Goal: Task Accomplishment & Management: Use online tool/utility

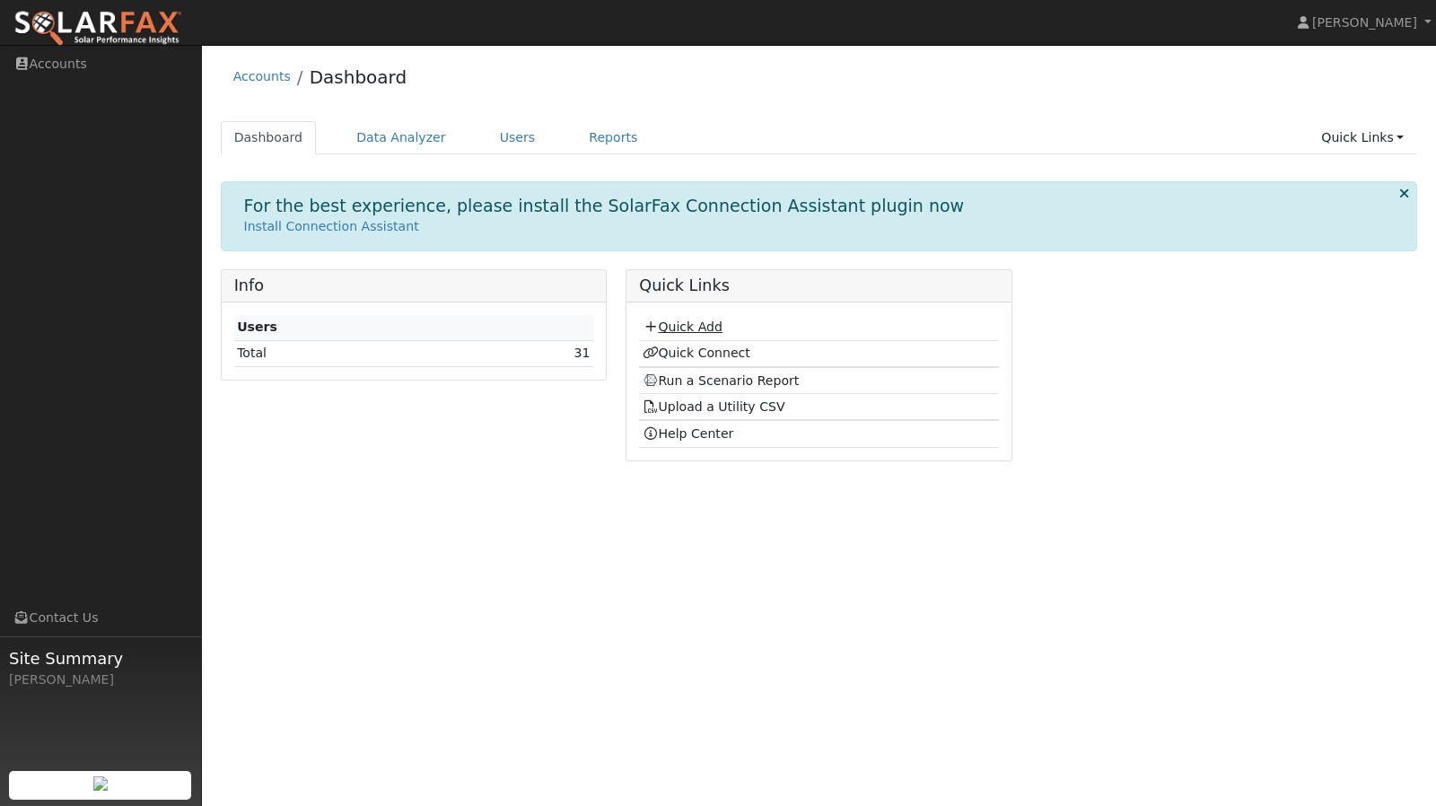
click at [689, 326] on link "Quick Add" at bounding box center [683, 327] width 80 height 14
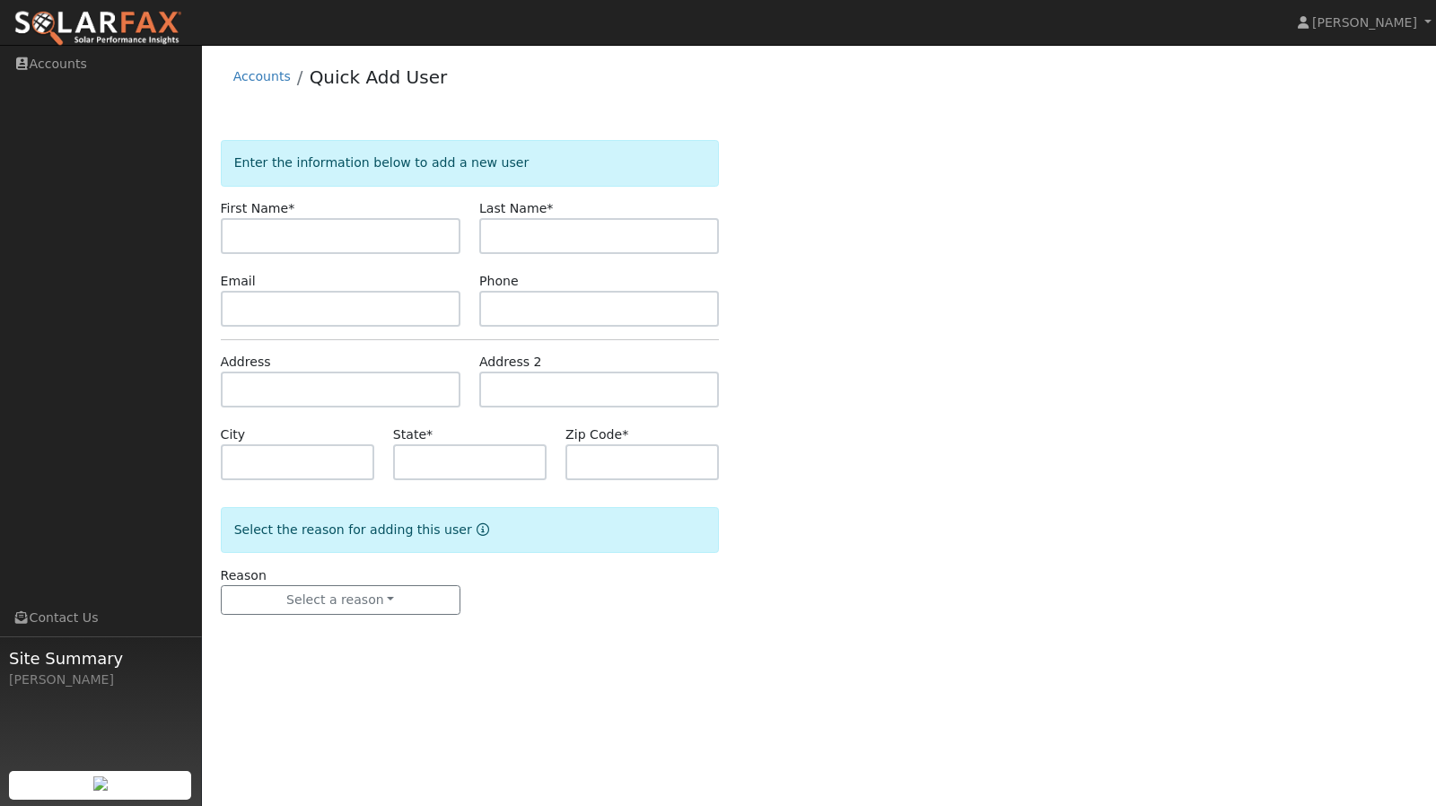
click at [400, 231] on input "text" at bounding box center [341, 236] width 240 height 36
type input "[PERSON_NAME]"
click at [490, 232] on input "text" at bounding box center [599, 236] width 240 height 36
type input "[PERSON_NAME]"
click at [443, 471] on input "text" at bounding box center [469, 462] width 153 height 36
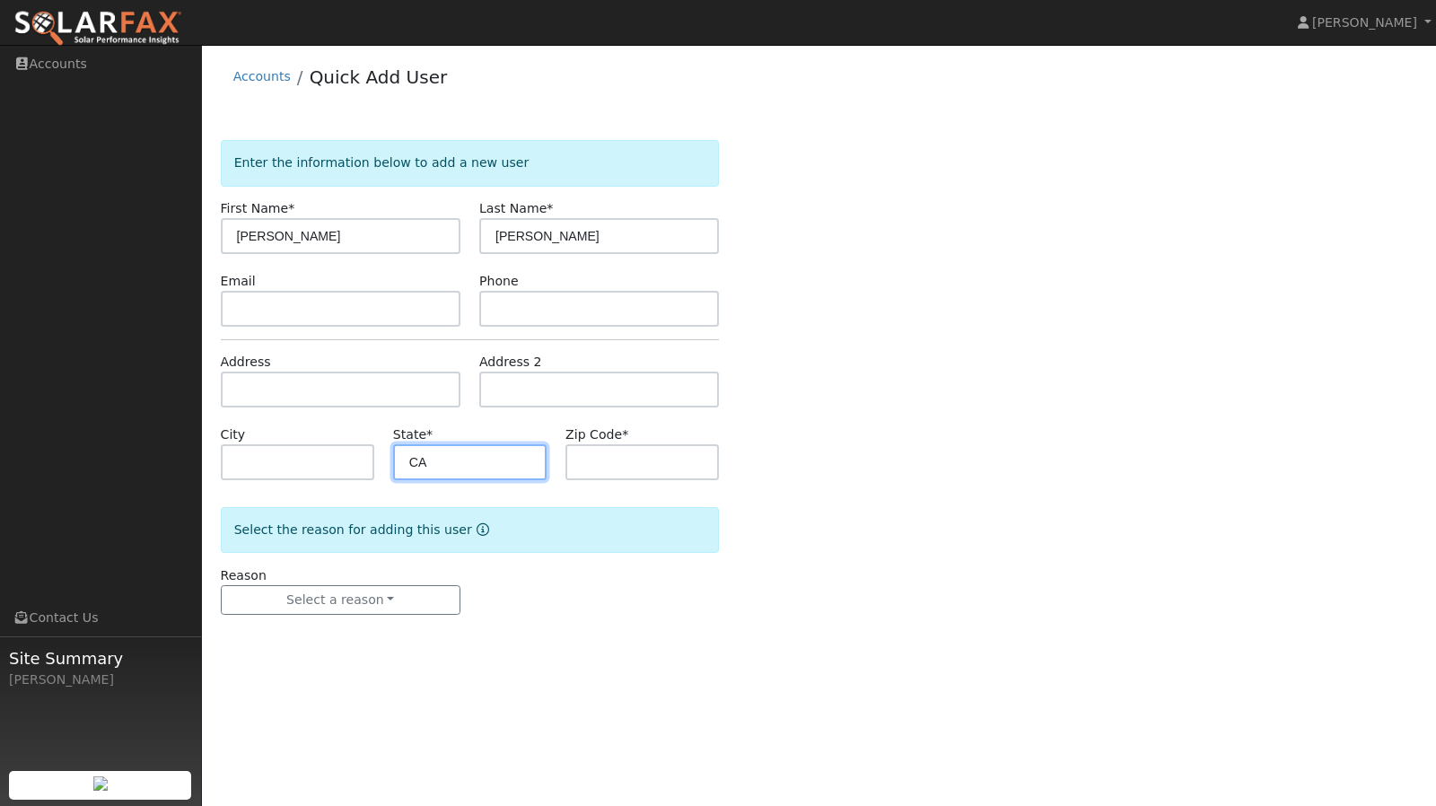
type input "CA"
click at [643, 442] on div "Zip Code *" at bounding box center [642, 452] width 172 height 55
click at [640, 462] on input "text" at bounding box center [641, 462] width 153 height 36
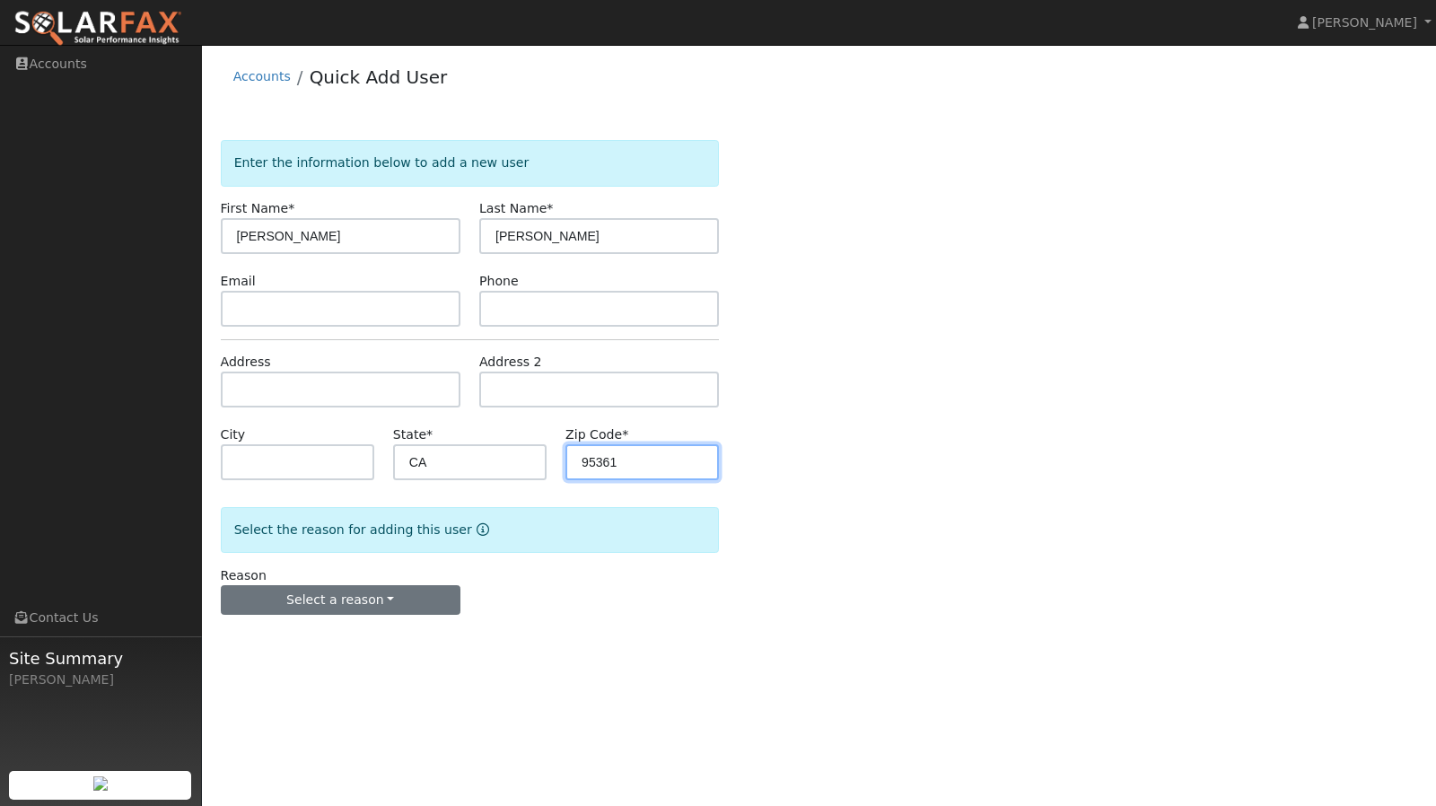
type input "95361"
click at [420, 593] on button "Select a reason" at bounding box center [341, 600] width 240 height 31
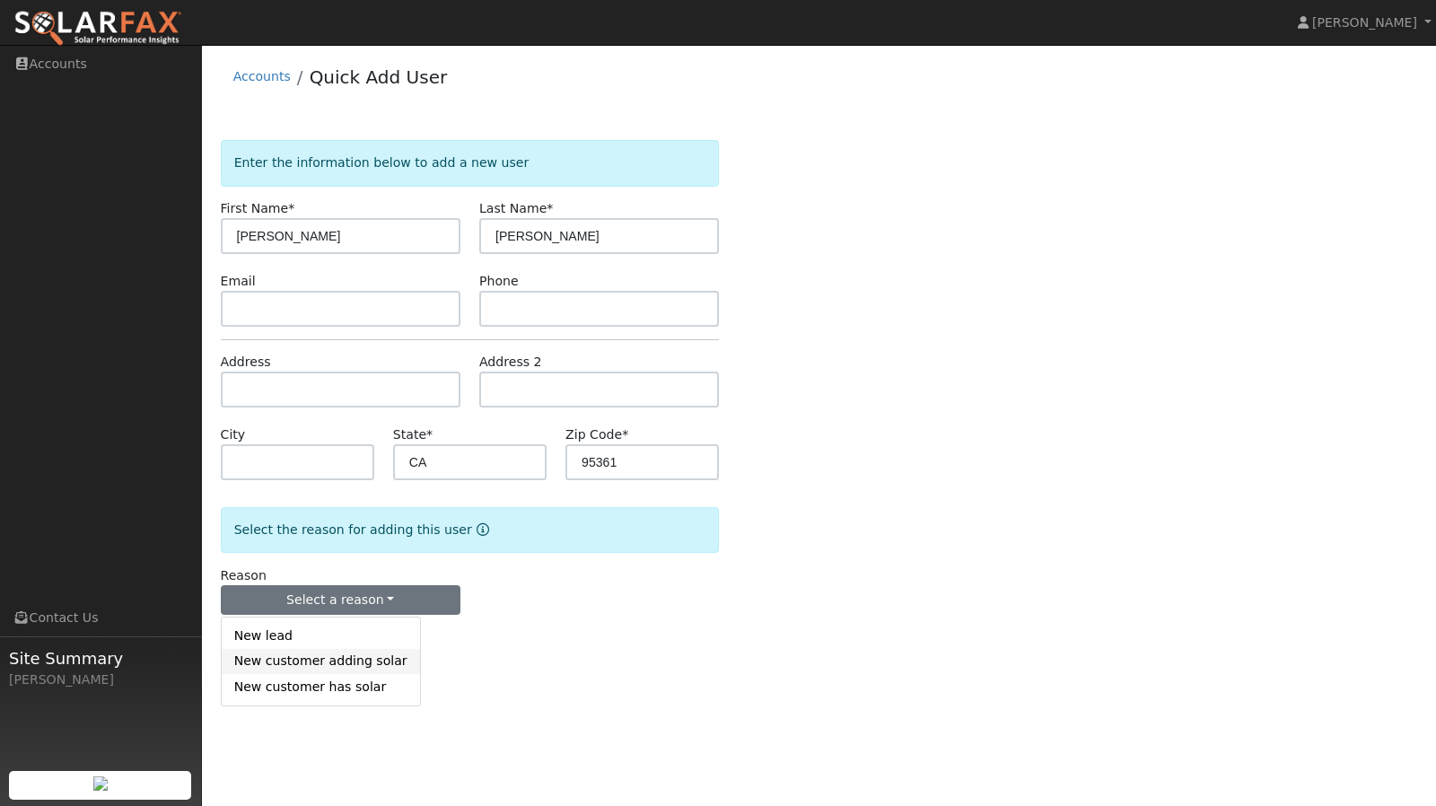
click at [348, 660] on link "New customer adding solar" at bounding box center [321, 661] width 198 height 25
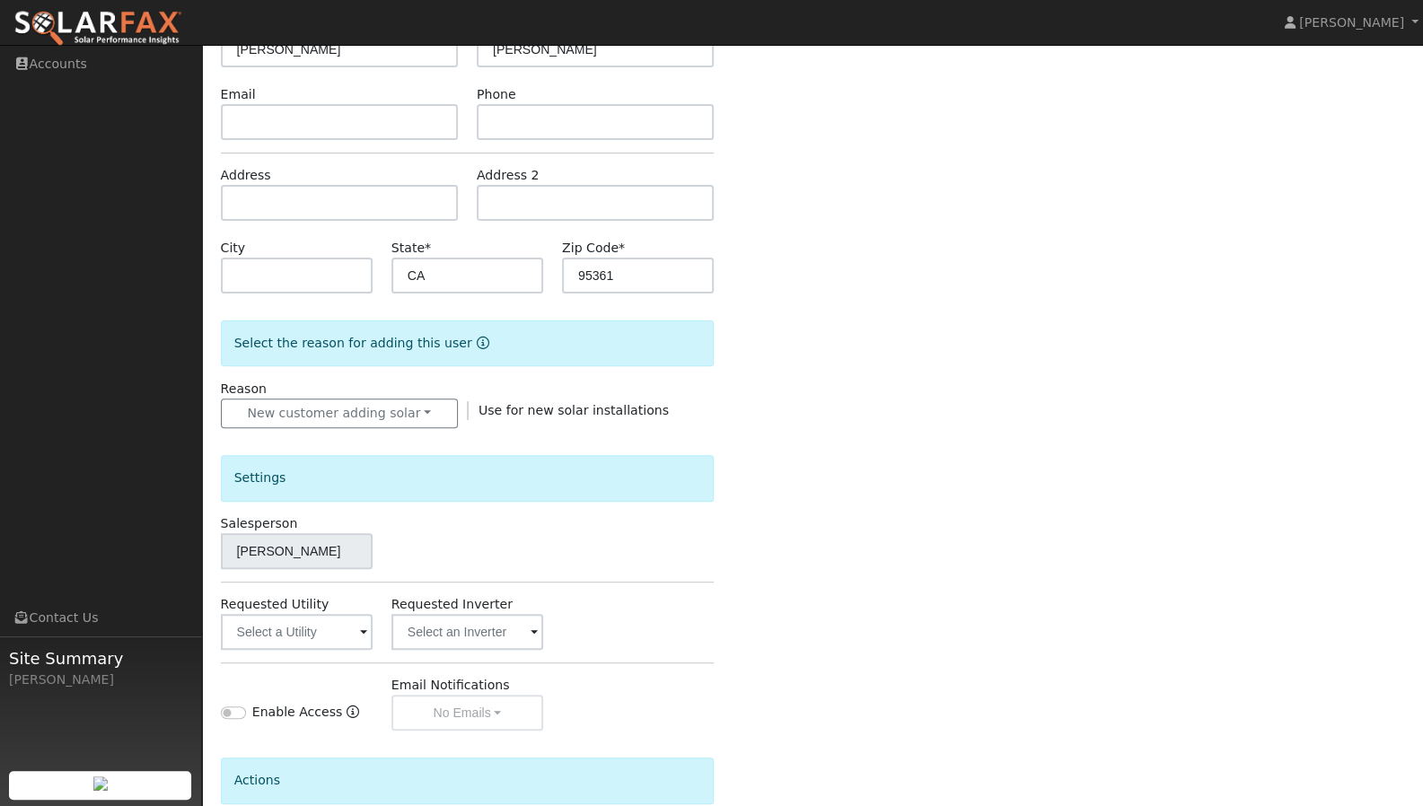
scroll to position [350, 0]
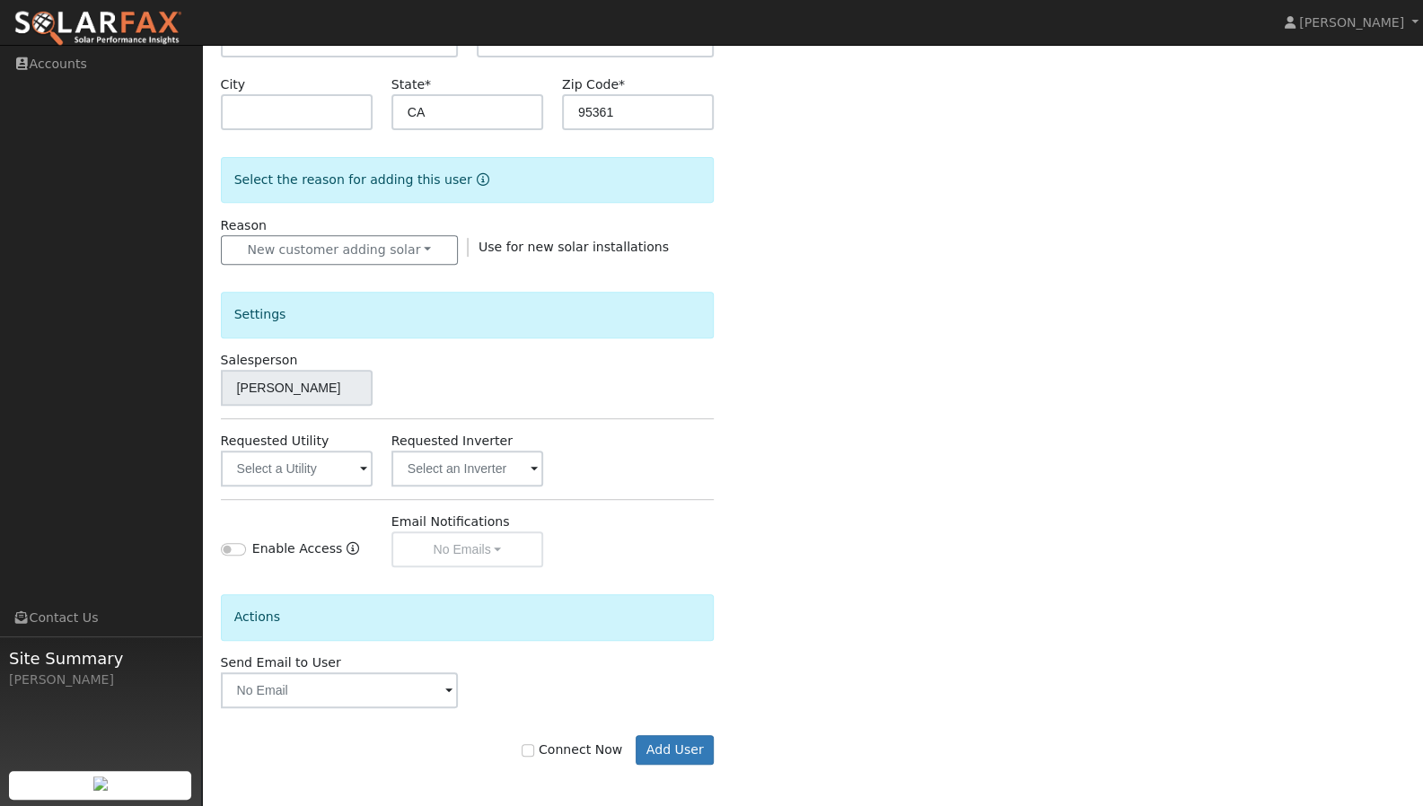
click at [538, 753] on label "Connect Now" at bounding box center [571, 749] width 101 height 19
click at [534, 753] on input "Connect Now" at bounding box center [527, 750] width 13 height 13
checkbox input "true"
click at [657, 749] on button "Add User" at bounding box center [674, 750] width 78 height 31
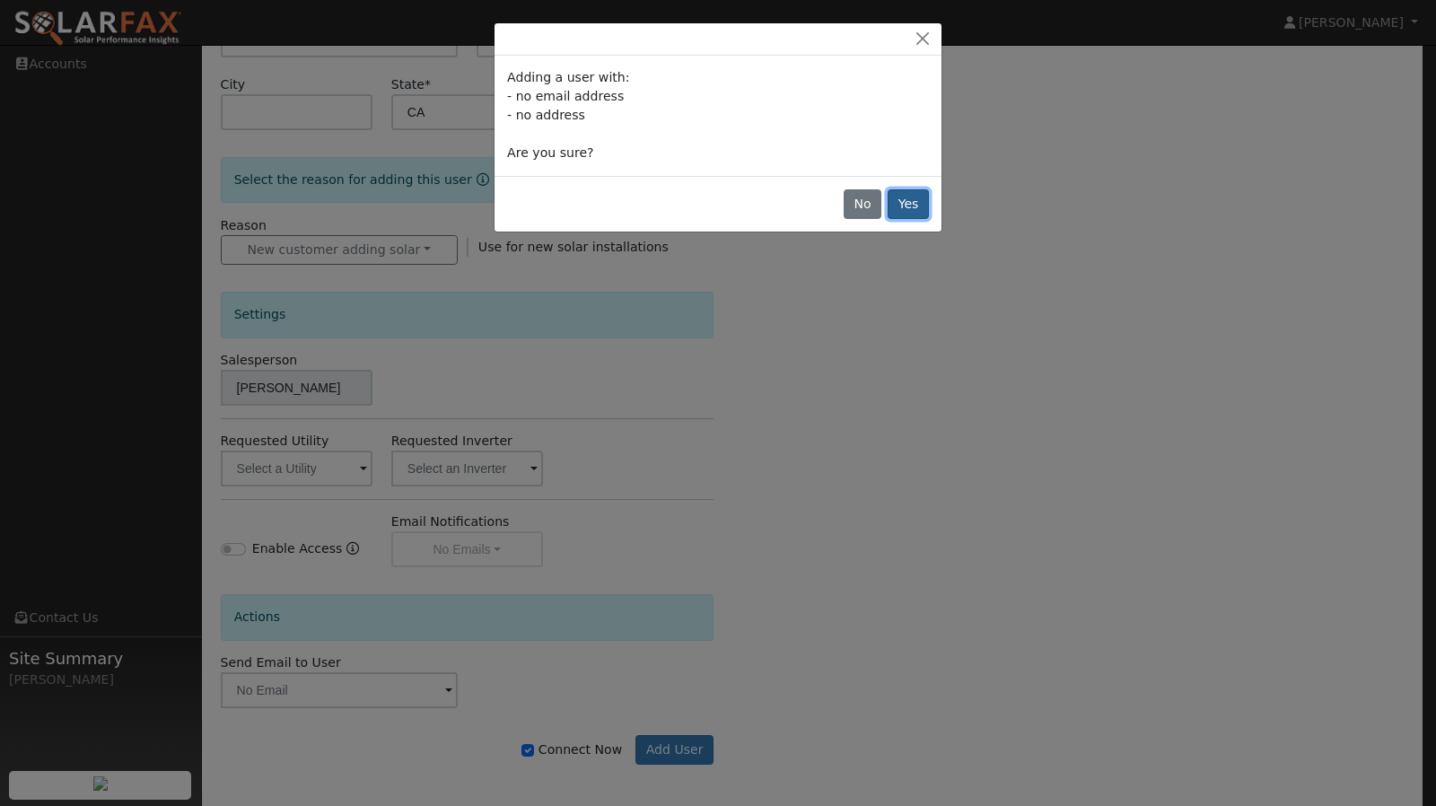
click at [908, 209] on button "Yes" at bounding box center [908, 204] width 41 height 31
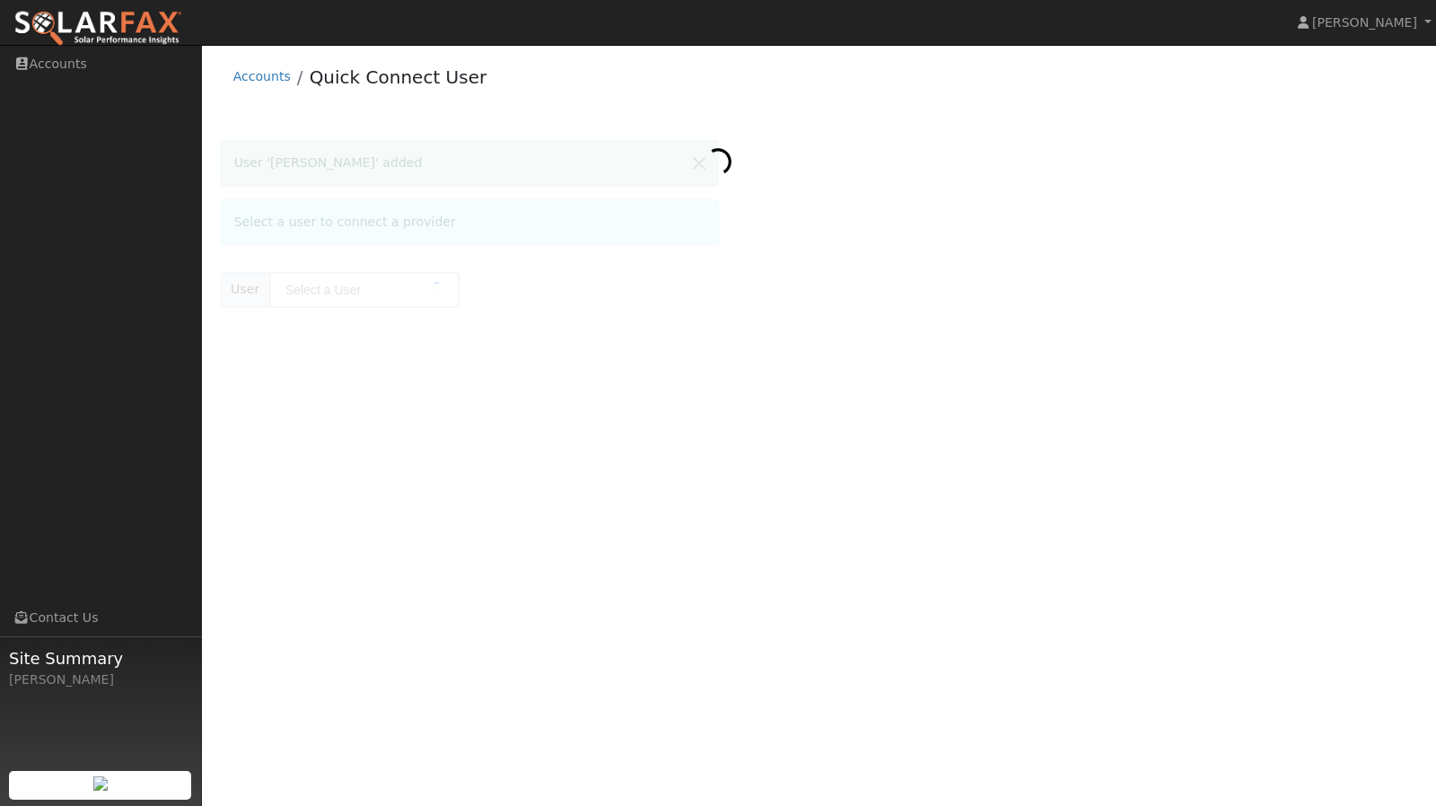
type input "[PERSON_NAME]"
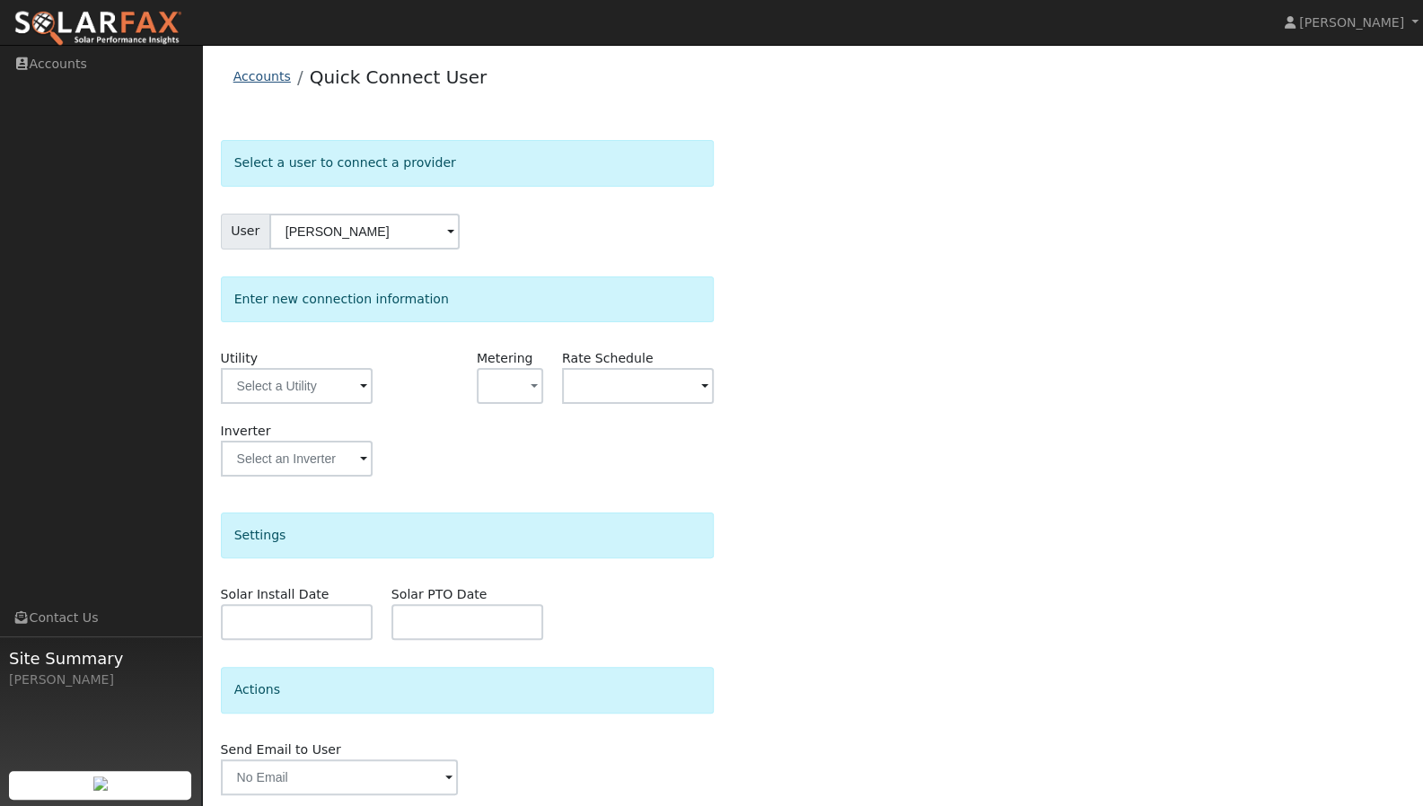
click at [266, 80] on link "Accounts" at bounding box center [261, 76] width 57 height 14
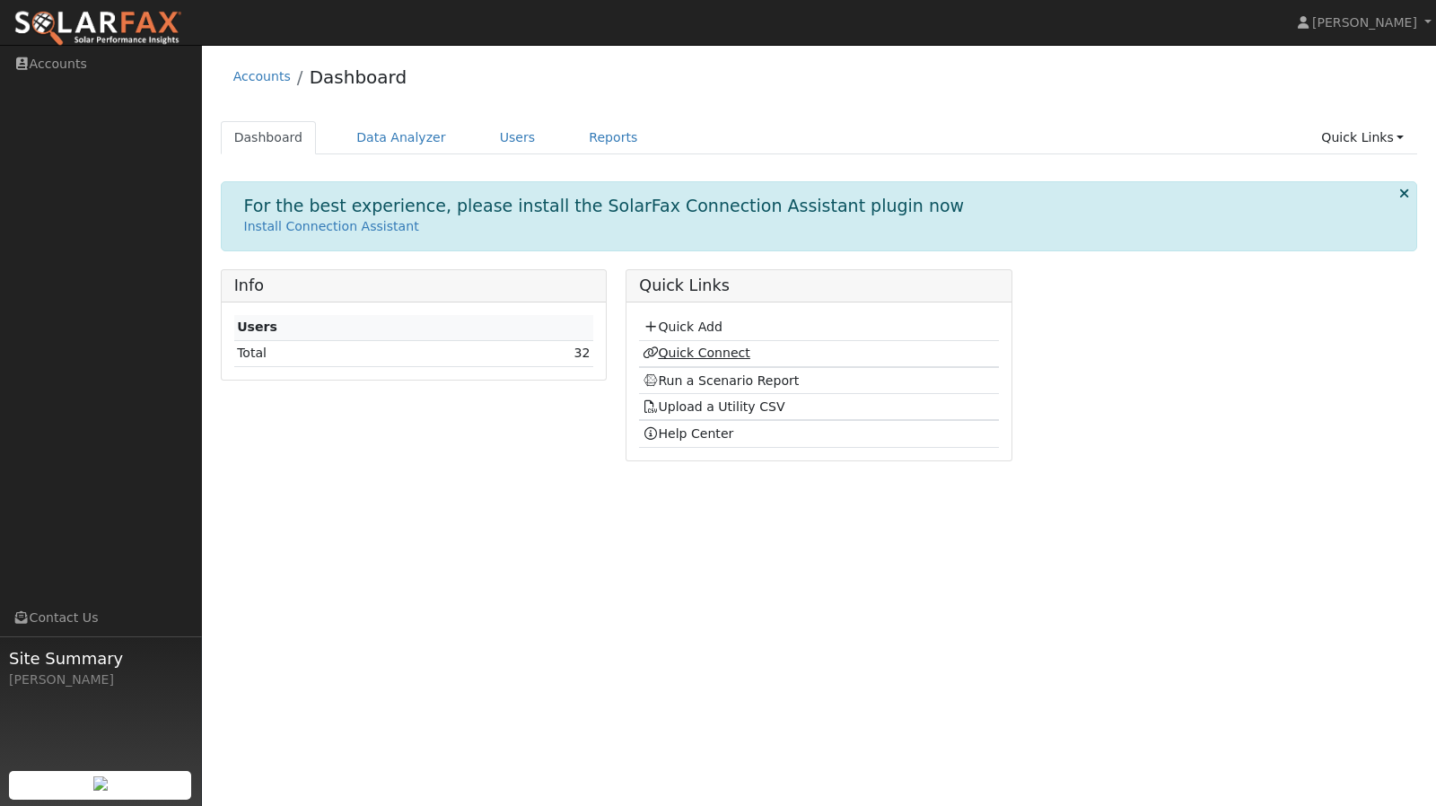
click at [705, 355] on link "Quick Connect" at bounding box center [697, 353] width 108 height 14
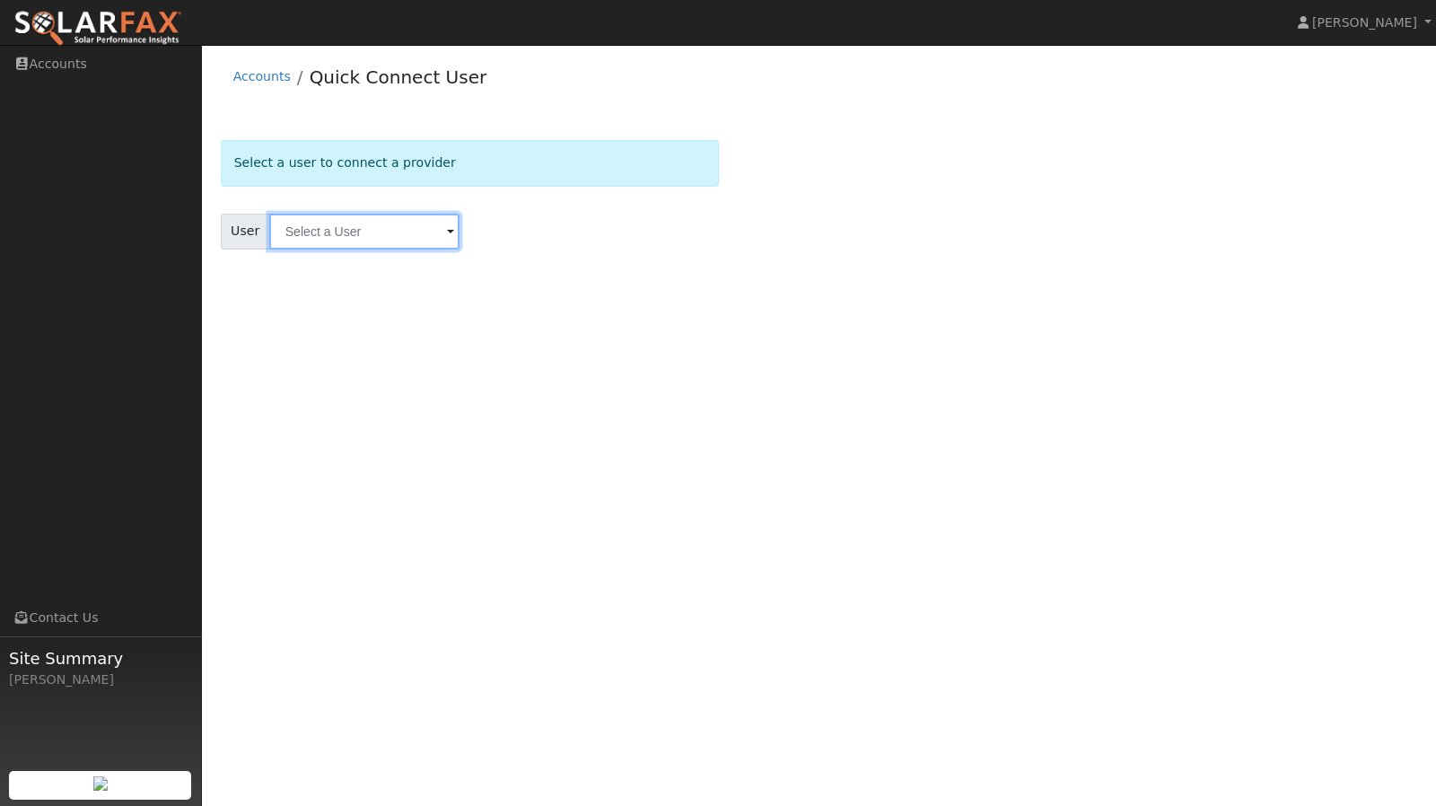
click at [344, 242] on input "text" at bounding box center [364, 232] width 190 height 36
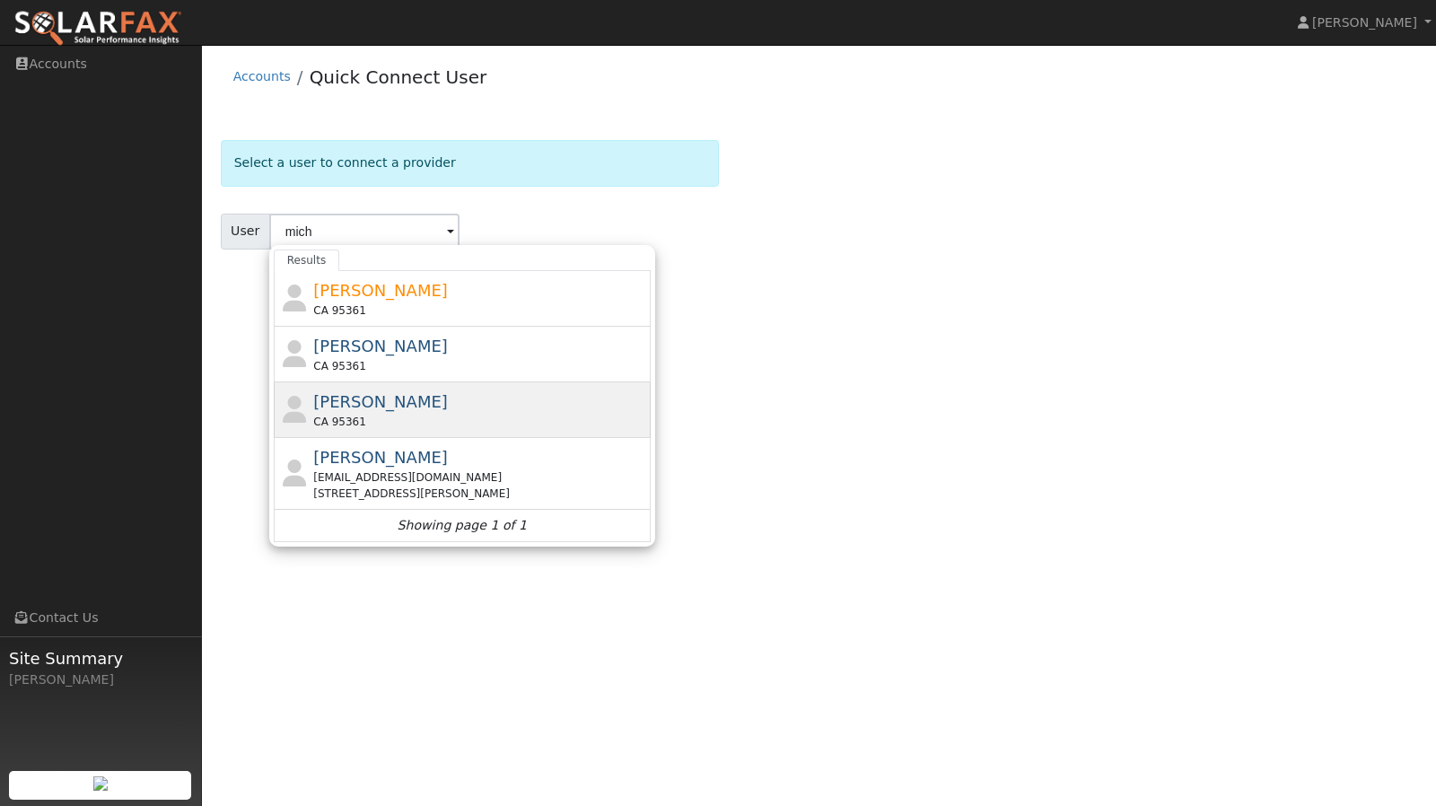
click at [364, 399] on span "Michael Montes" at bounding box center [380, 401] width 135 height 19
type input "Michael Montes"
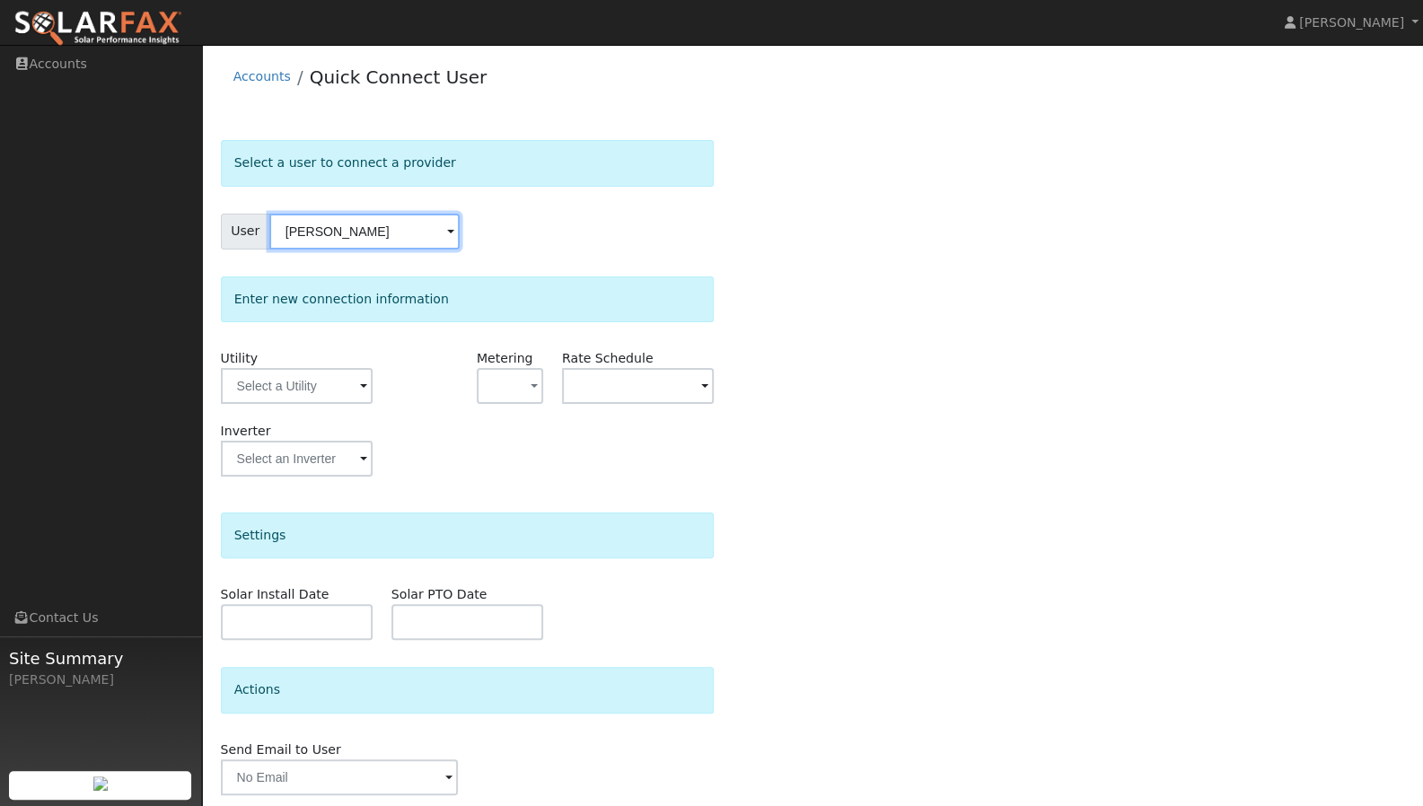
click at [384, 232] on input "[PERSON_NAME]" at bounding box center [364, 232] width 190 height 36
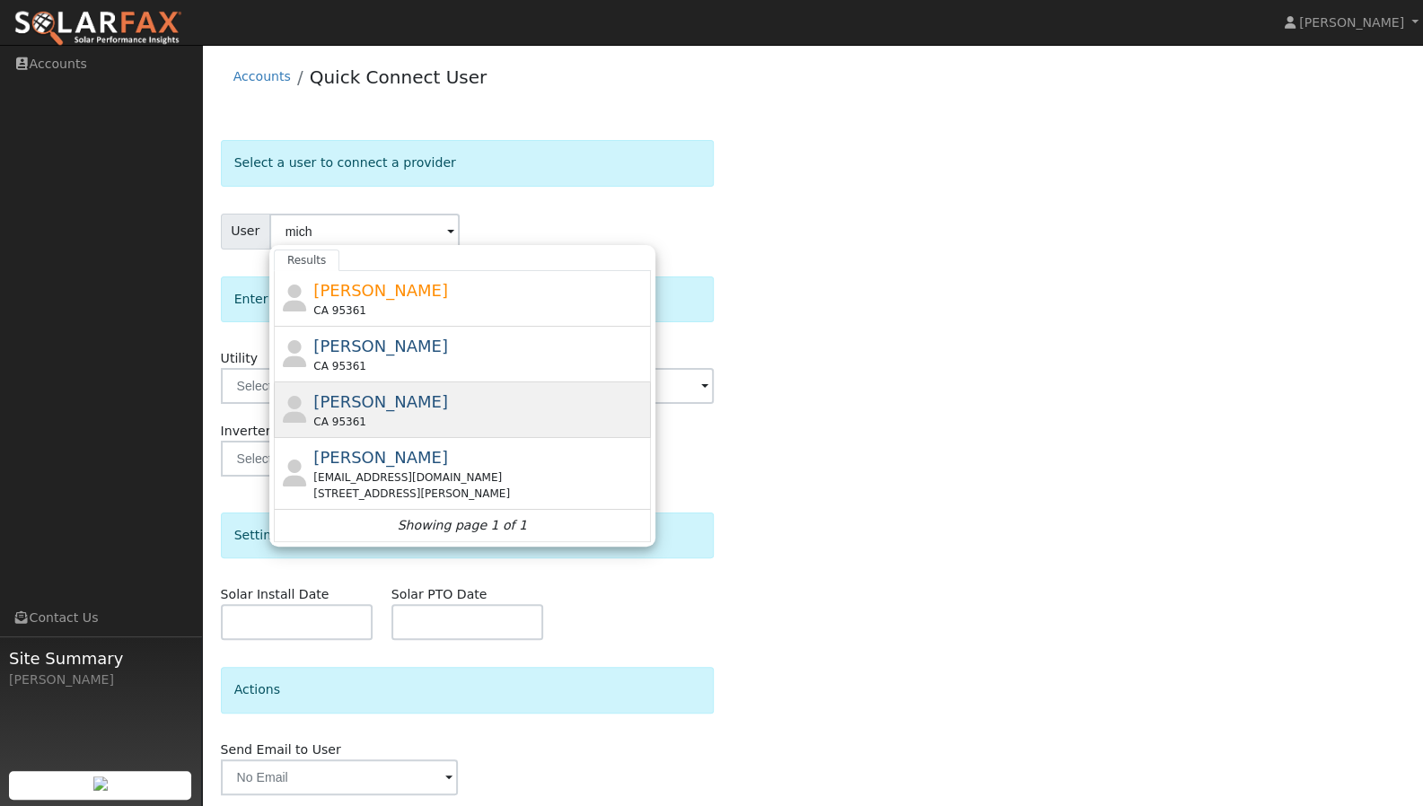
click at [372, 392] on span "[PERSON_NAME]" at bounding box center [380, 401] width 135 height 19
type input "[PERSON_NAME]"
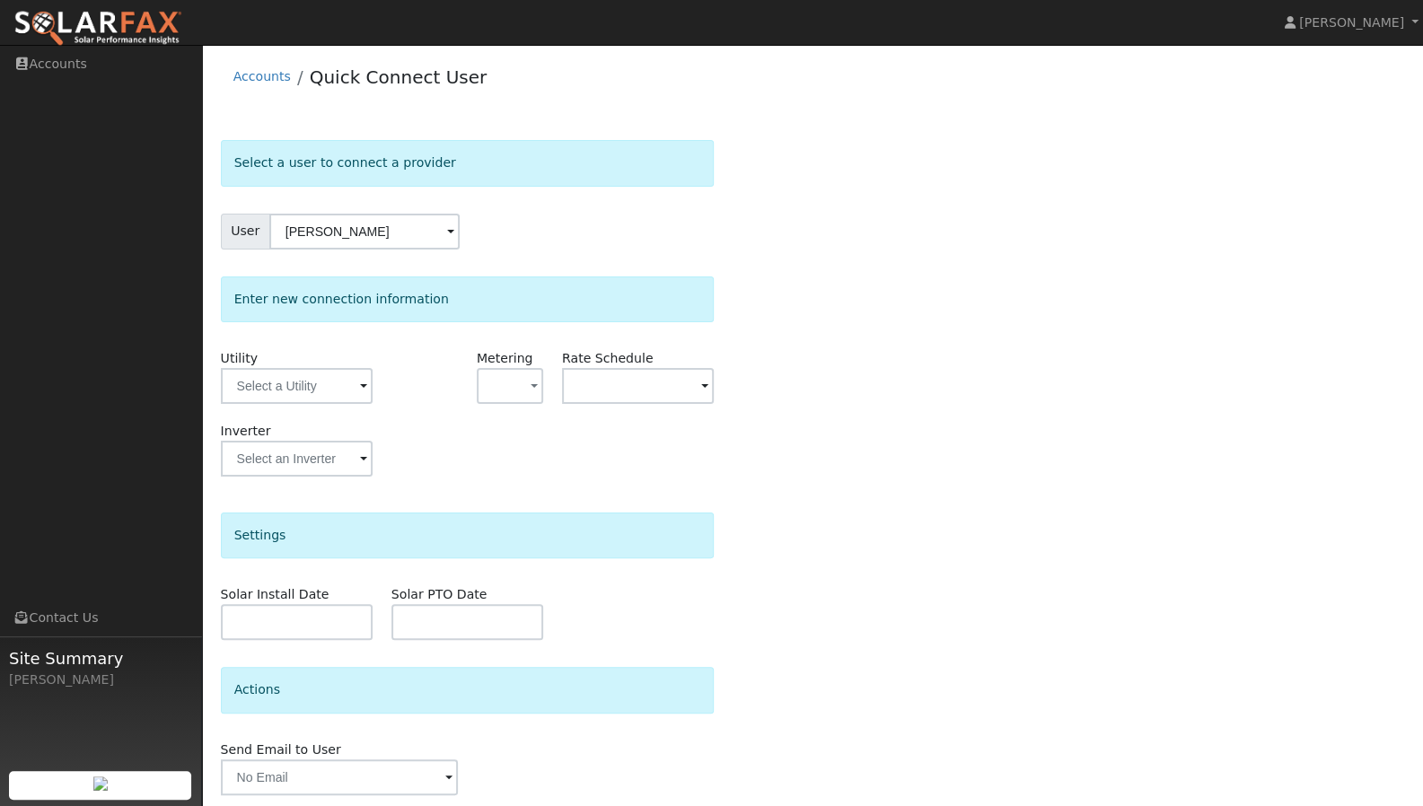
click at [364, 381] on span at bounding box center [363, 387] width 7 height 21
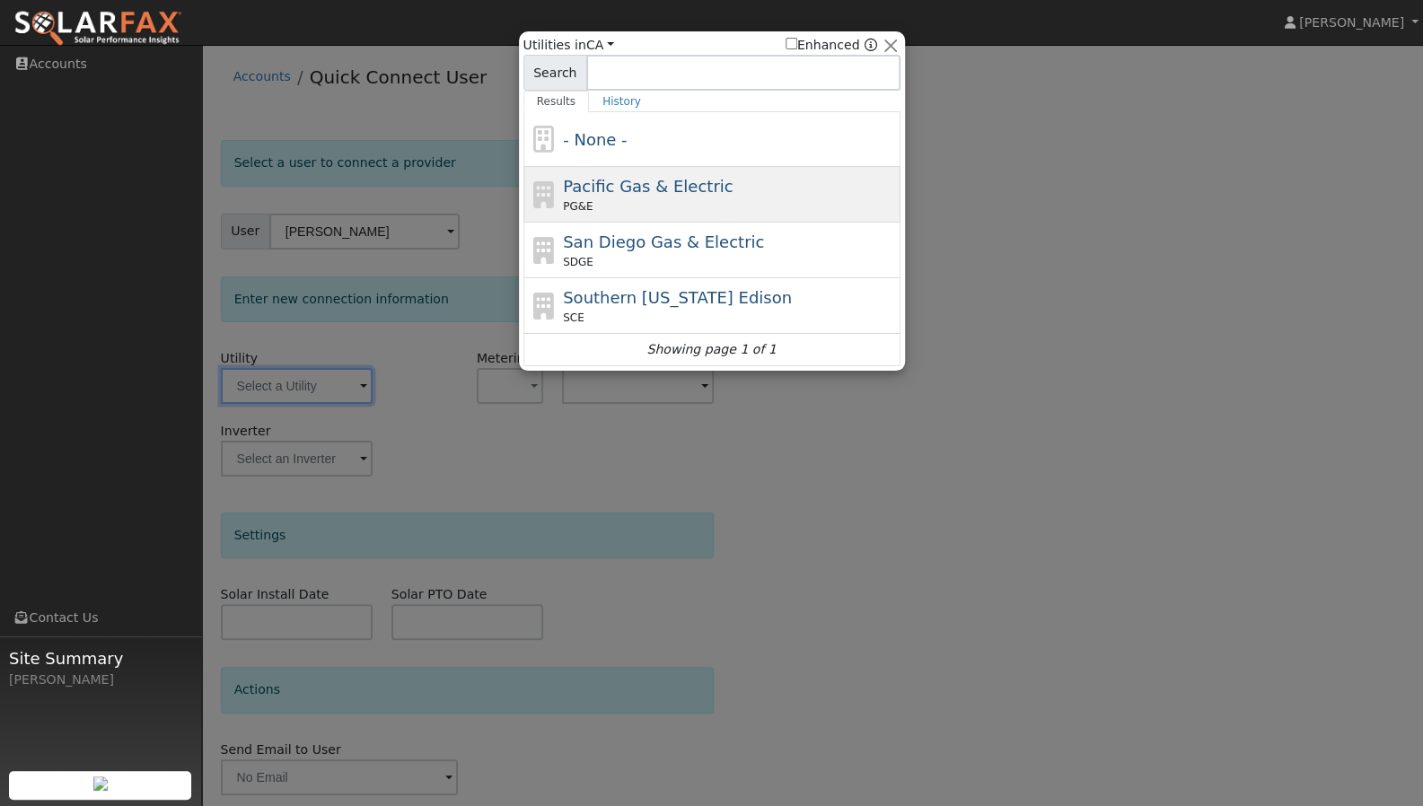
click at [593, 190] on span "Pacific Gas & Electric" at bounding box center [648, 186] width 170 height 19
type input "PG&E"
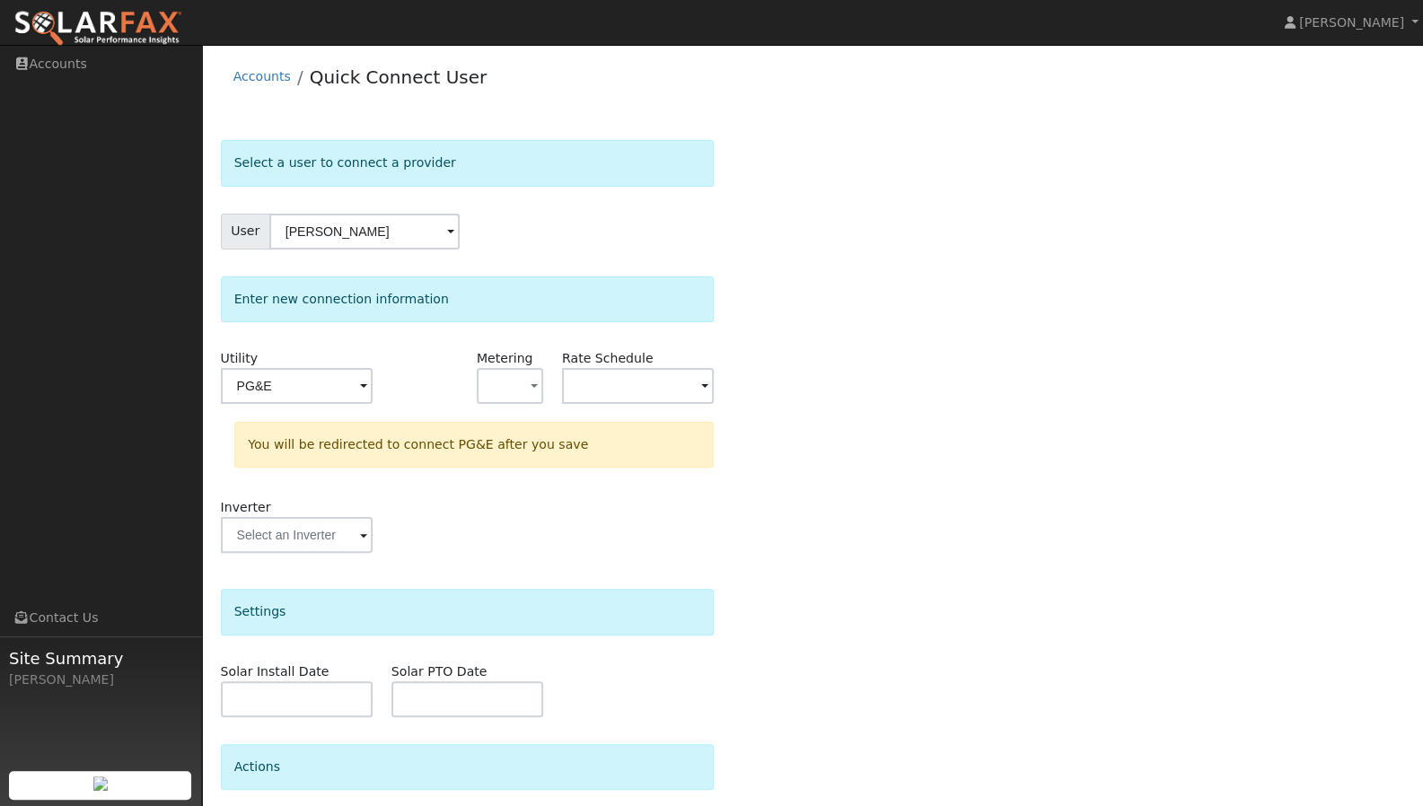
scroll to position [136, 0]
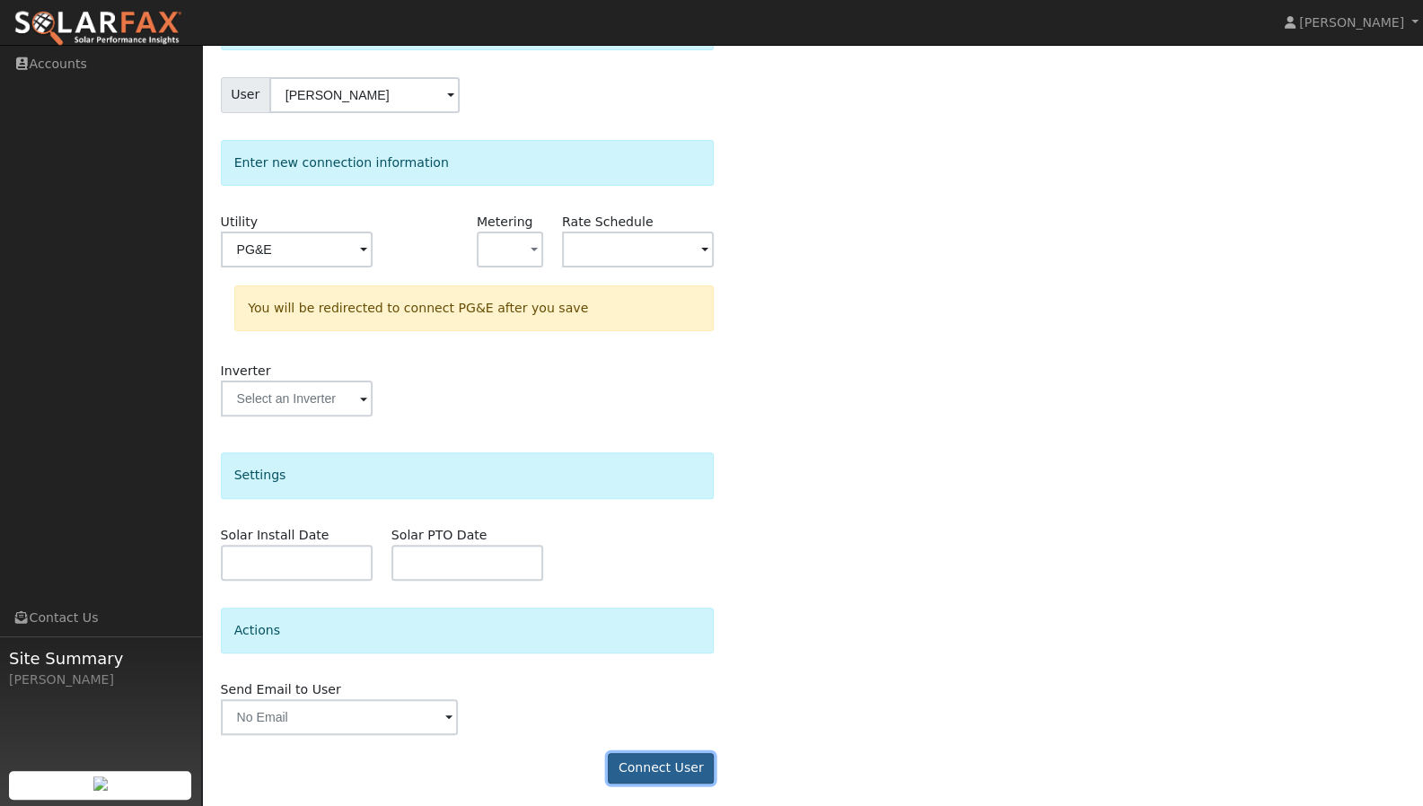
click at [671, 757] on button "Connect User" at bounding box center [661, 768] width 106 height 31
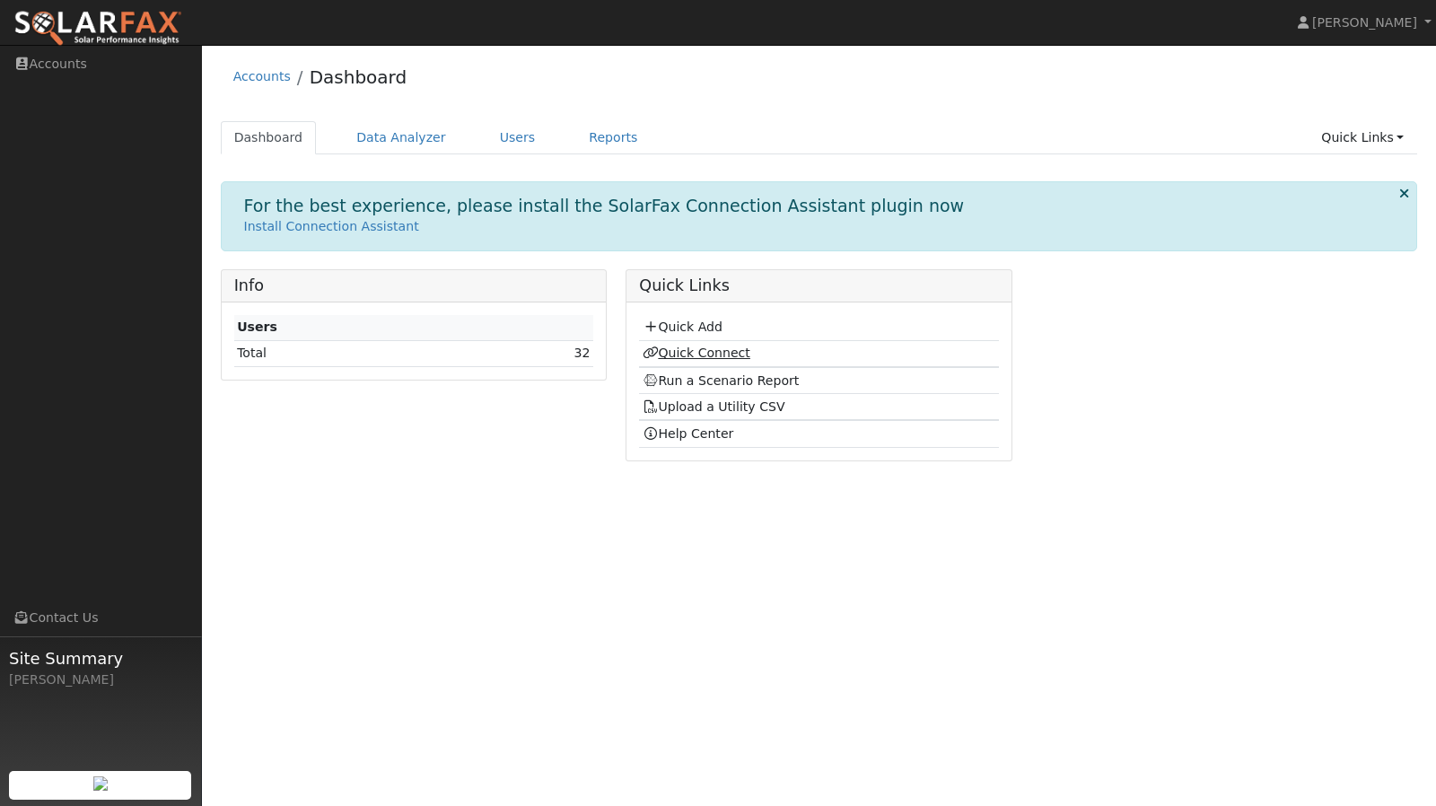
click at [677, 349] on link "Quick Connect" at bounding box center [697, 353] width 108 height 14
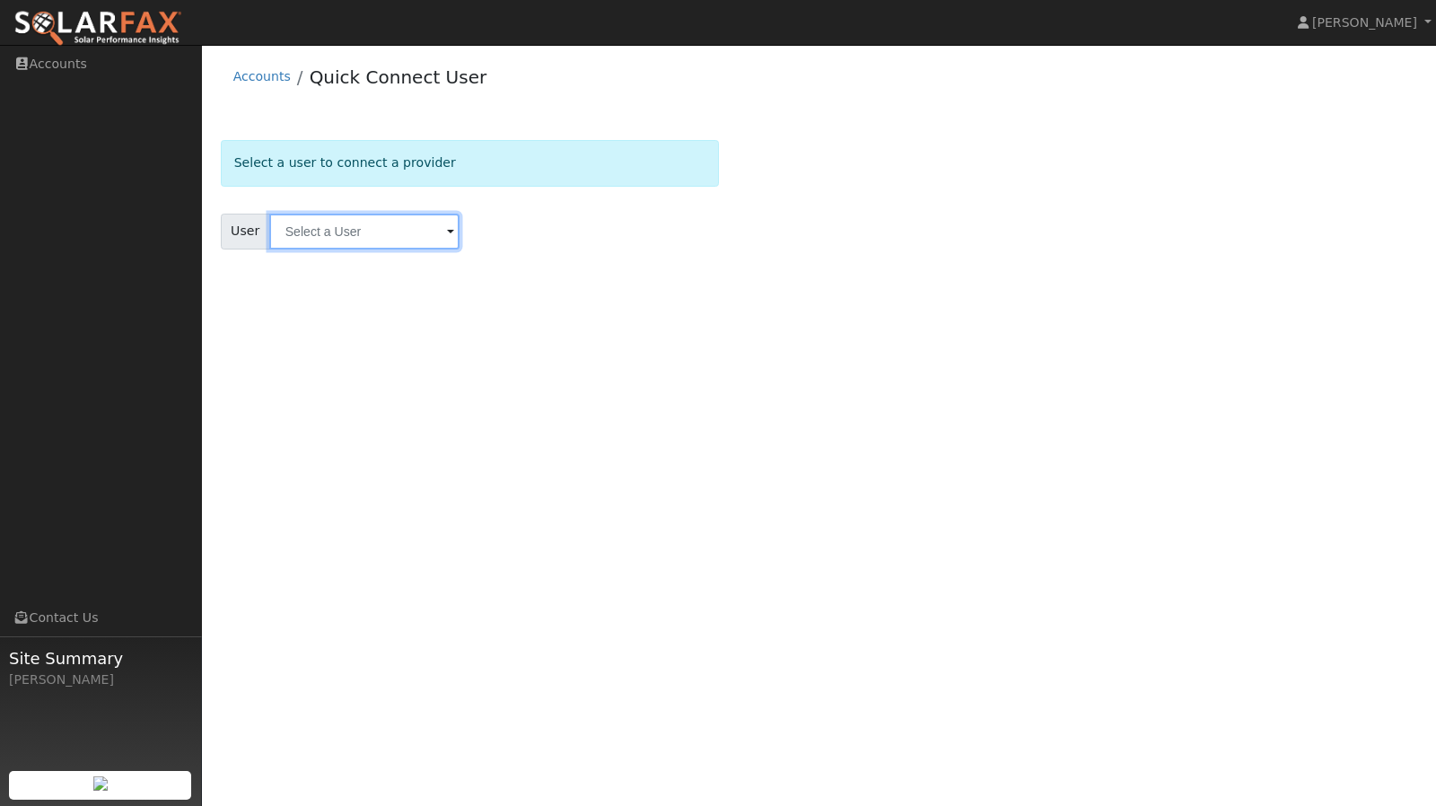
click at [397, 231] on input "text" at bounding box center [364, 232] width 190 height 36
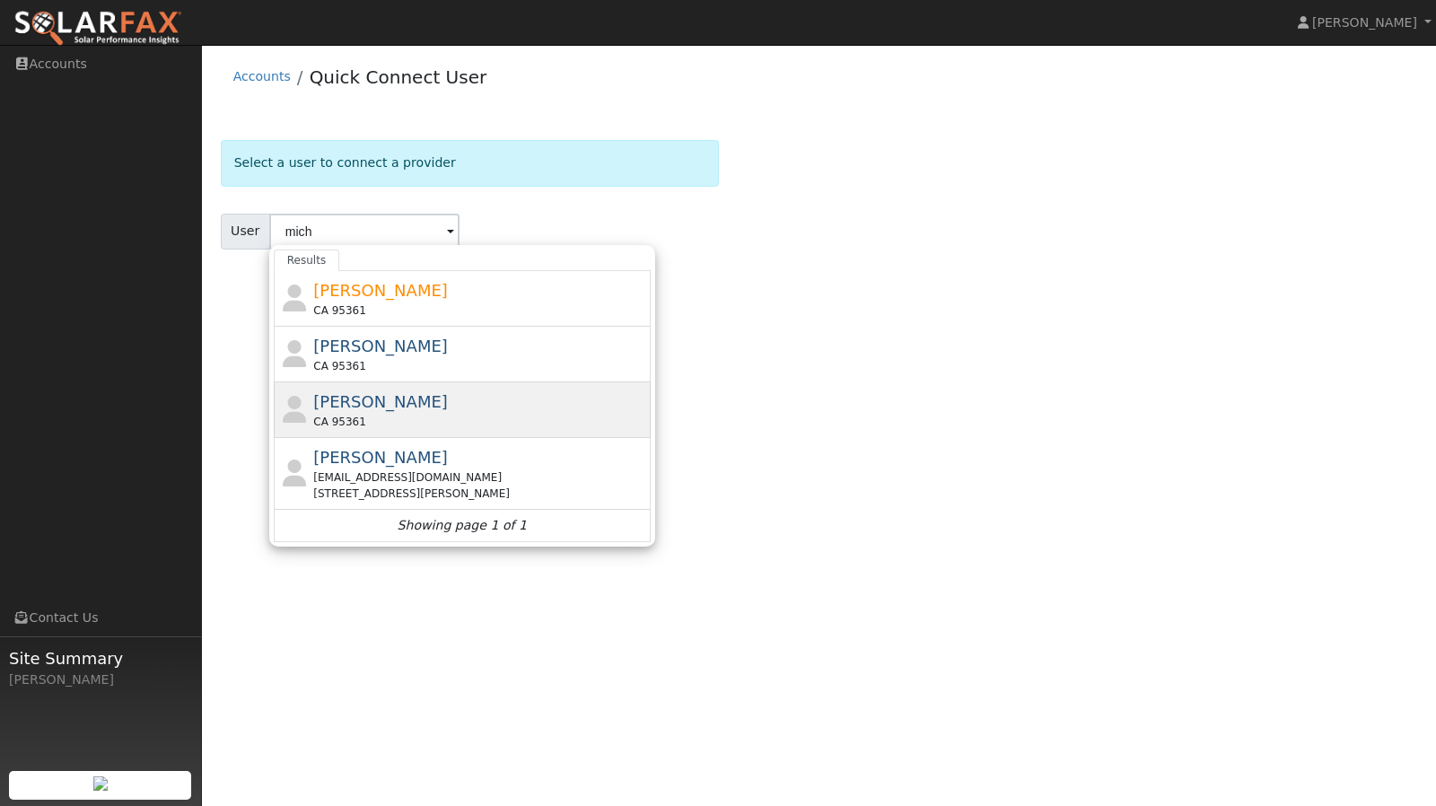
click at [395, 403] on span "Michael Montes" at bounding box center [380, 401] width 135 height 19
type input "Michael Montes"
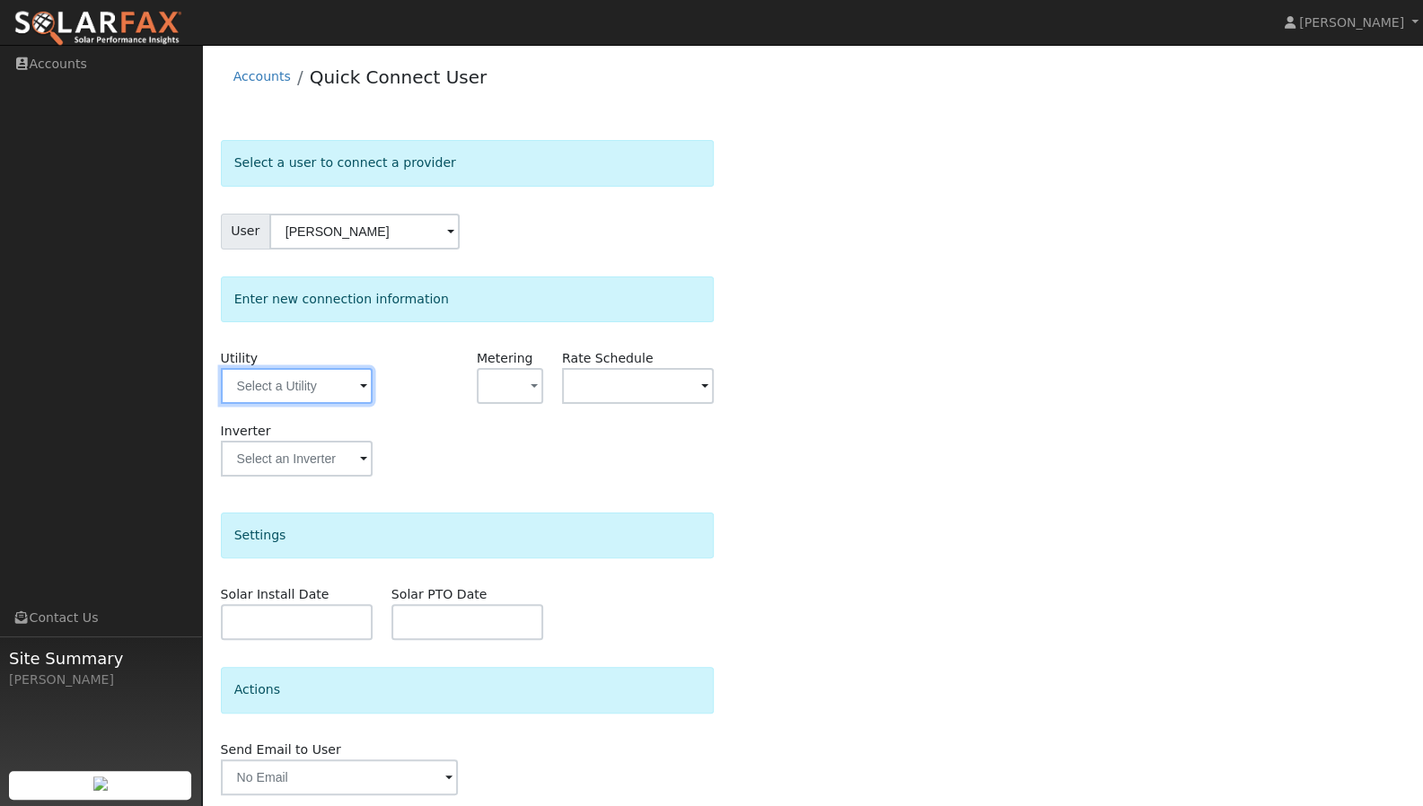
click at [367, 401] on input "text" at bounding box center [297, 386] width 152 height 36
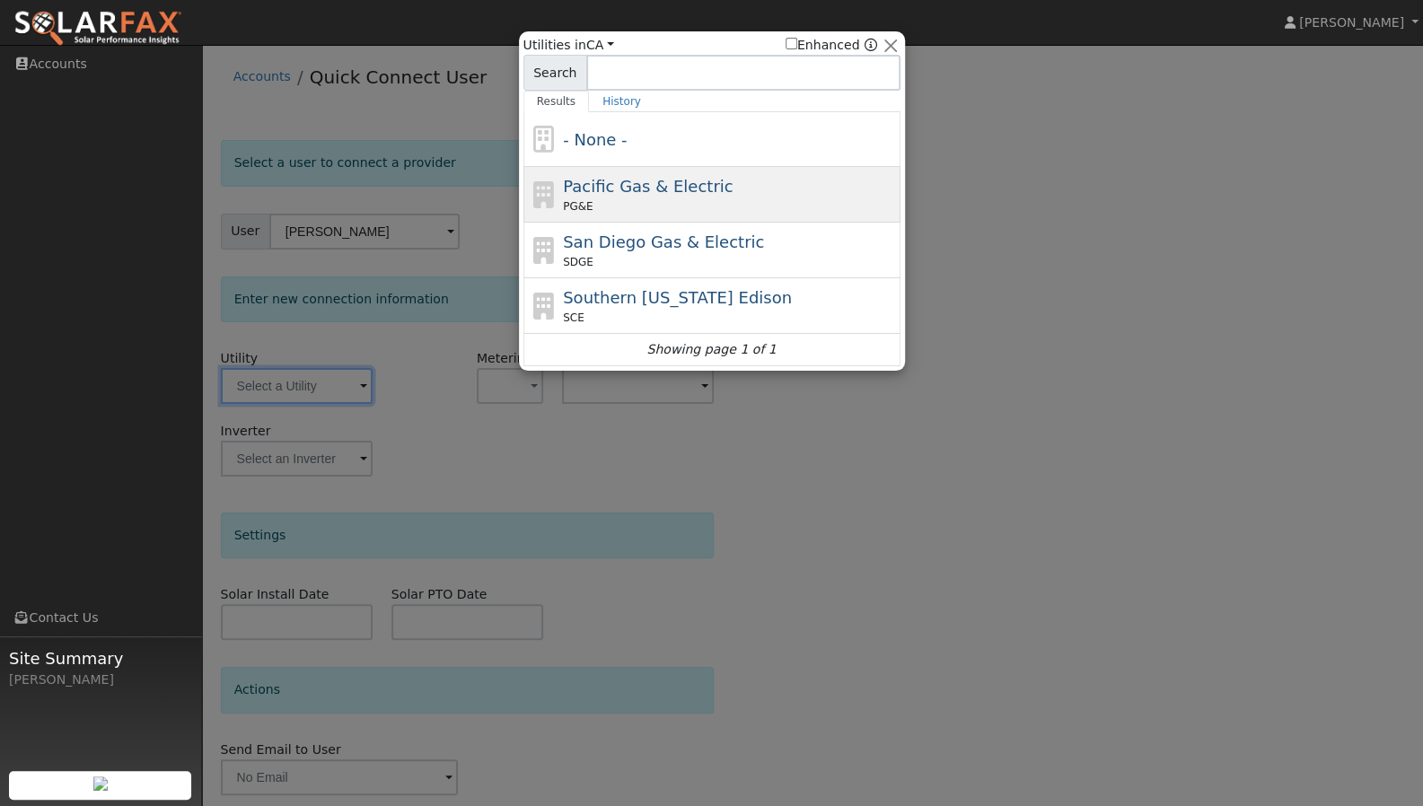
click at [601, 213] on div "PG&E" at bounding box center [729, 206] width 333 height 16
type input "PG&E"
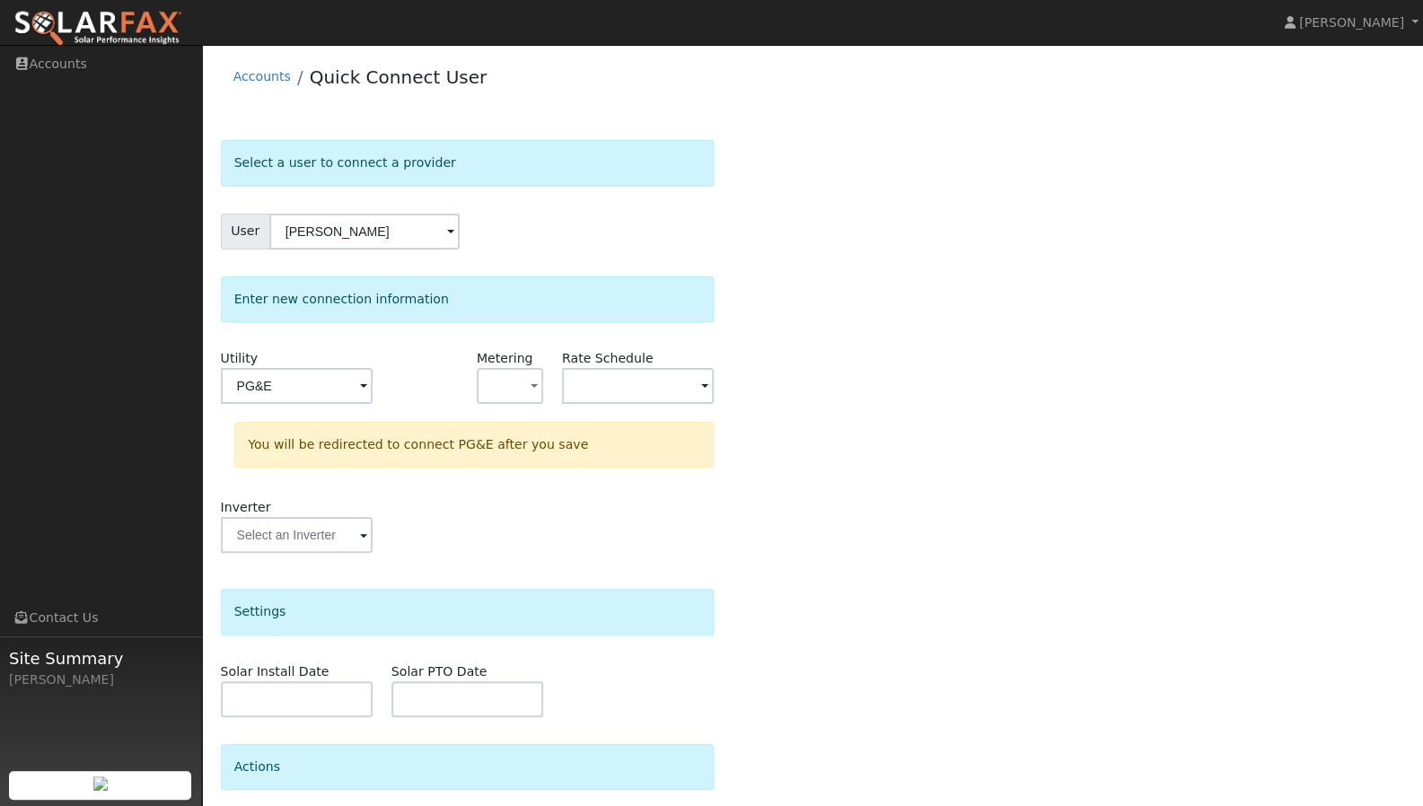
scroll to position [136, 0]
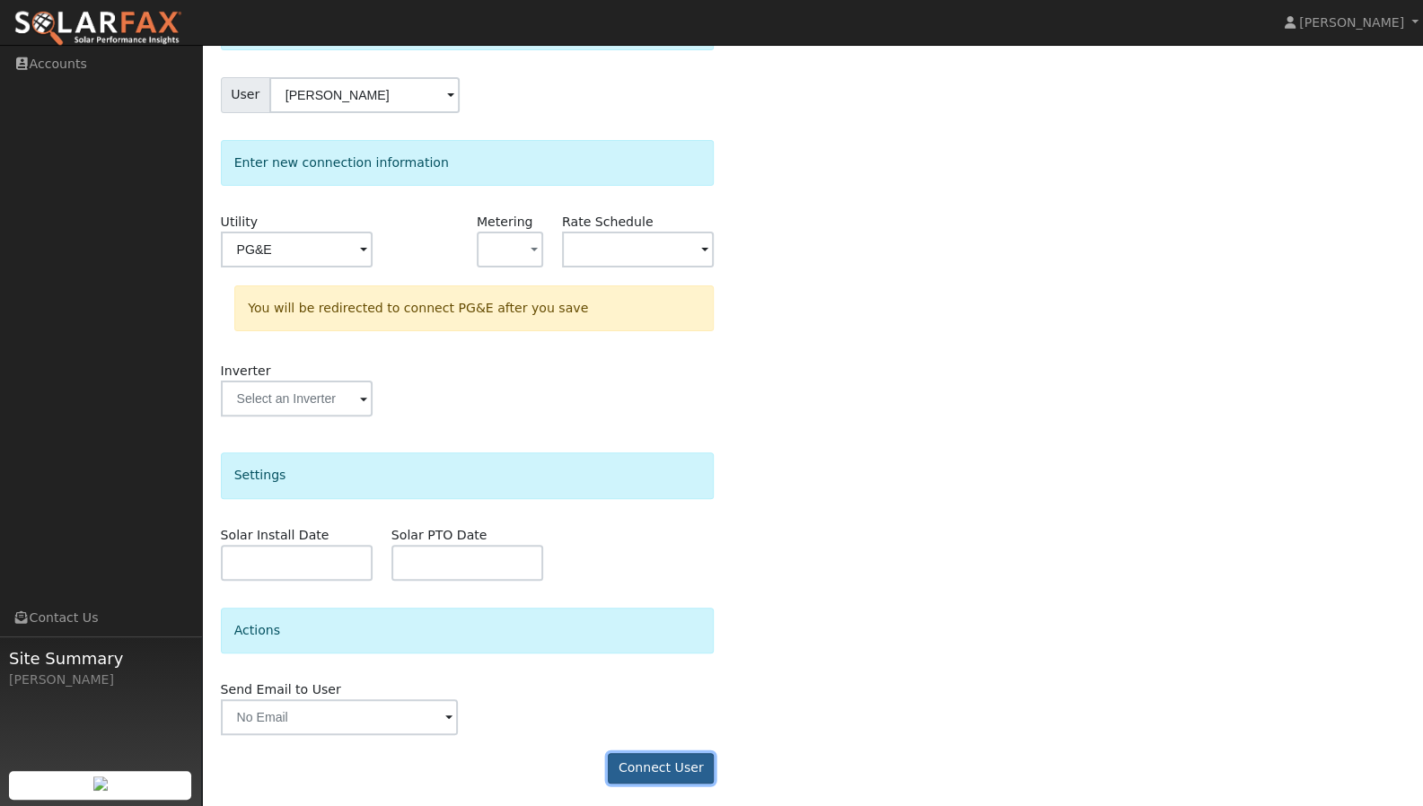
click at [653, 764] on button "Connect User" at bounding box center [661, 768] width 106 height 31
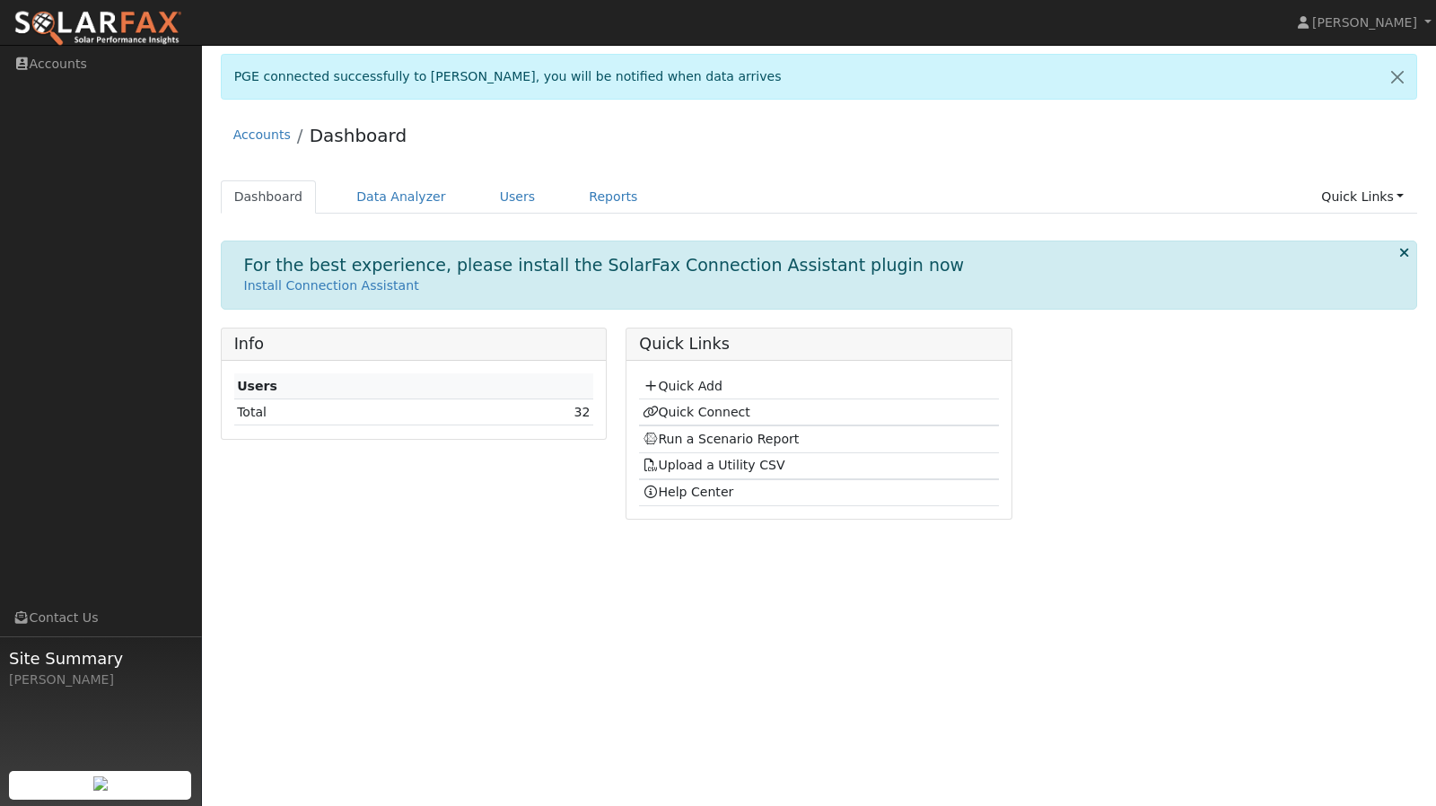
click at [570, 470] on div "Info Users Total 32" at bounding box center [414, 431] width 406 height 206
click at [367, 196] on link "Data Analyzer" at bounding box center [401, 196] width 117 height 33
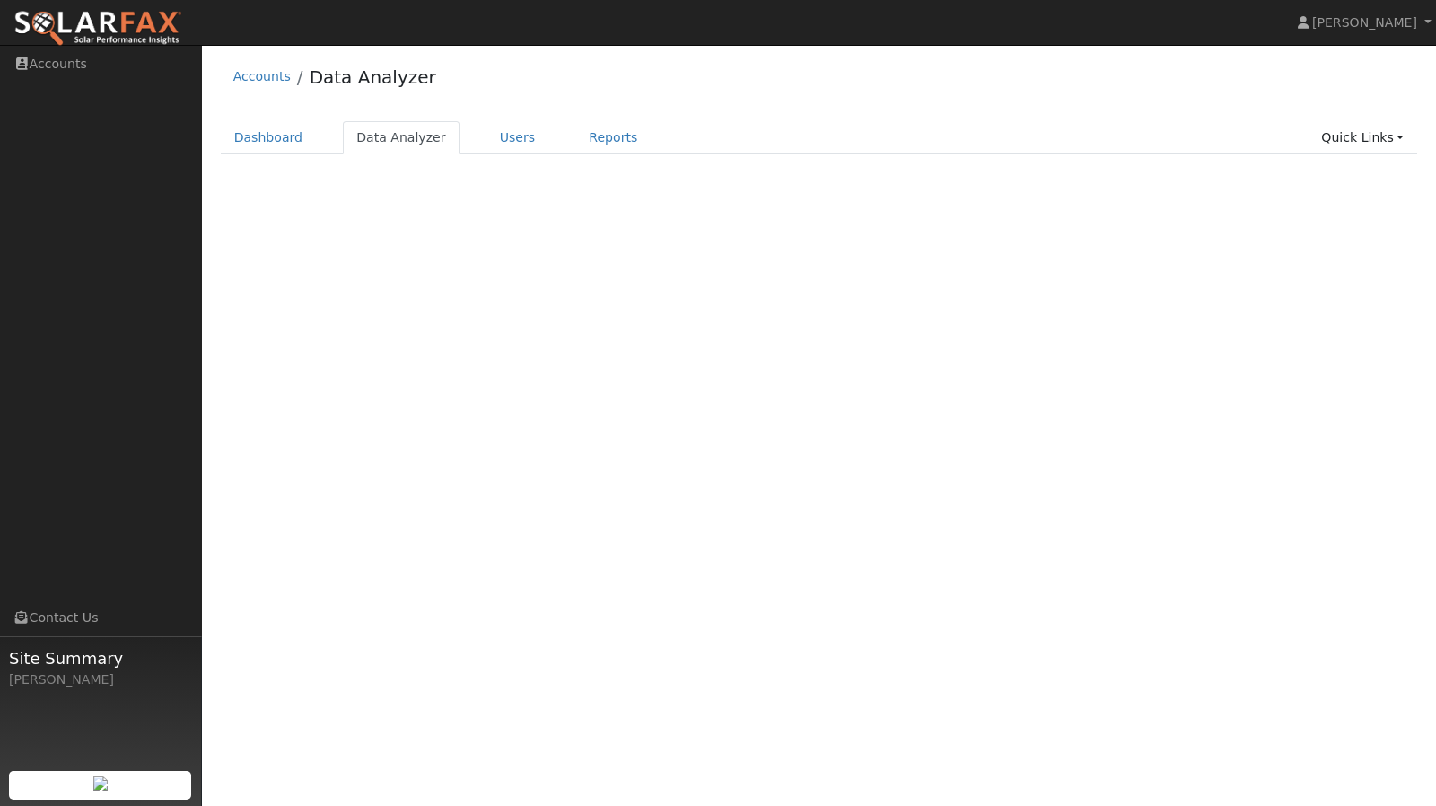
select select "6"
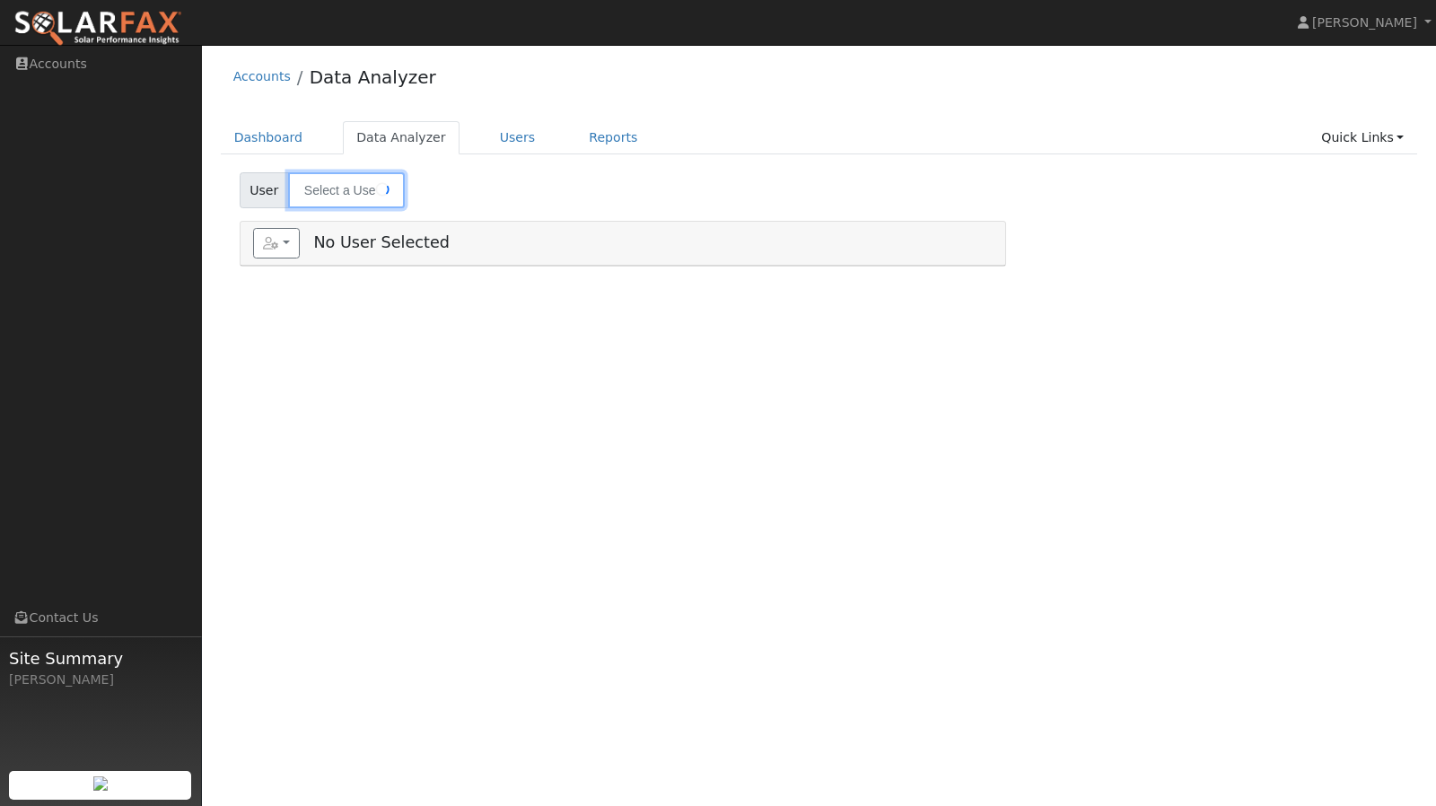
type input "[PERSON_NAME]"
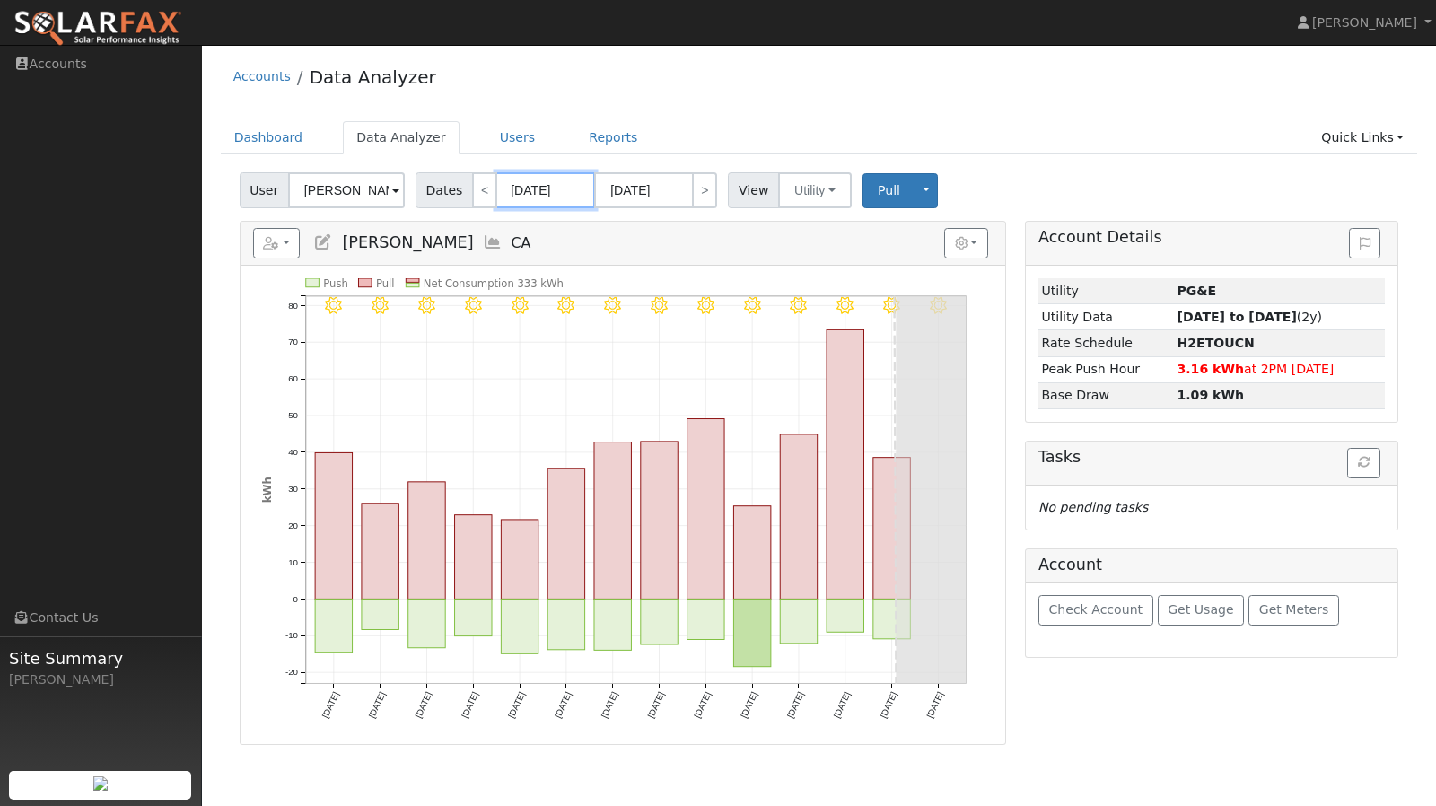
click at [559, 192] on input "[DATE]" at bounding box center [545, 190] width 99 height 36
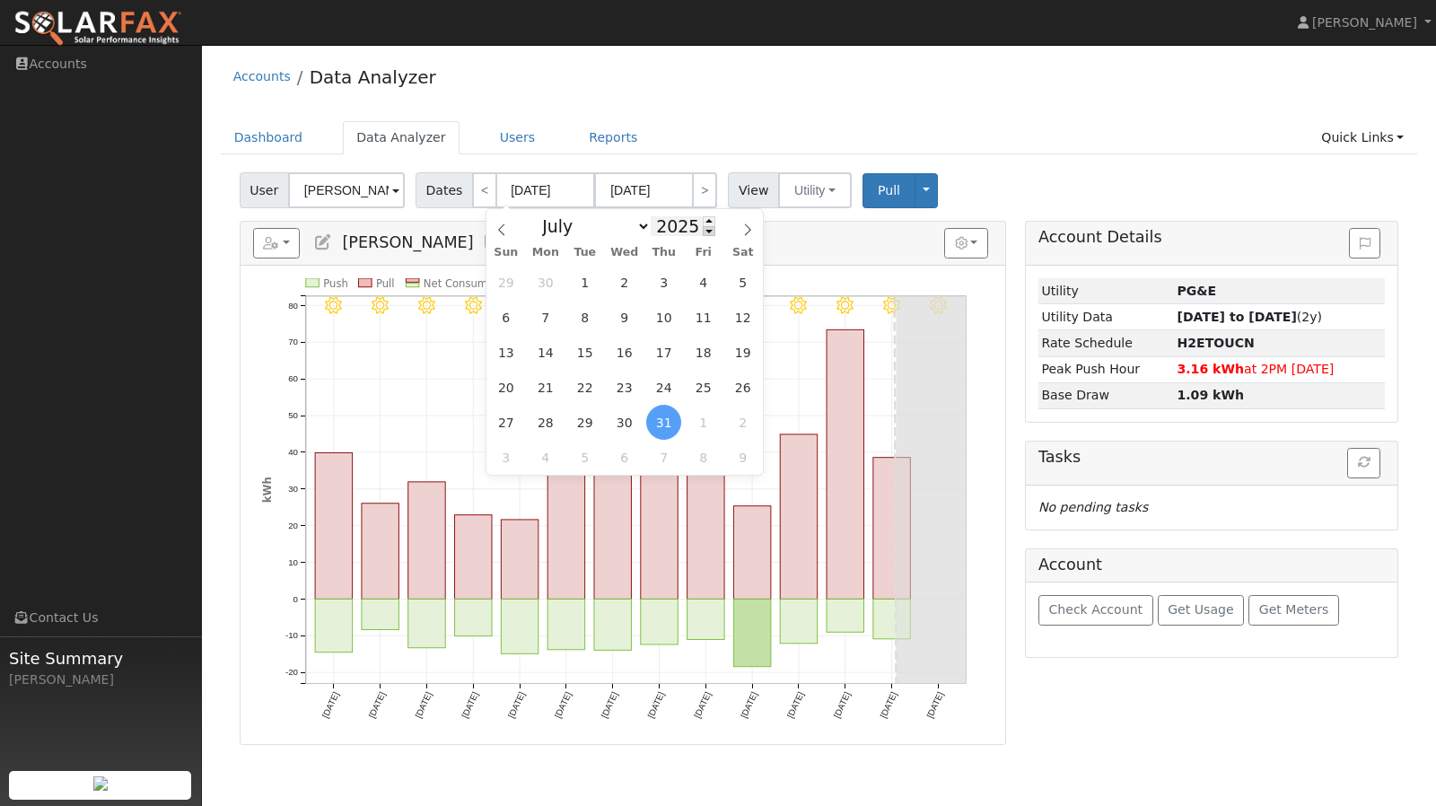
click at [703, 234] on span at bounding box center [709, 231] width 13 height 10
type input "2024"
click at [625, 410] on span "31" at bounding box center [624, 422] width 35 height 35
type input "07/31/2024"
type input "08/13/2024"
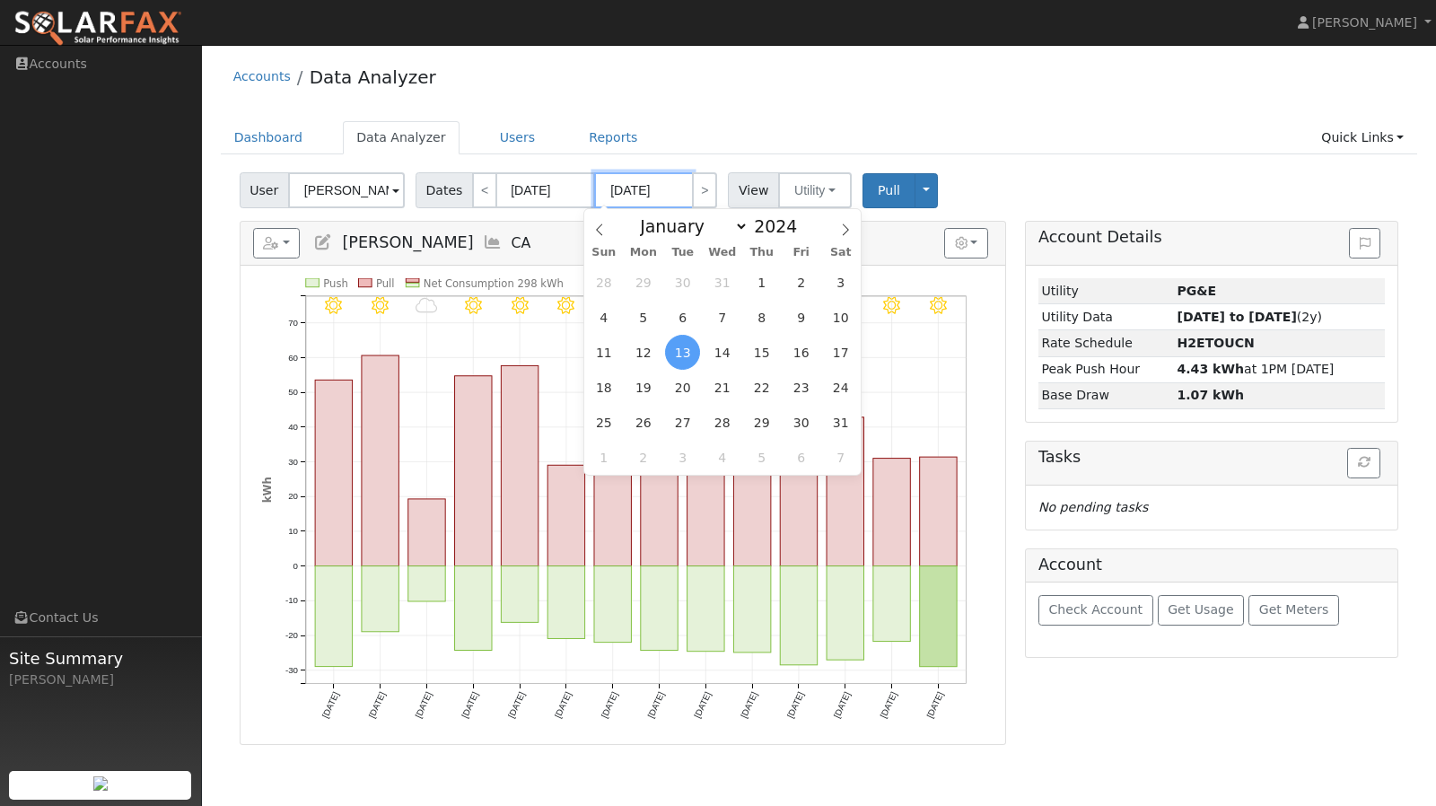
click at [663, 198] on input "08/13/2024" at bounding box center [643, 190] width 99 height 36
click at [801, 216] on span at bounding box center [807, 221] width 13 height 10
type input "2025"
click at [799, 277] on span "1" at bounding box center [801, 282] width 35 height 35
type input "08/01/2025"
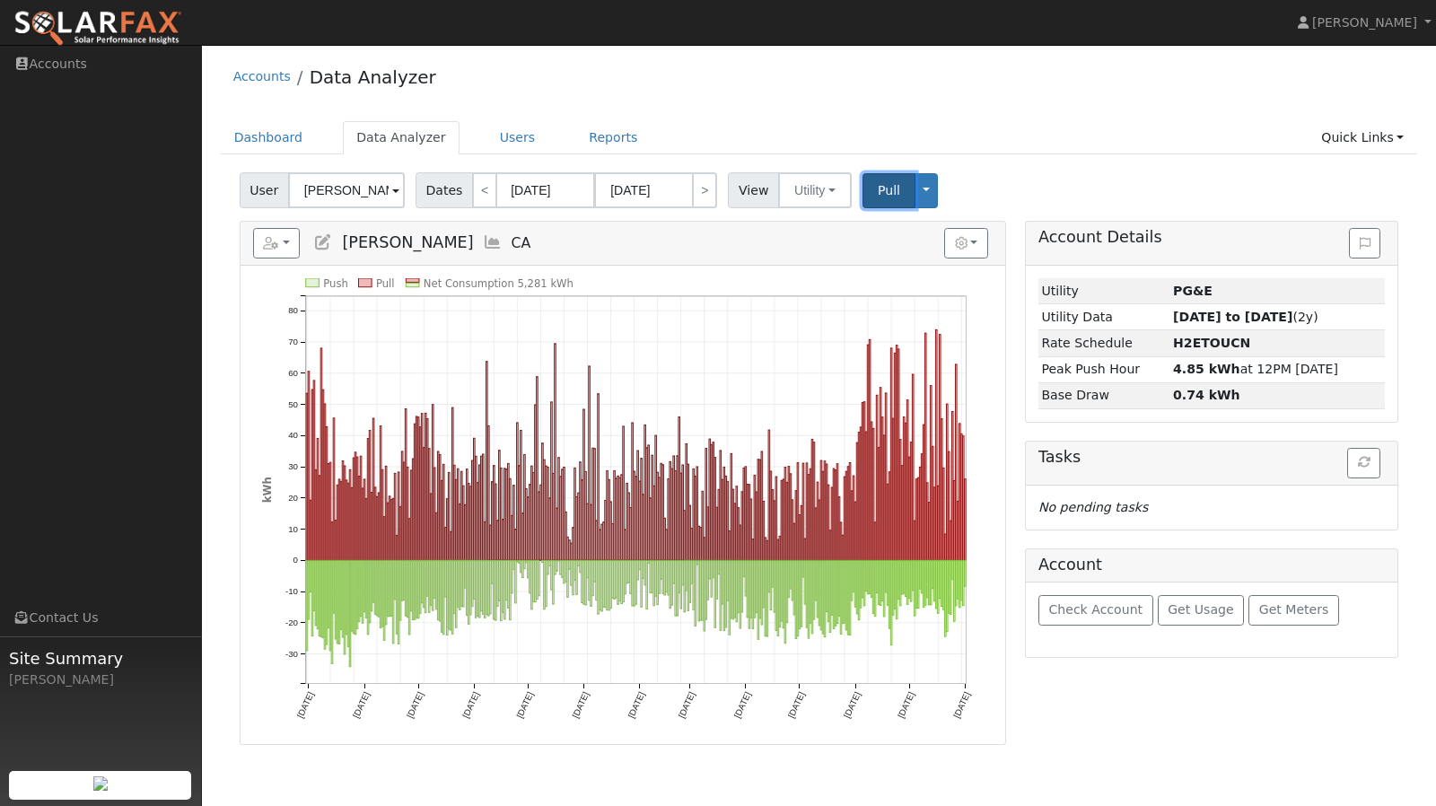
click at [880, 195] on span "Pull" at bounding box center [889, 190] width 22 height 14
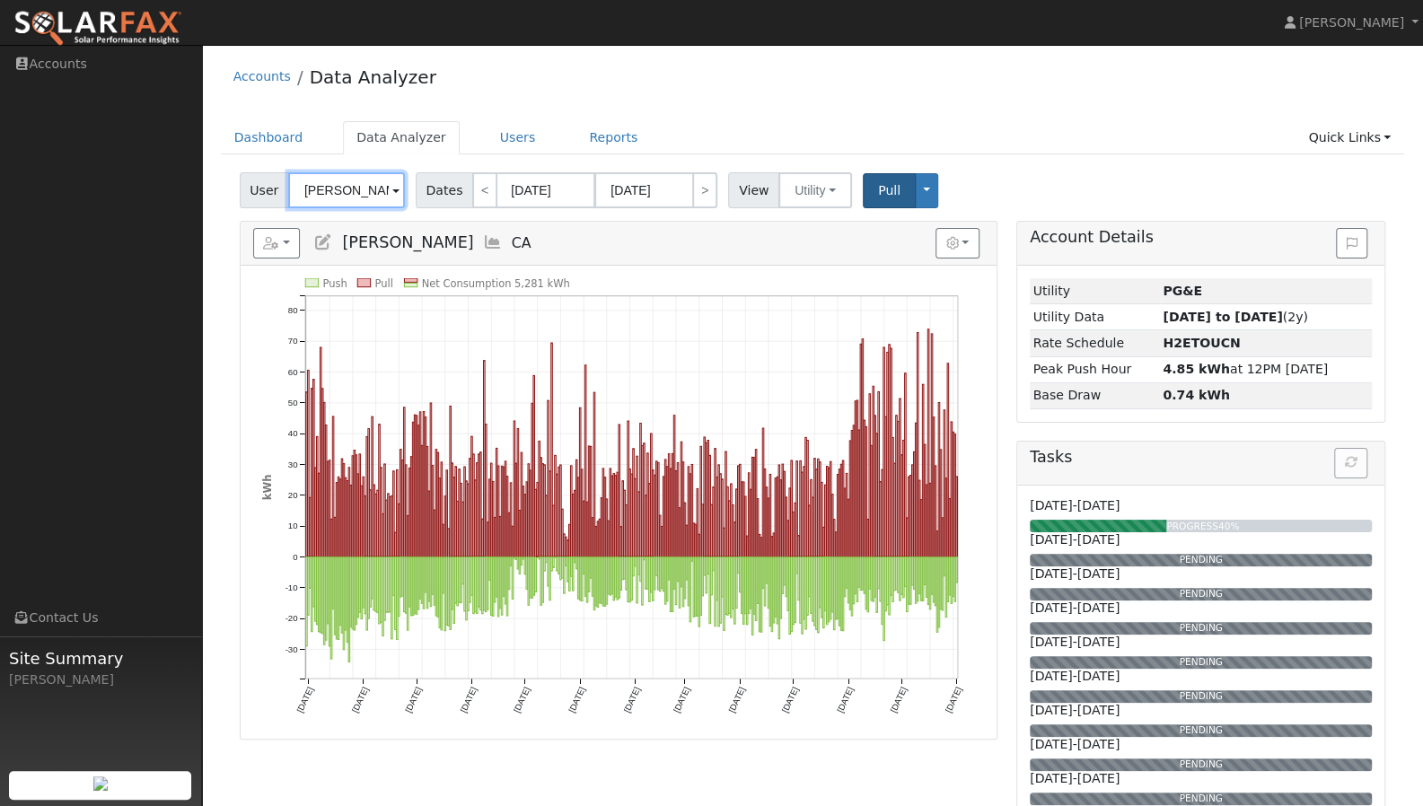
click at [375, 187] on input "[PERSON_NAME]" at bounding box center [346, 190] width 117 height 36
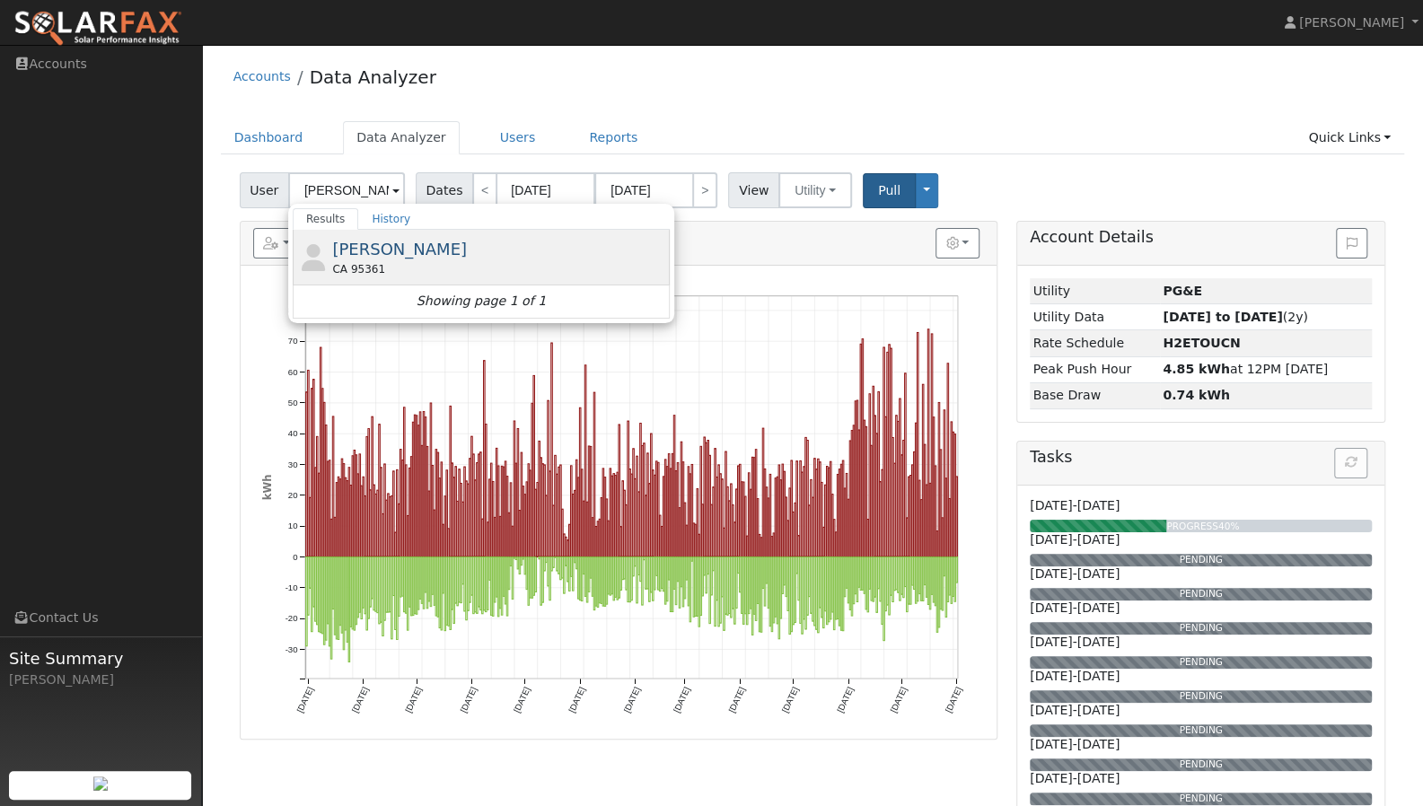
click at [390, 237] on div "Michael Montes CA 95361" at bounding box center [498, 257] width 333 height 40
type input "[PERSON_NAME]"
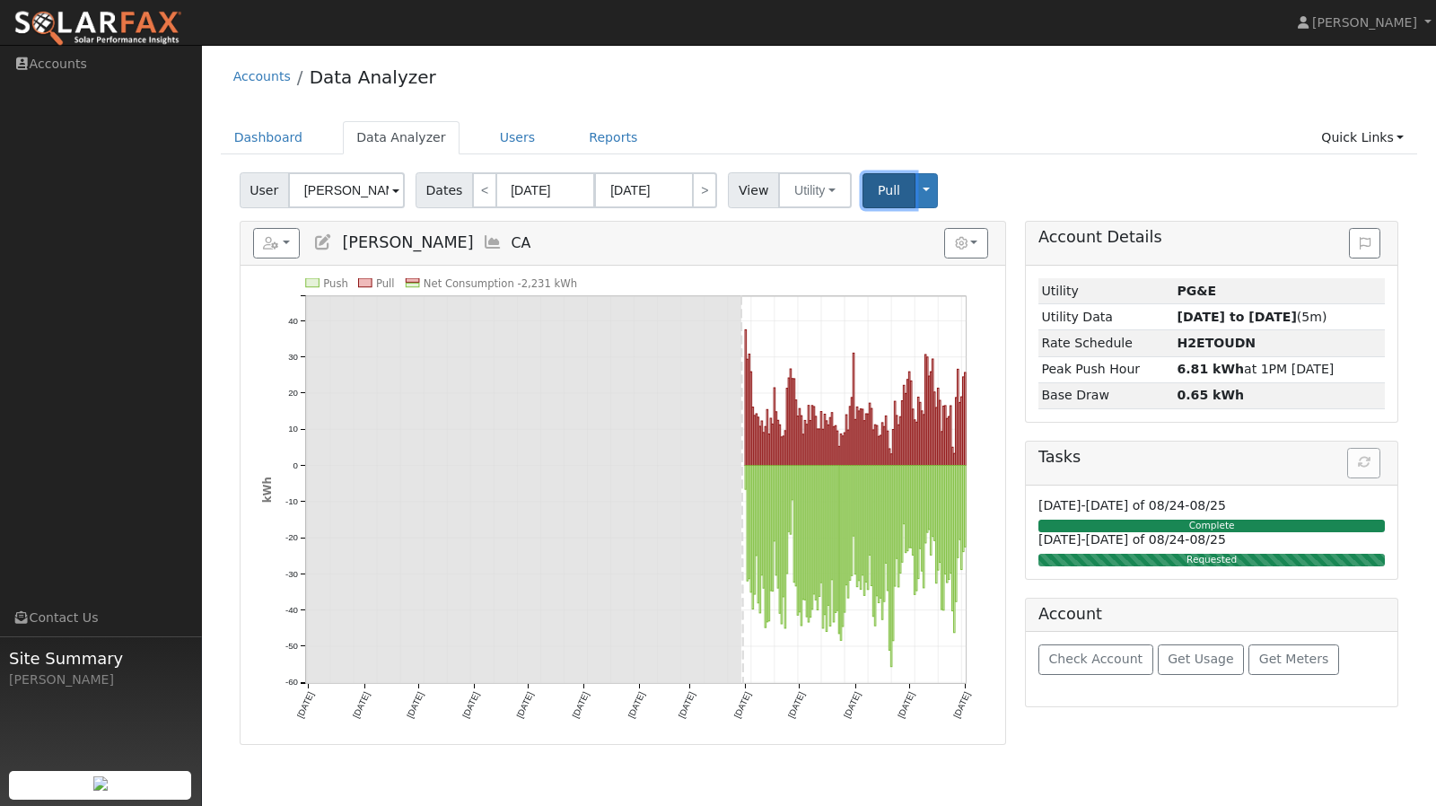
click at [878, 197] on span "Pull" at bounding box center [889, 190] width 22 height 14
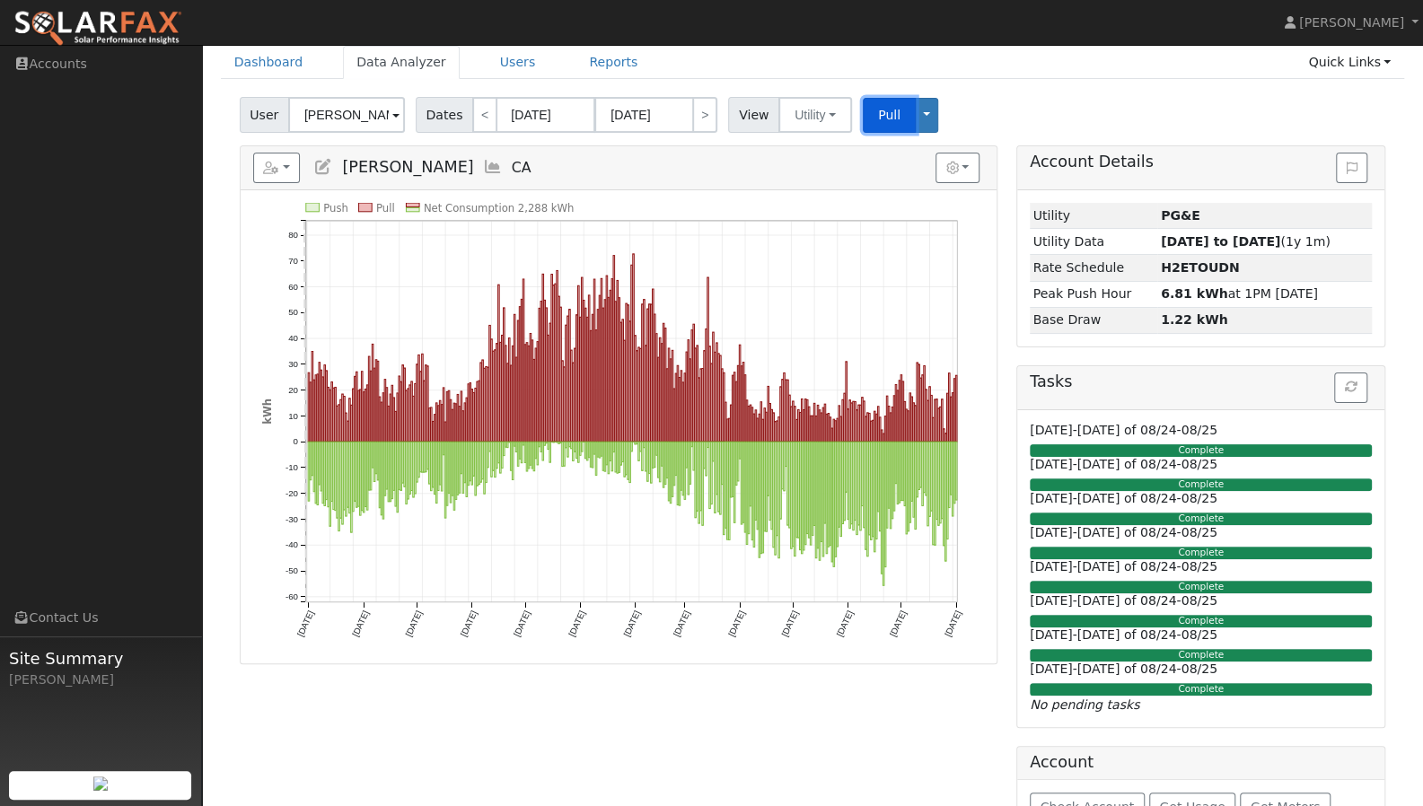
scroll to position [74, 0]
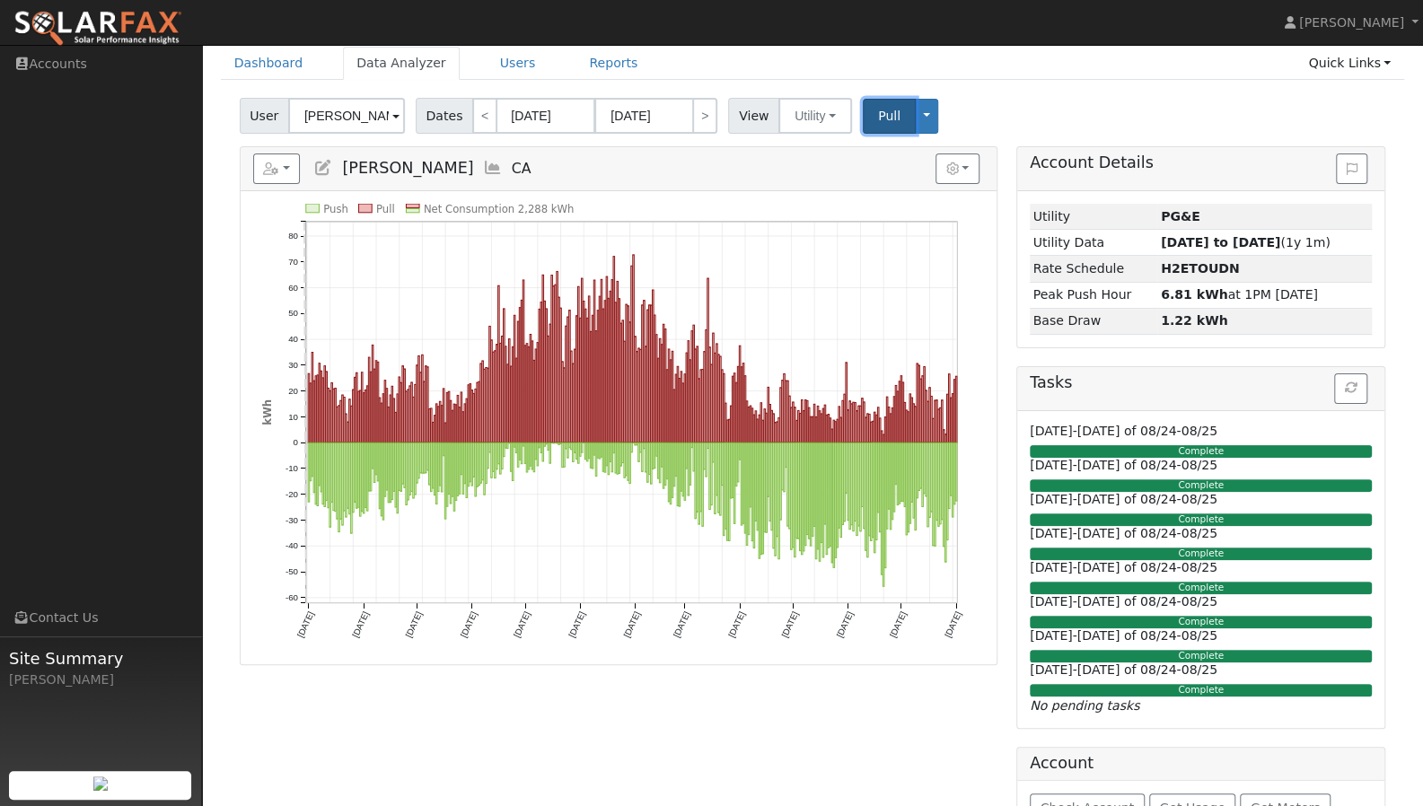
click at [868, 127] on button "Pull" at bounding box center [889, 116] width 53 height 35
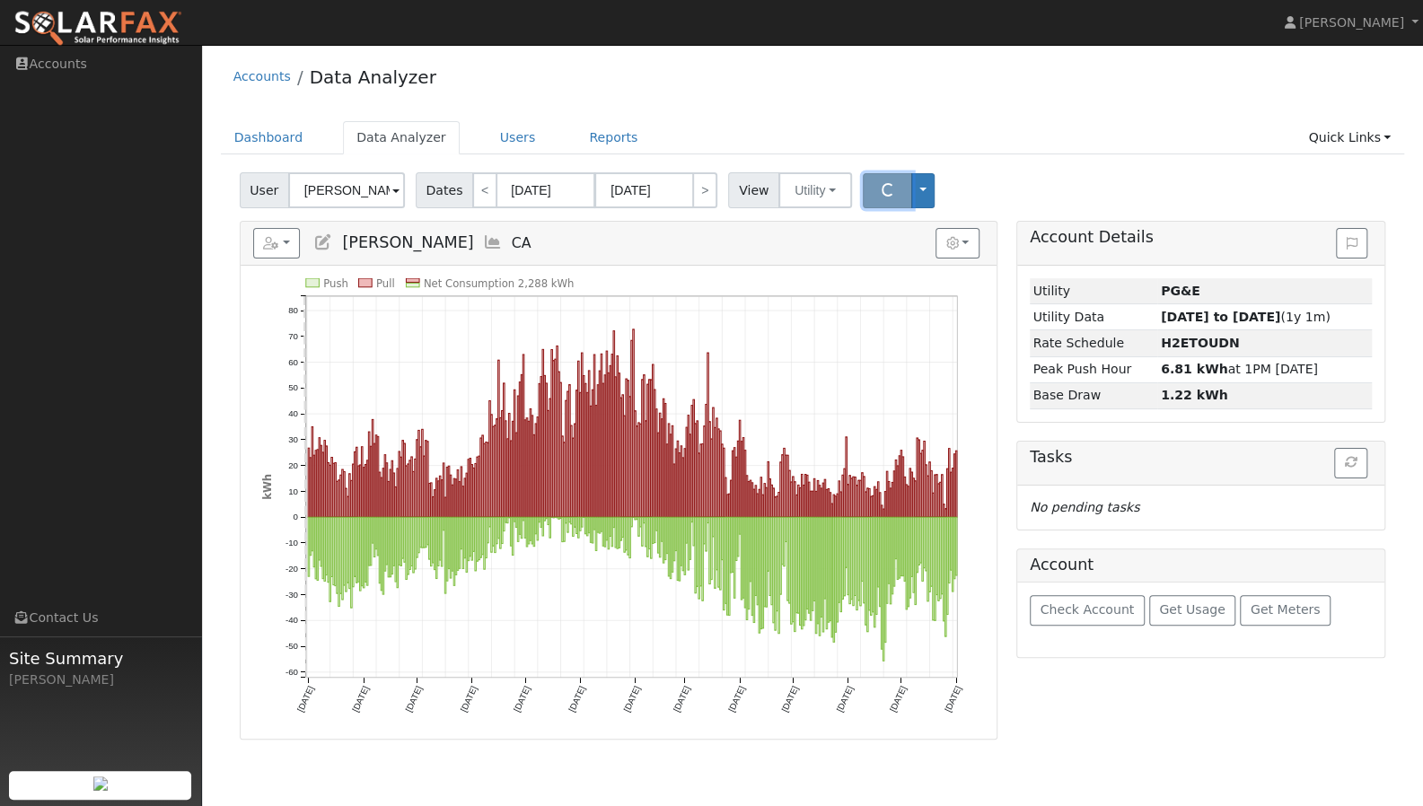
scroll to position [0, 0]
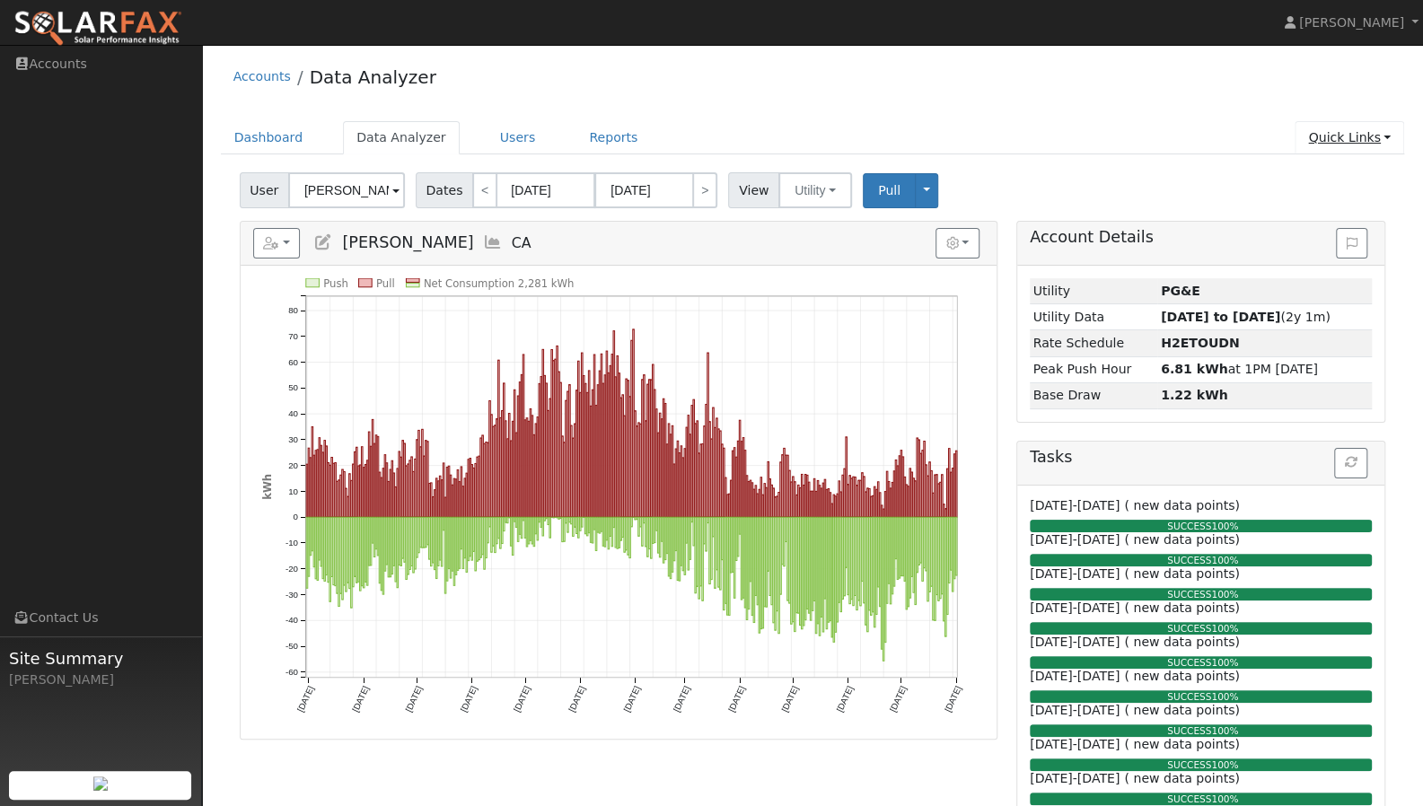
click at [1345, 138] on link "Quick Links" at bounding box center [1349, 137] width 110 height 33
click at [1297, 234] on link "Run a Scenario Report" at bounding box center [1313, 240] width 182 height 25
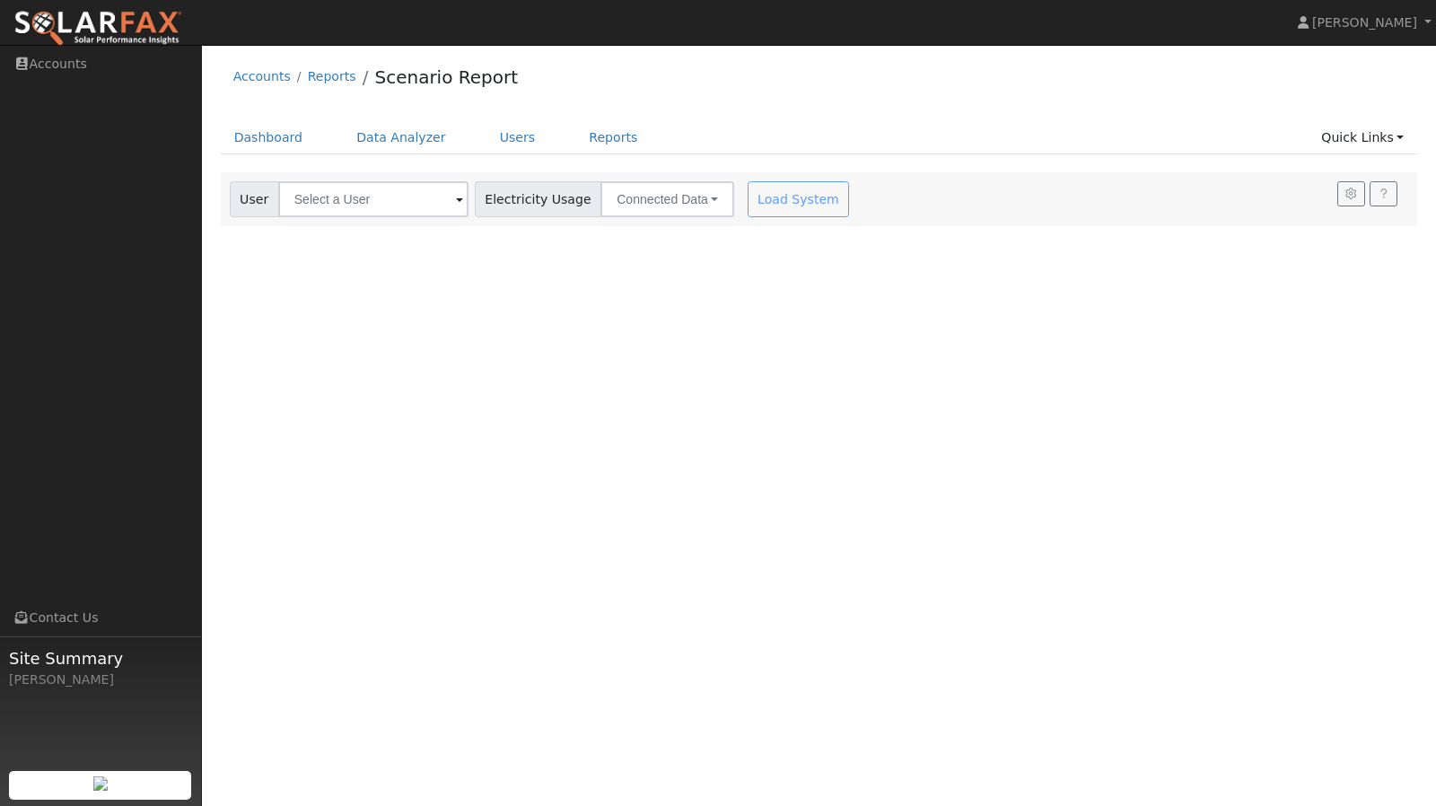
click at [458, 200] on span at bounding box center [459, 200] width 7 height 21
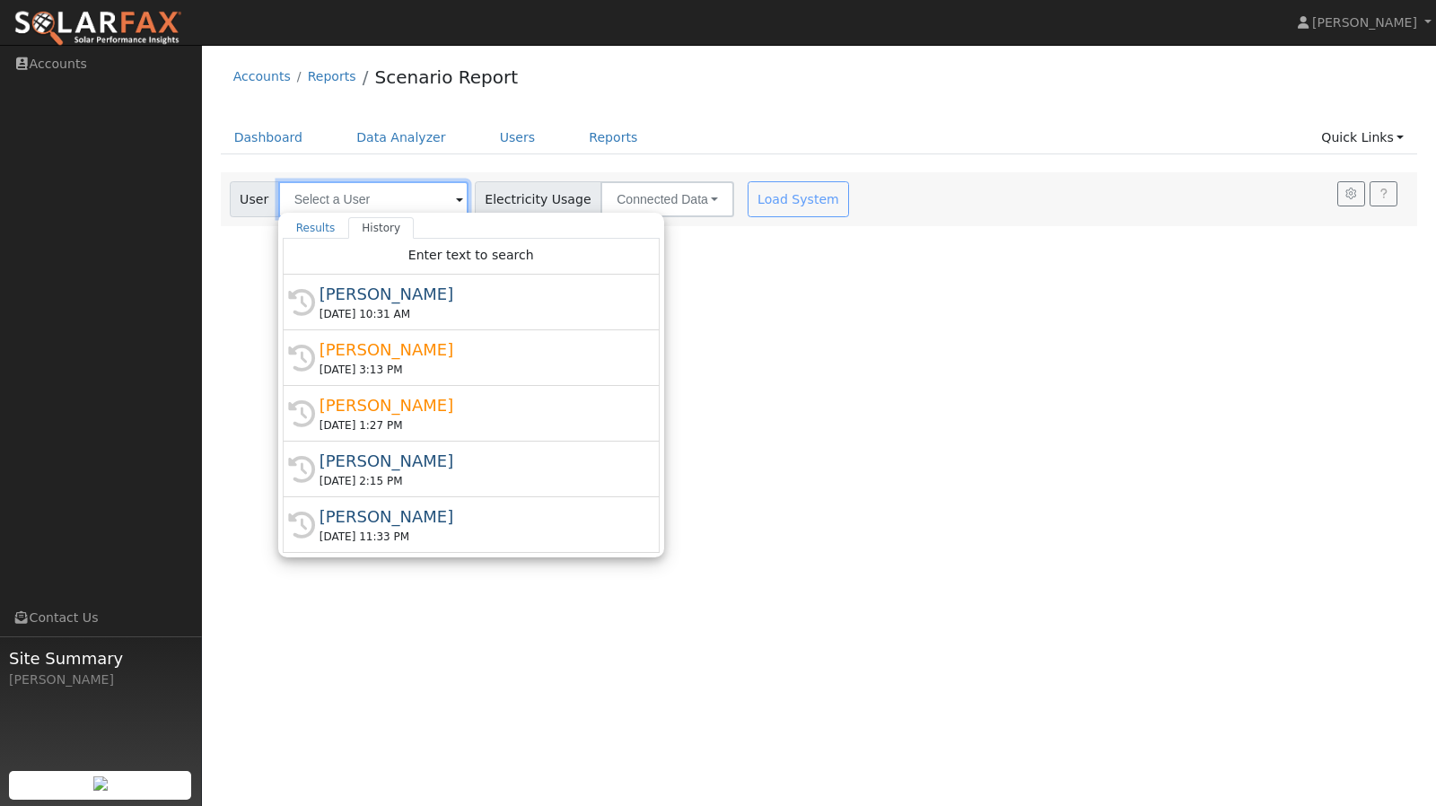
click at [384, 202] on input "text" at bounding box center [373, 199] width 190 height 36
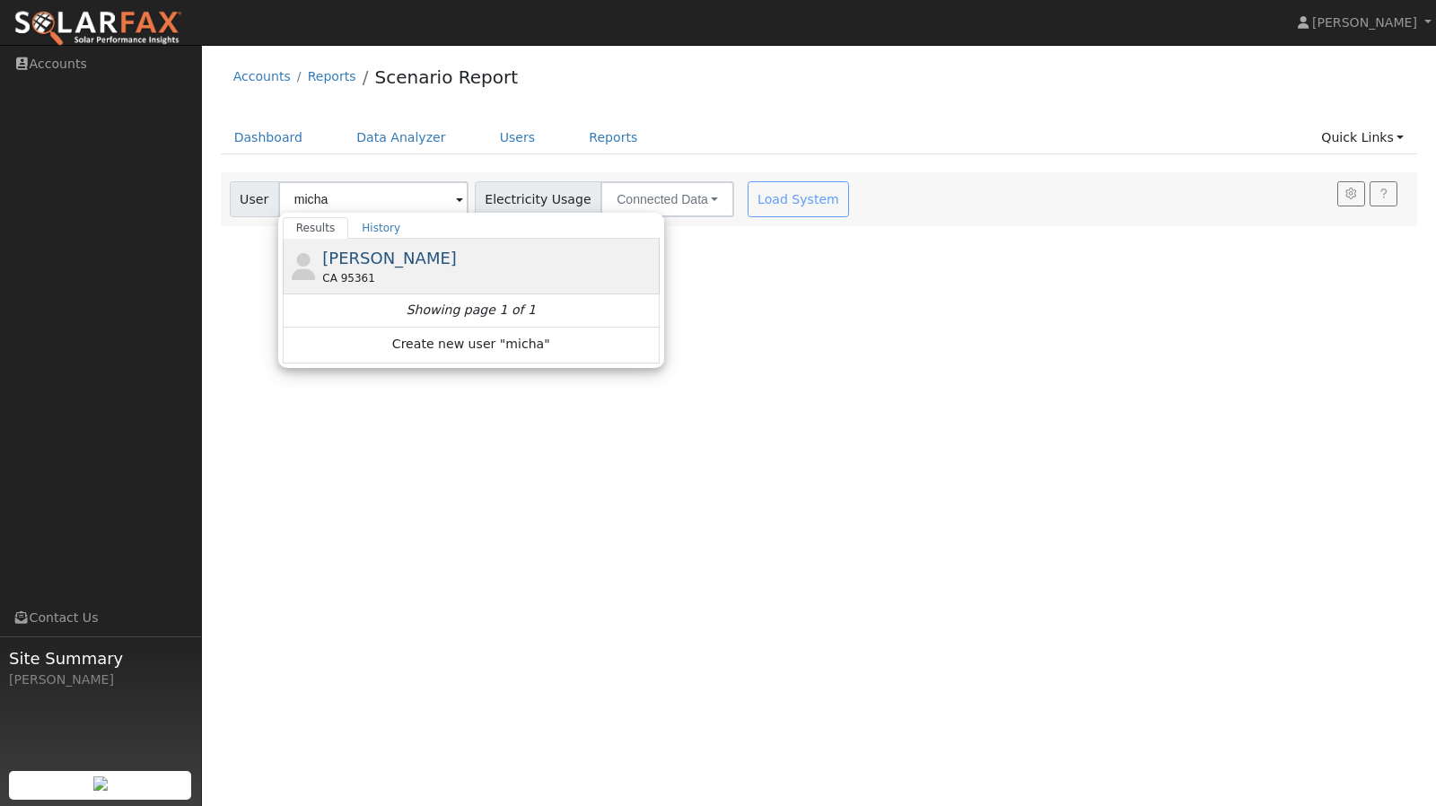
click at [393, 250] on span "[PERSON_NAME]" at bounding box center [389, 258] width 135 height 19
type input "[PERSON_NAME]"
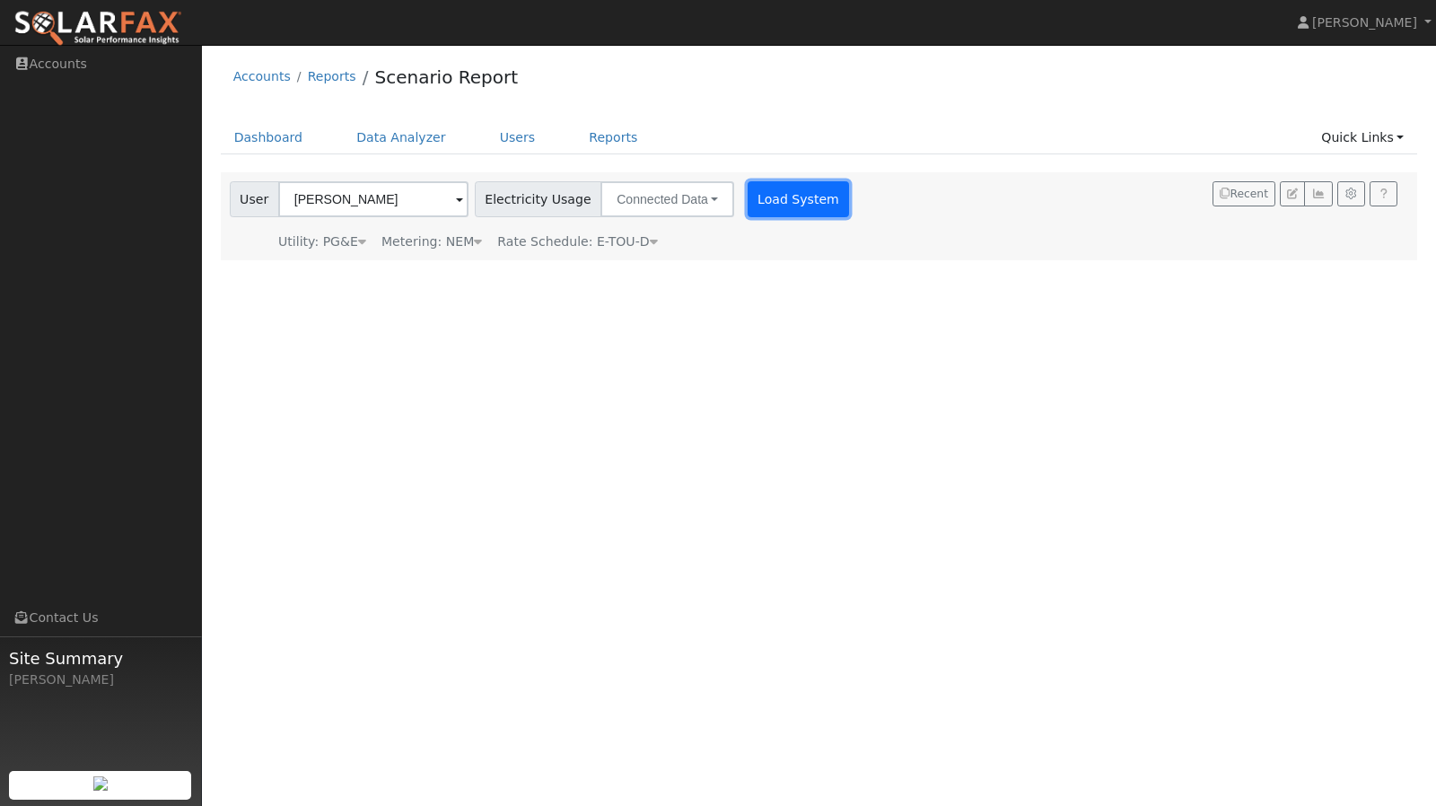
click at [768, 197] on button "Load System" at bounding box center [799, 199] width 102 height 36
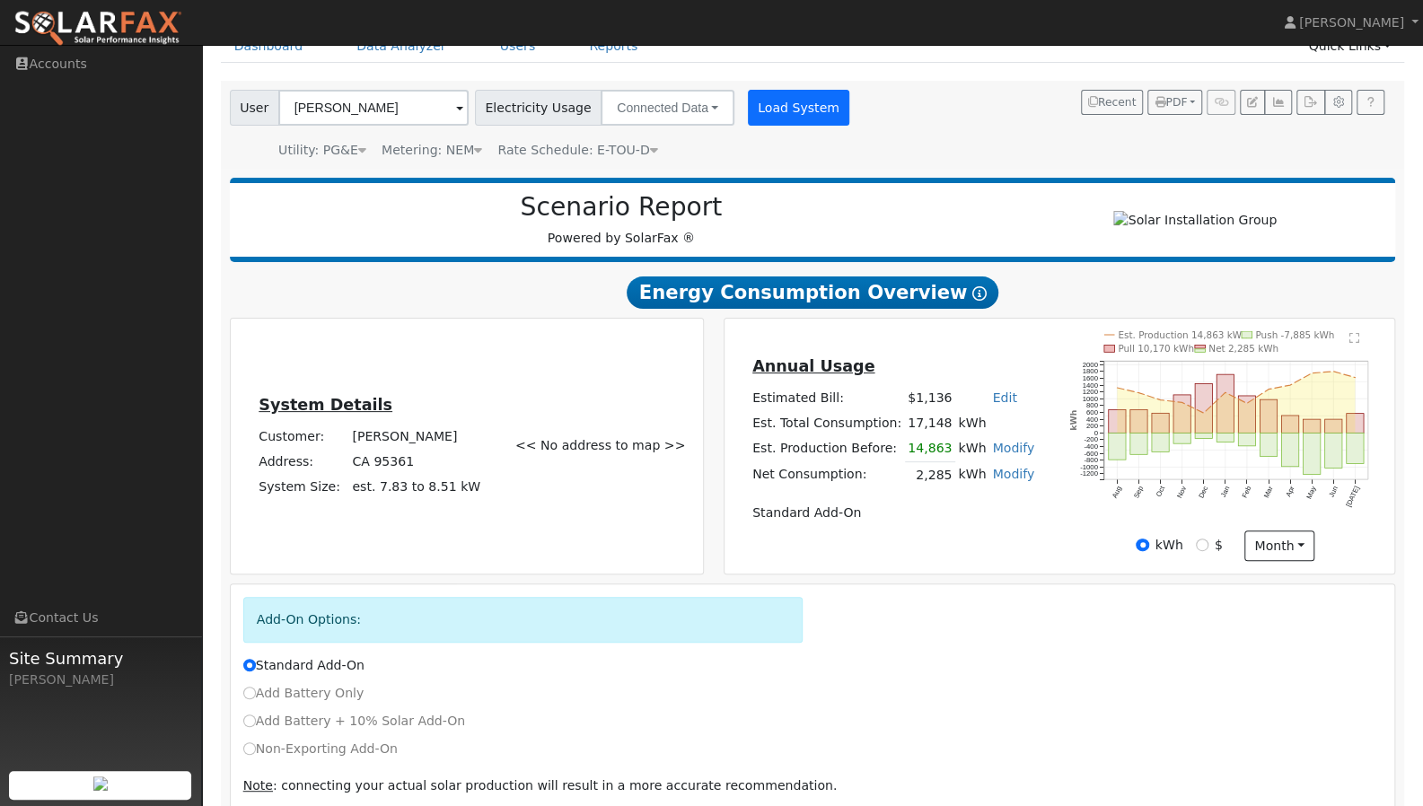
scroll to position [173, 0]
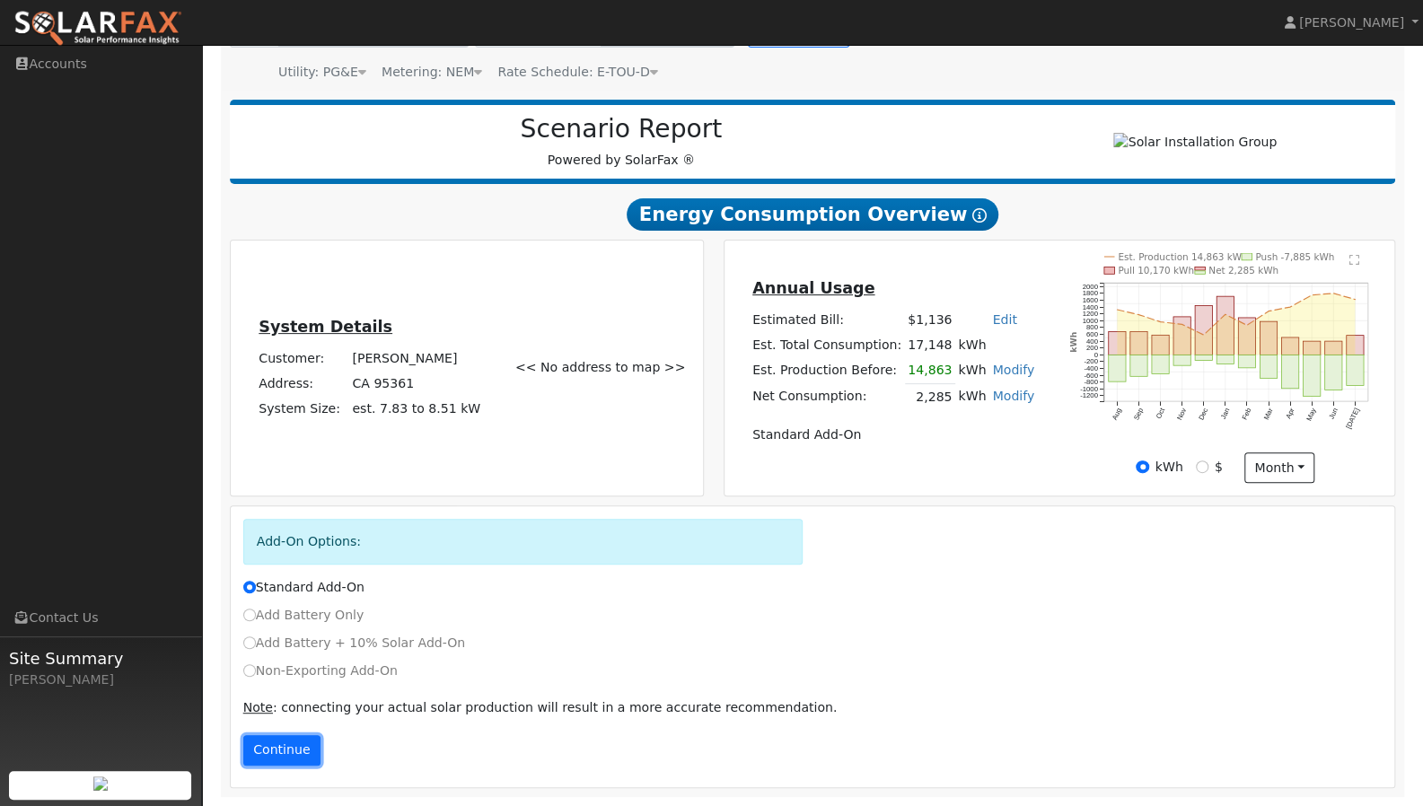
click at [285, 754] on button "Continue" at bounding box center [281, 750] width 77 height 31
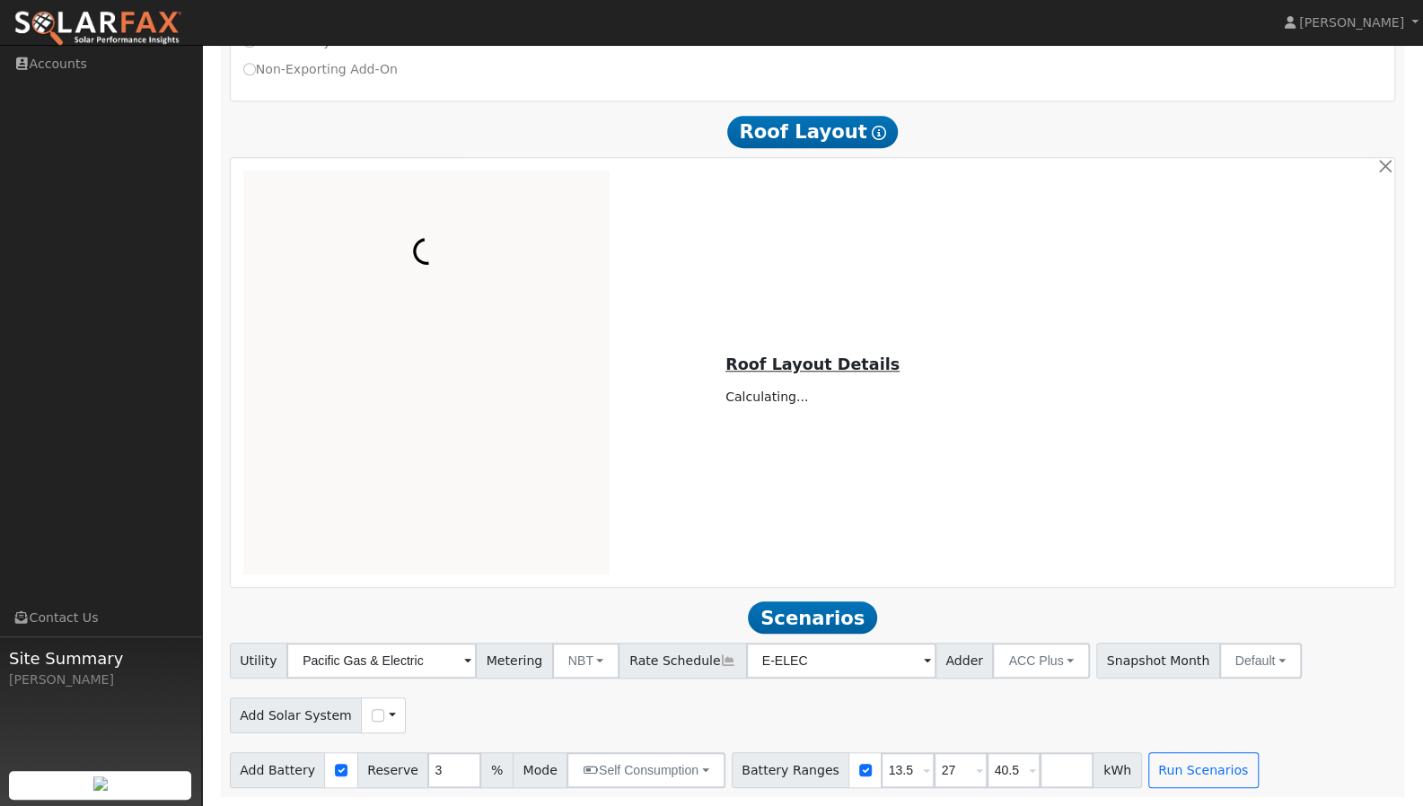
scroll to position [777, 0]
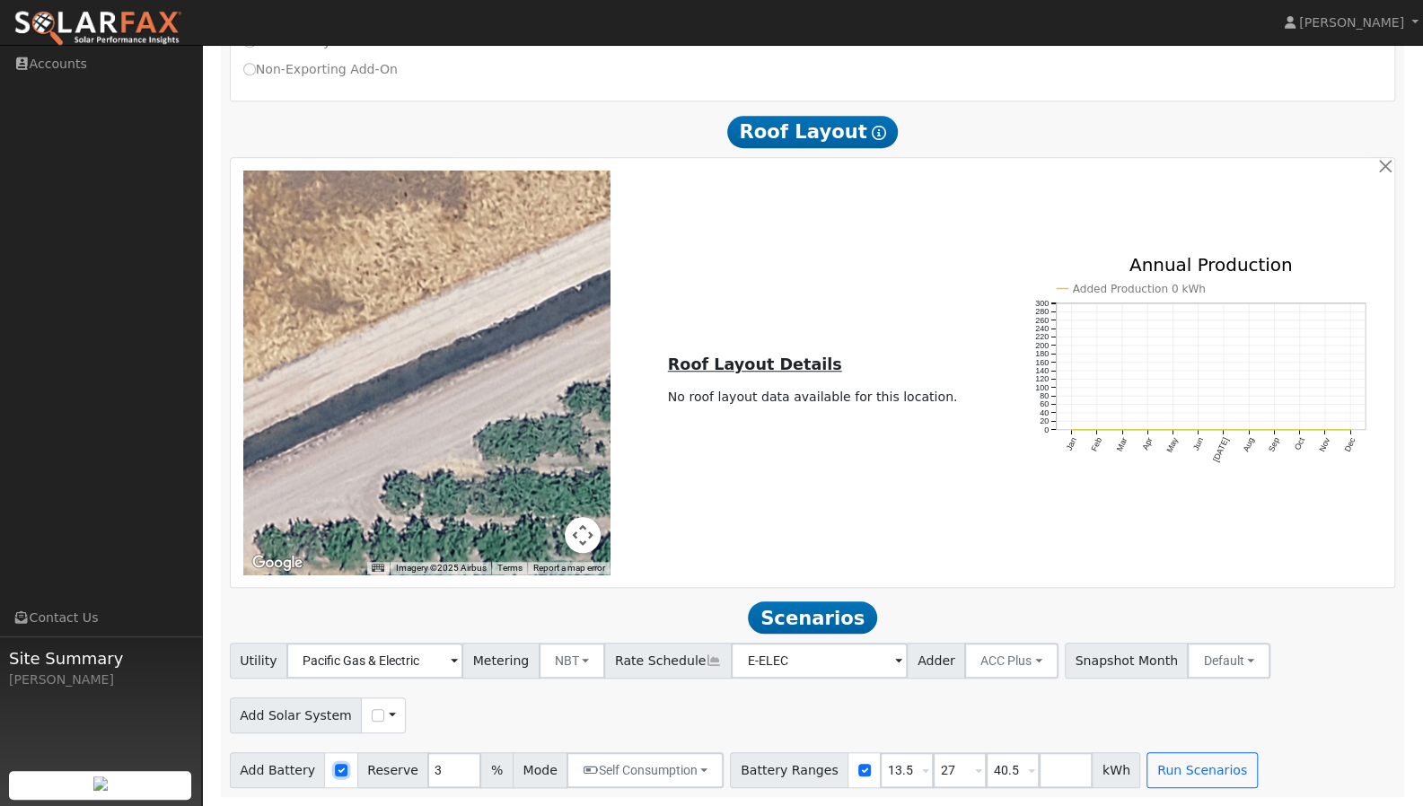
click at [335, 770] on input "checkbox" at bounding box center [341, 770] width 13 height 13
checkbox input "false"
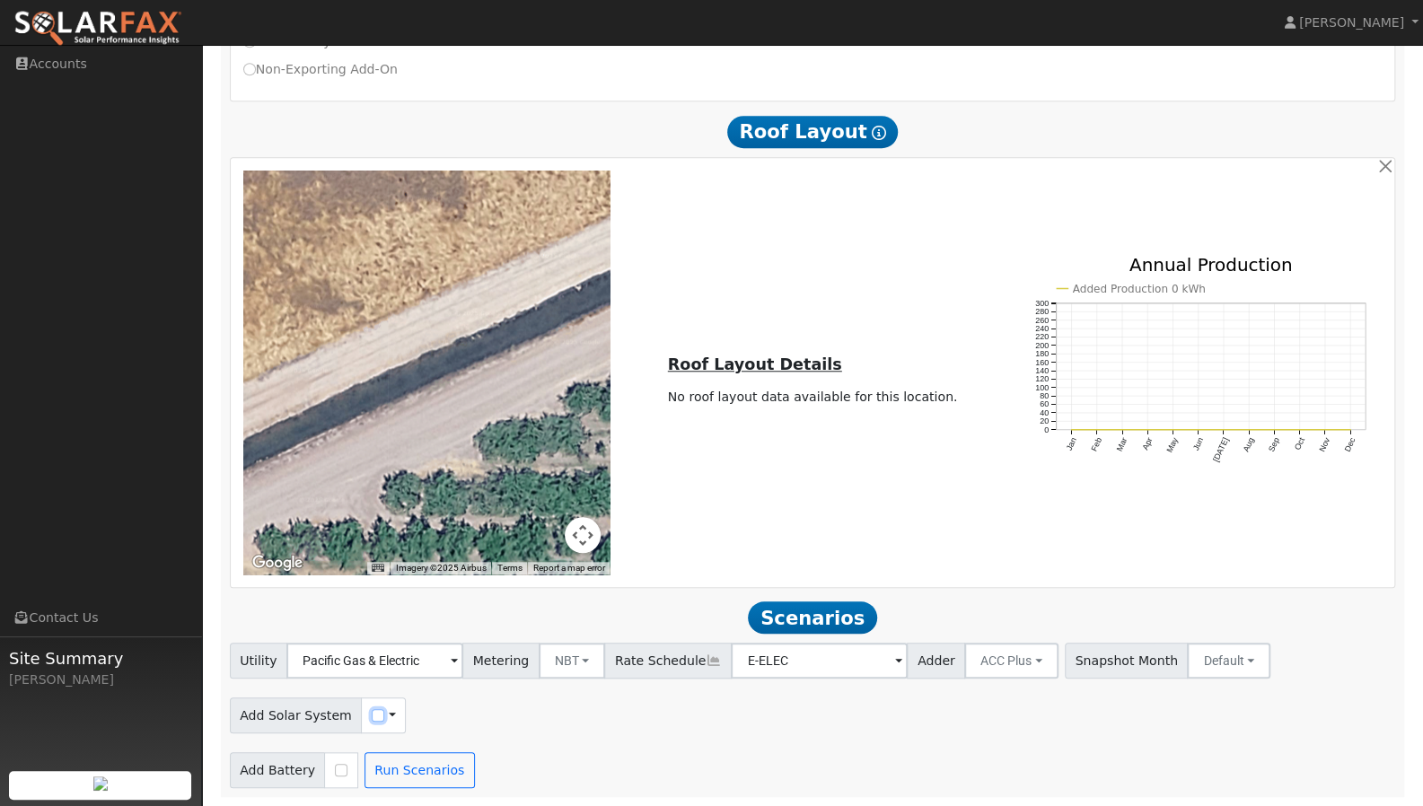
click at [372, 719] on input "checkbox" at bounding box center [378, 715] width 13 height 13
checkbox input "true"
drag, startPoint x: 767, startPoint y: 715, endPoint x: 754, endPoint y: 717, distance: 12.7
click at [784, 717] on input "10" at bounding box center [811, 715] width 54 height 36
type input "100"
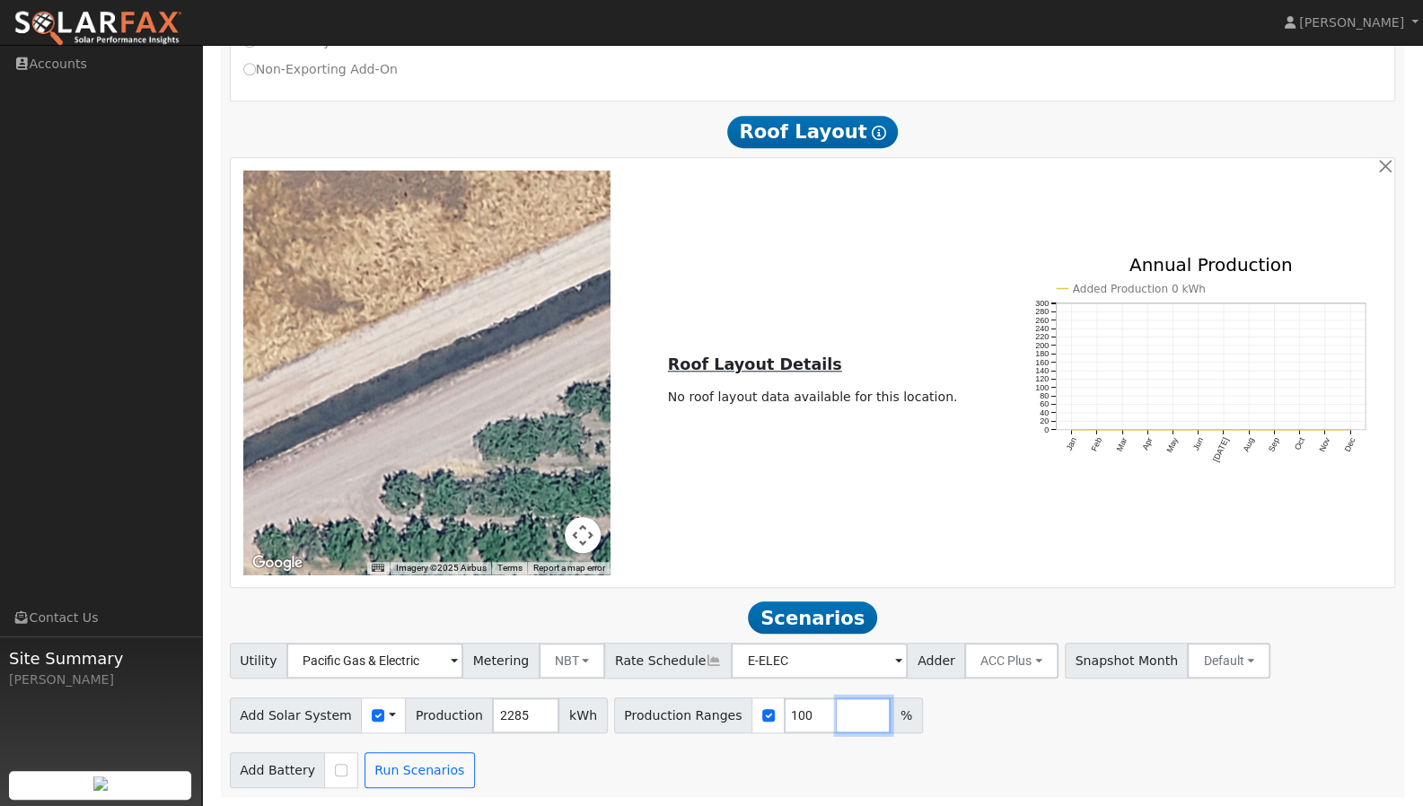
click at [837, 721] on input "number" at bounding box center [864, 715] width 54 height 36
type input "150"
click at [889, 713] on input "number" at bounding box center [916, 715] width 54 height 36
type input "180"
drag, startPoint x: 819, startPoint y: 722, endPoint x: 804, endPoint y: 723, distance: 15.4
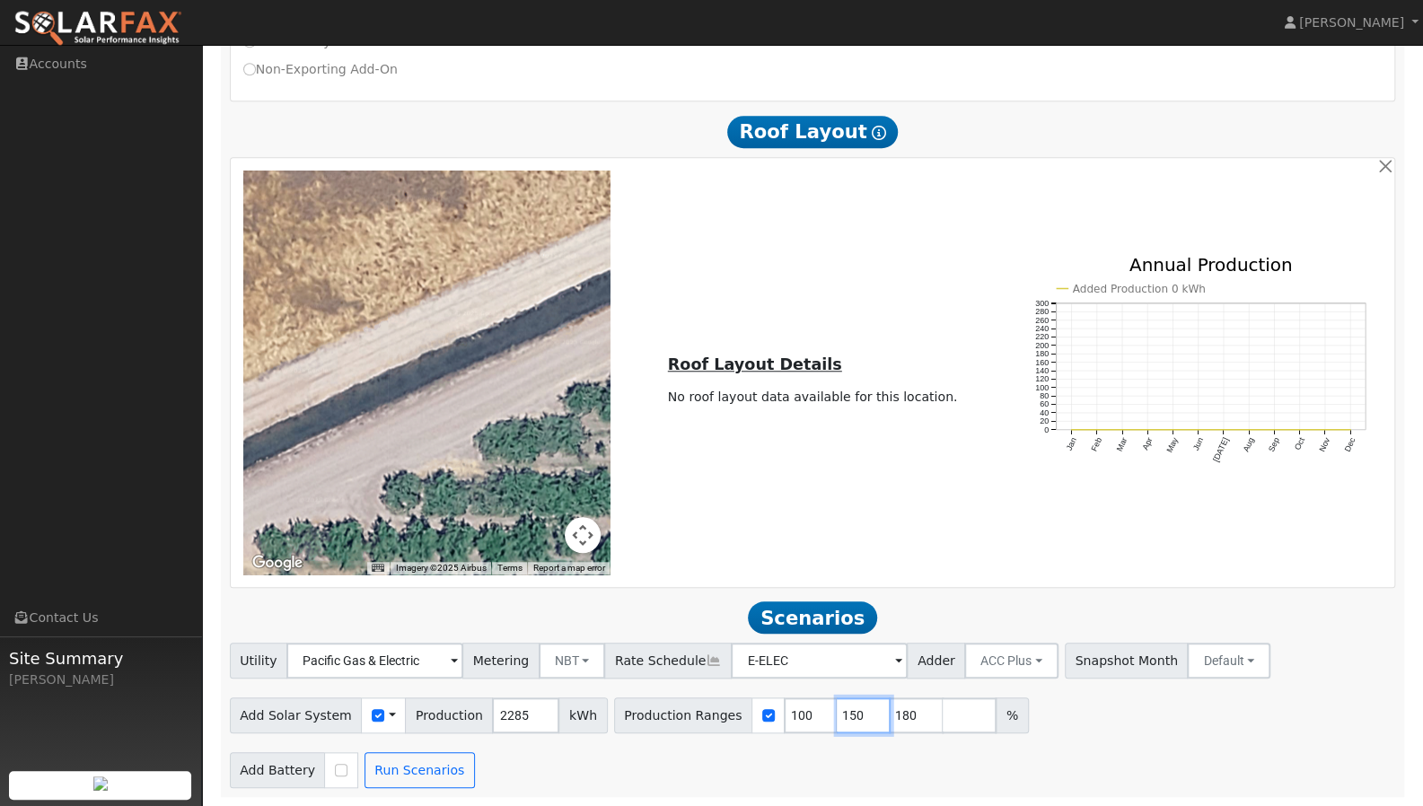
click at [837, 723] on input "150" at bounding box center [864, 715] width 54 height 36
click at [837, 713] on input "150" at bounding box center [864, 715] width 54 height 36
click at [837, 714] on input "150" at bounding box center [864, 715] width 54 height 36
type input "140"
click at [1032, 726] on div "Add Solar System Use CSV Data Production 2285 kWh Production Ranges 100 140 180…" at bounding box center [812, 712] width 1172 height 42
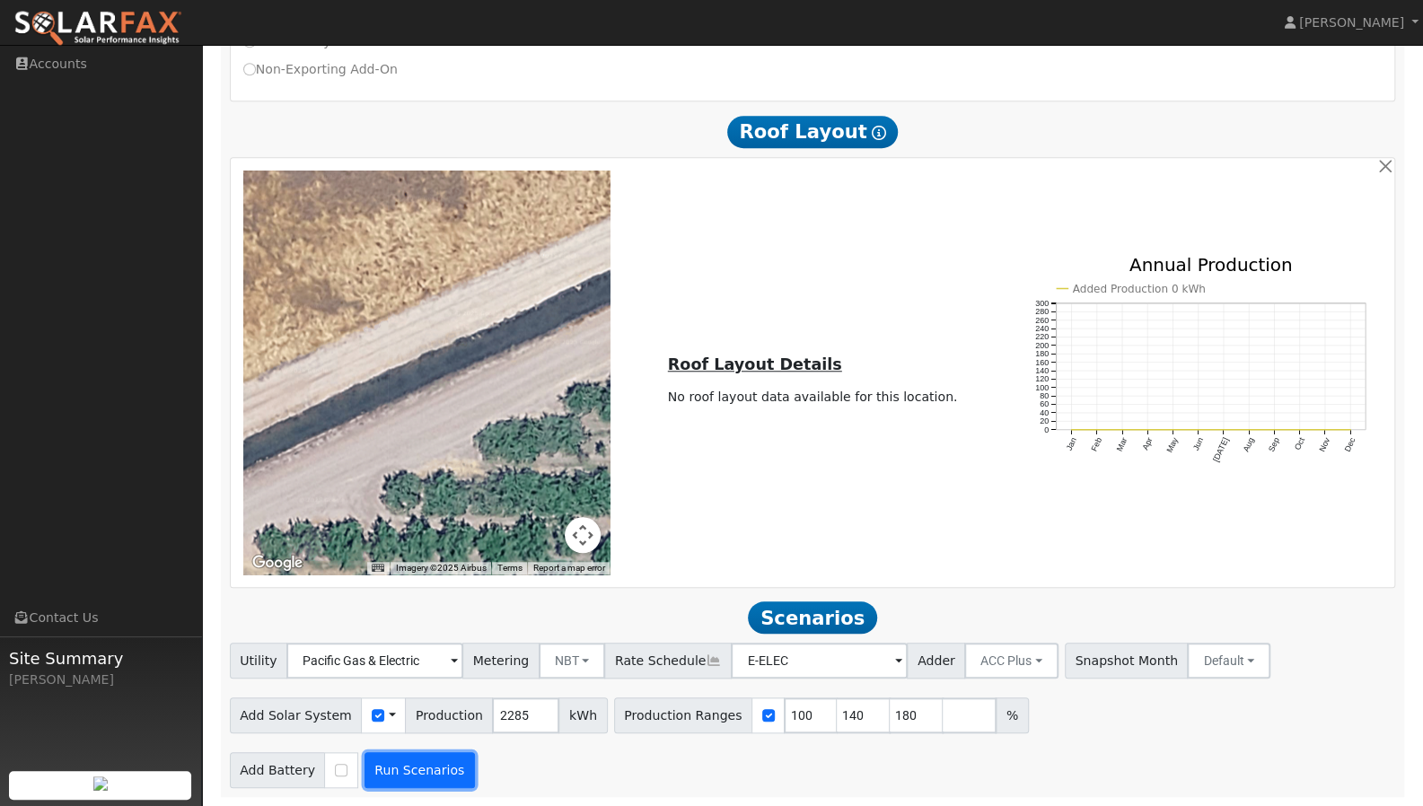
click at [390, 775] on button "Run Scenarios" at bounding box center [419, 770] width 110 height 36
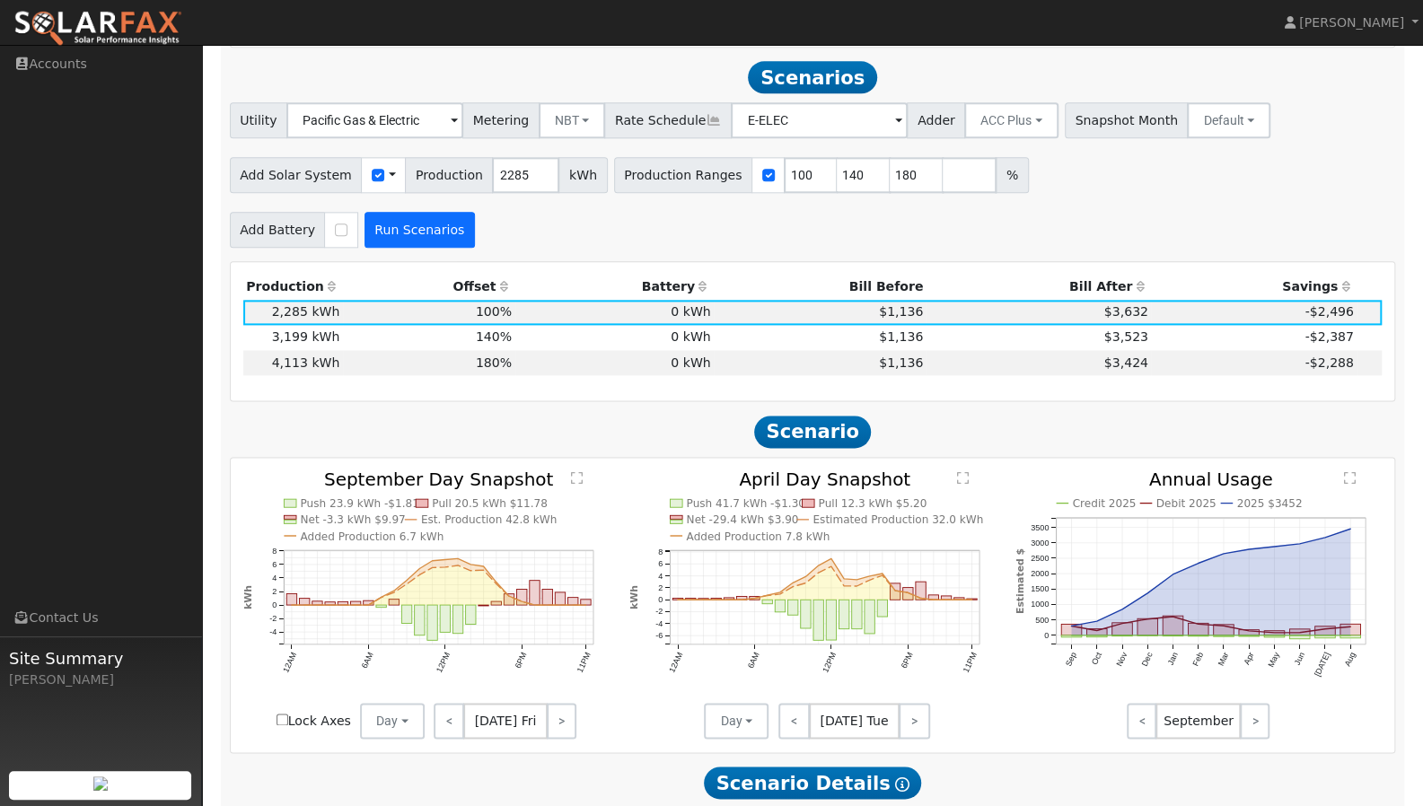
scroll to position [1323, 0]
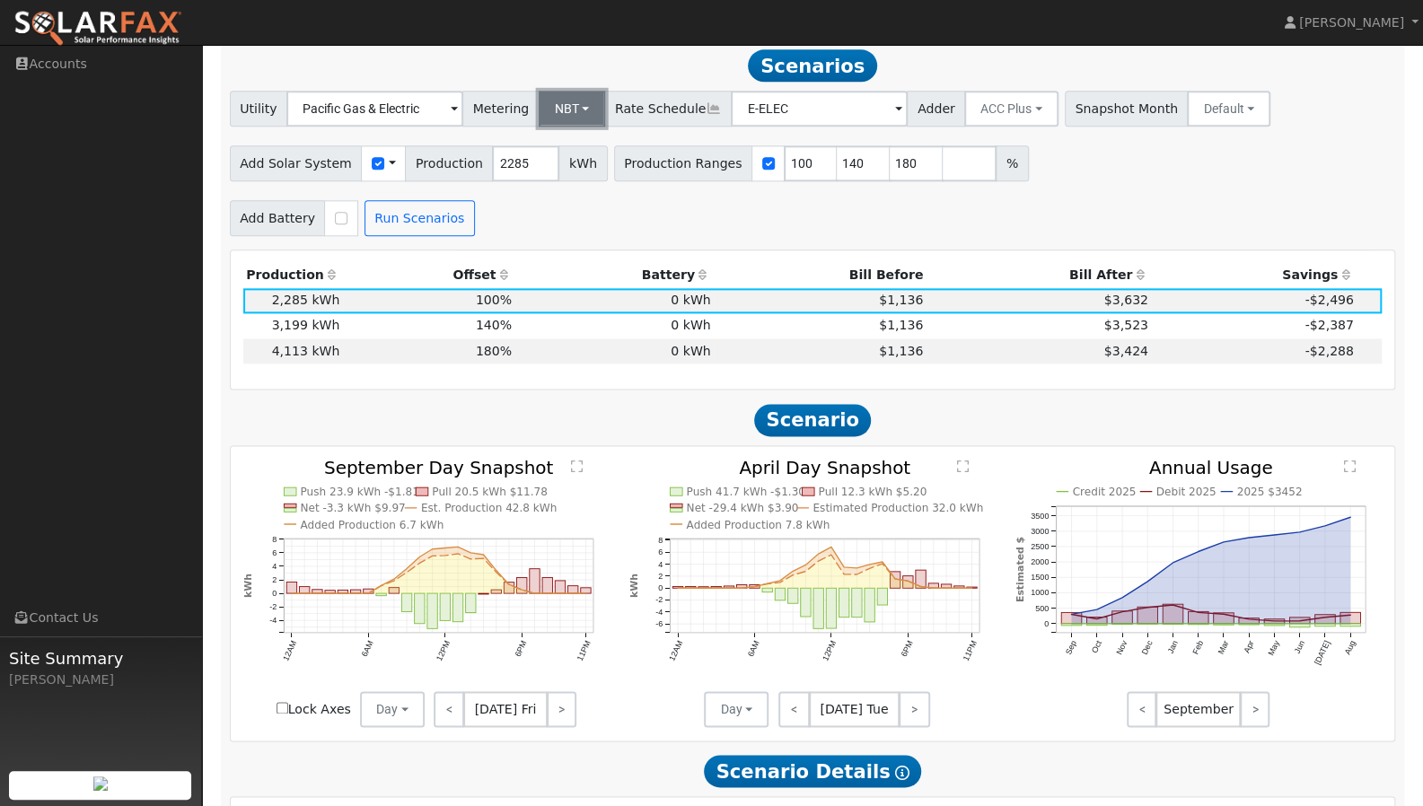
click at [564, 127] on button "NBT" at bounding box center [572, 109] width 67 height 36
click at [566, 145] on link "NEM" at bounding box center [583, 148] width 125 height 25
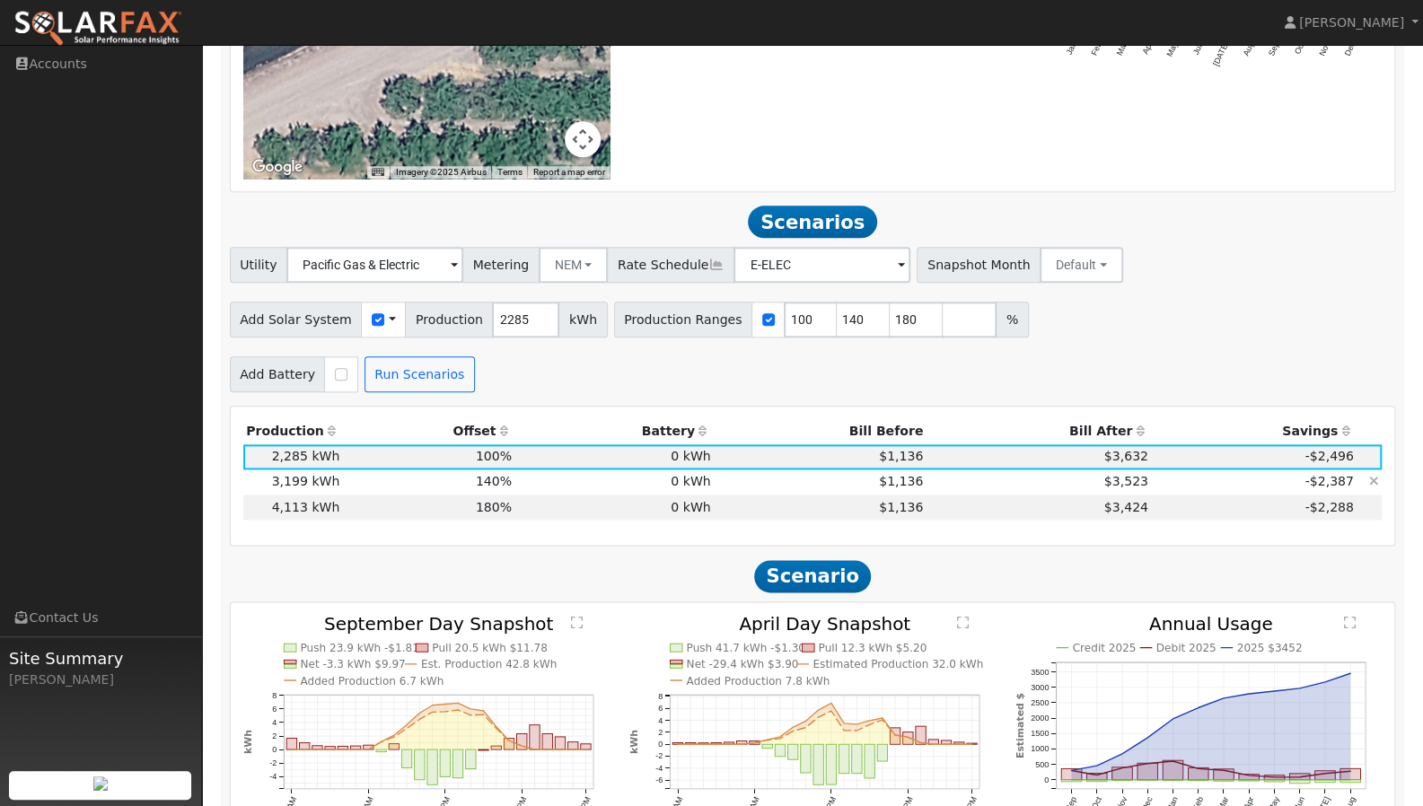
scroll to position [1170, 0]
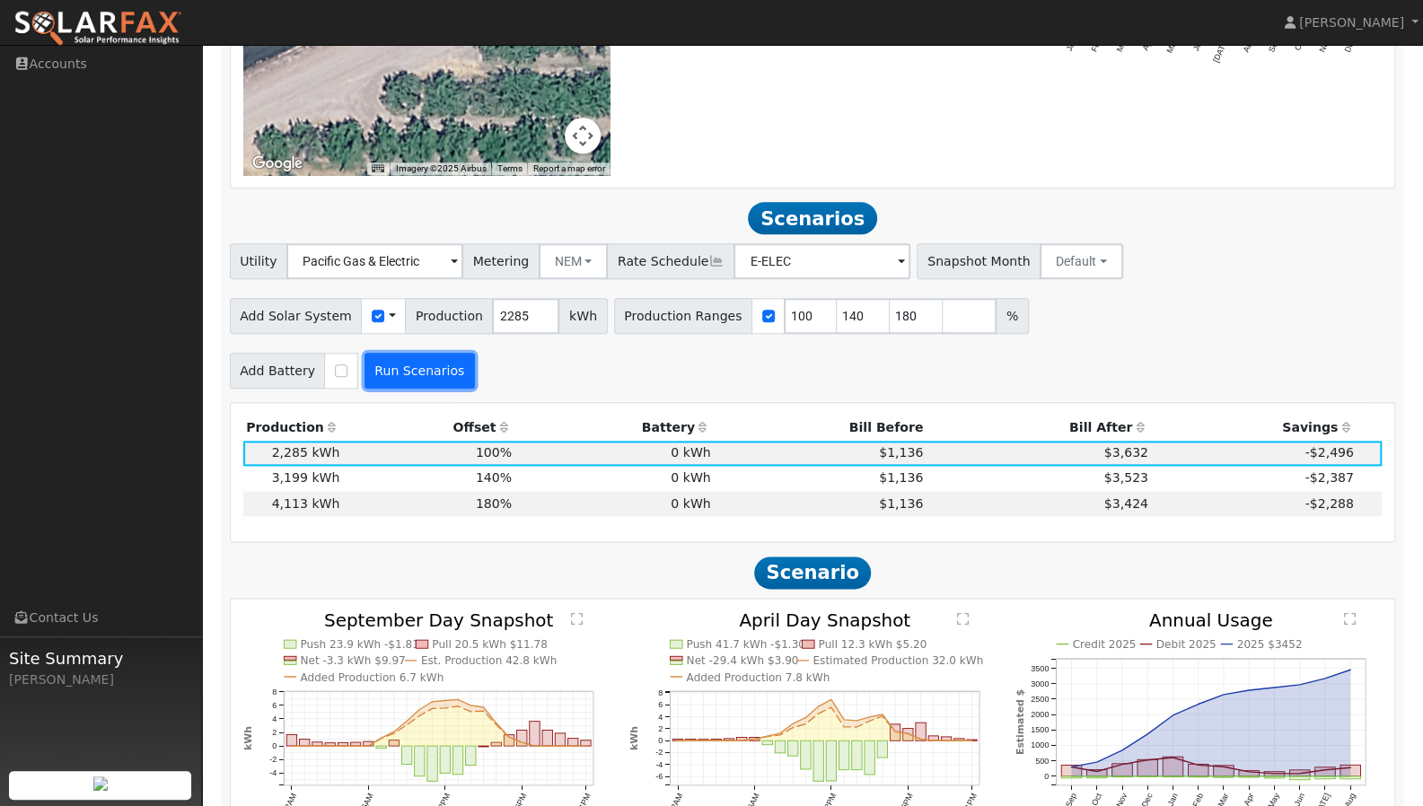
click at [397, 381] on button "Run Scenarios" at bounding box center [419, 371] width 110 height 36
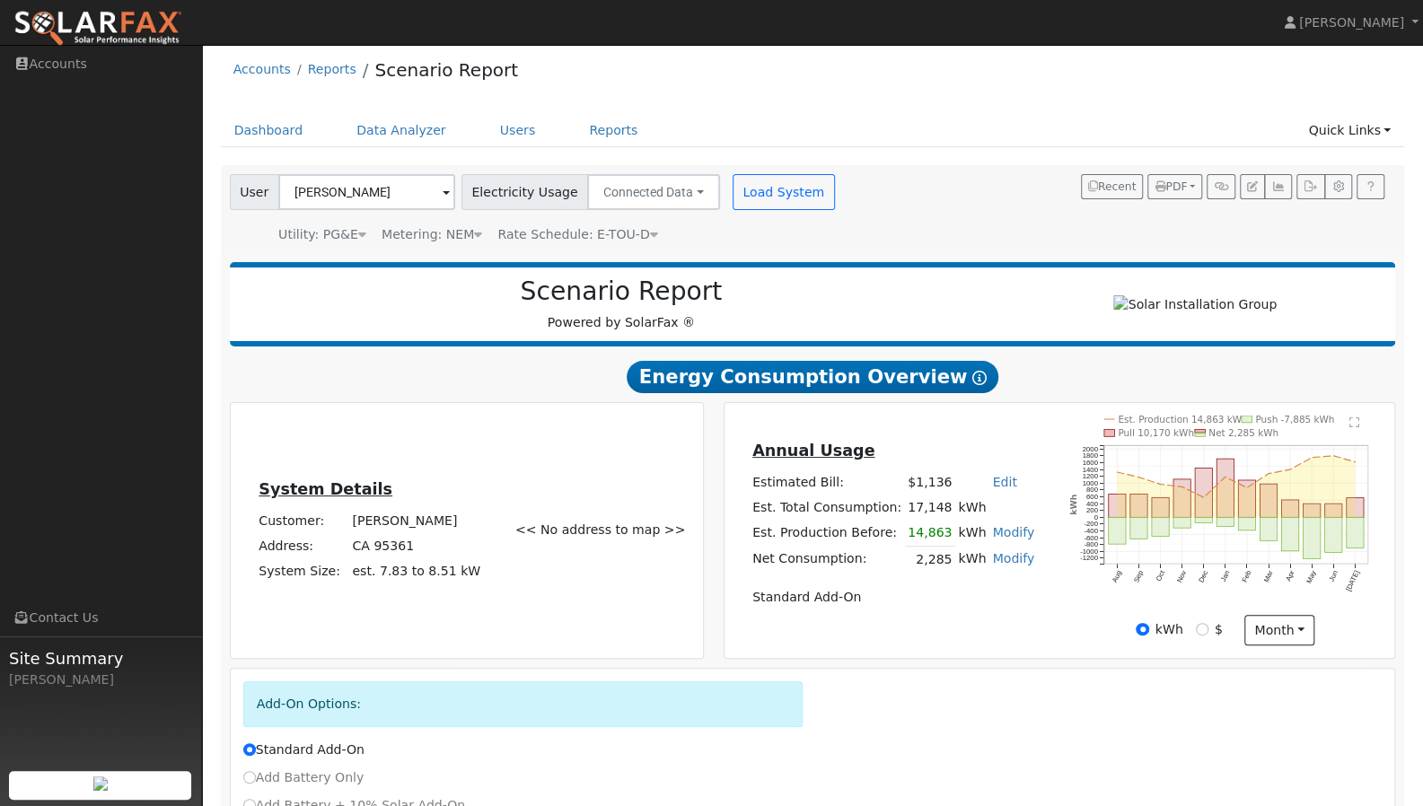
scroll to position [5, 0]
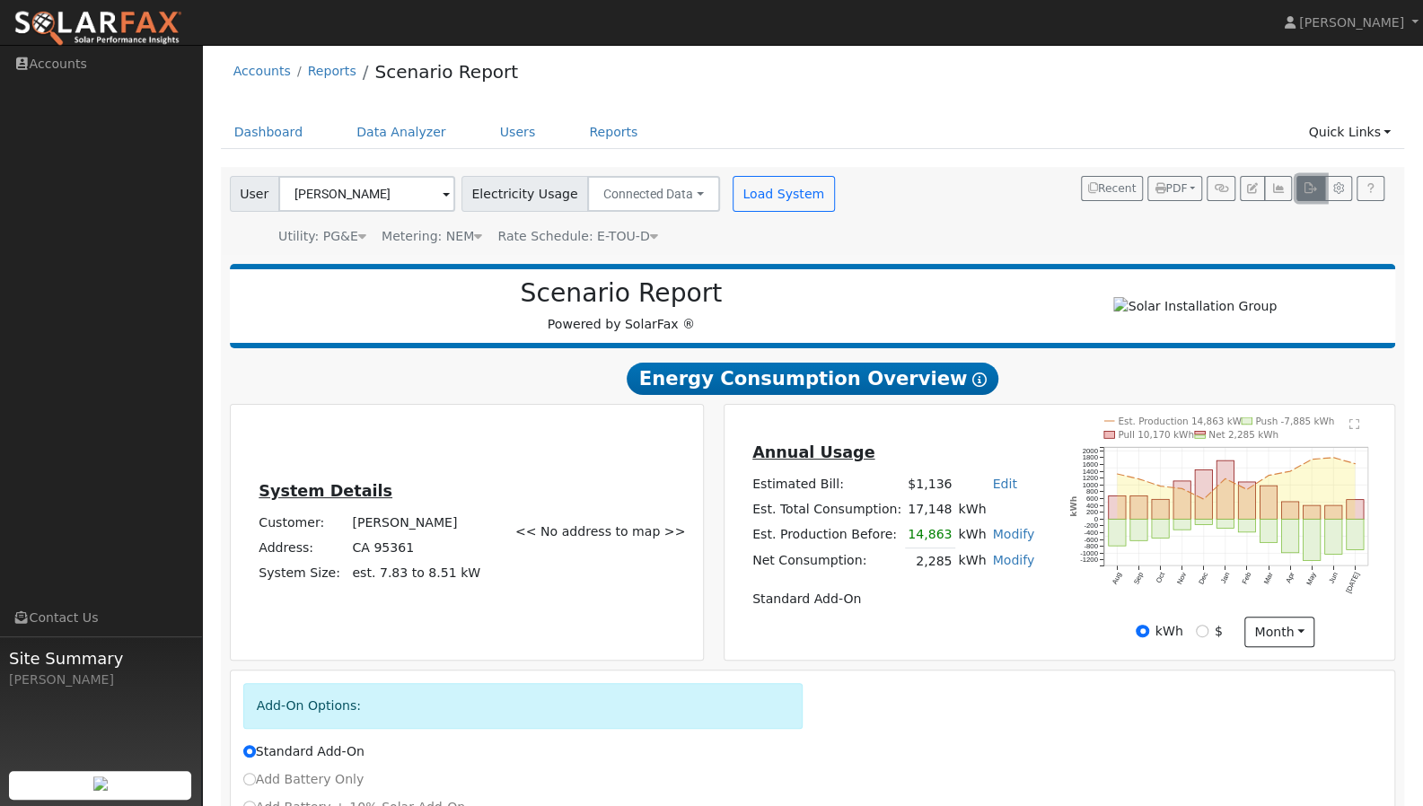
click at [1310, 191] on icon "button" at bounding box center [1309, 188] width 13 height 11
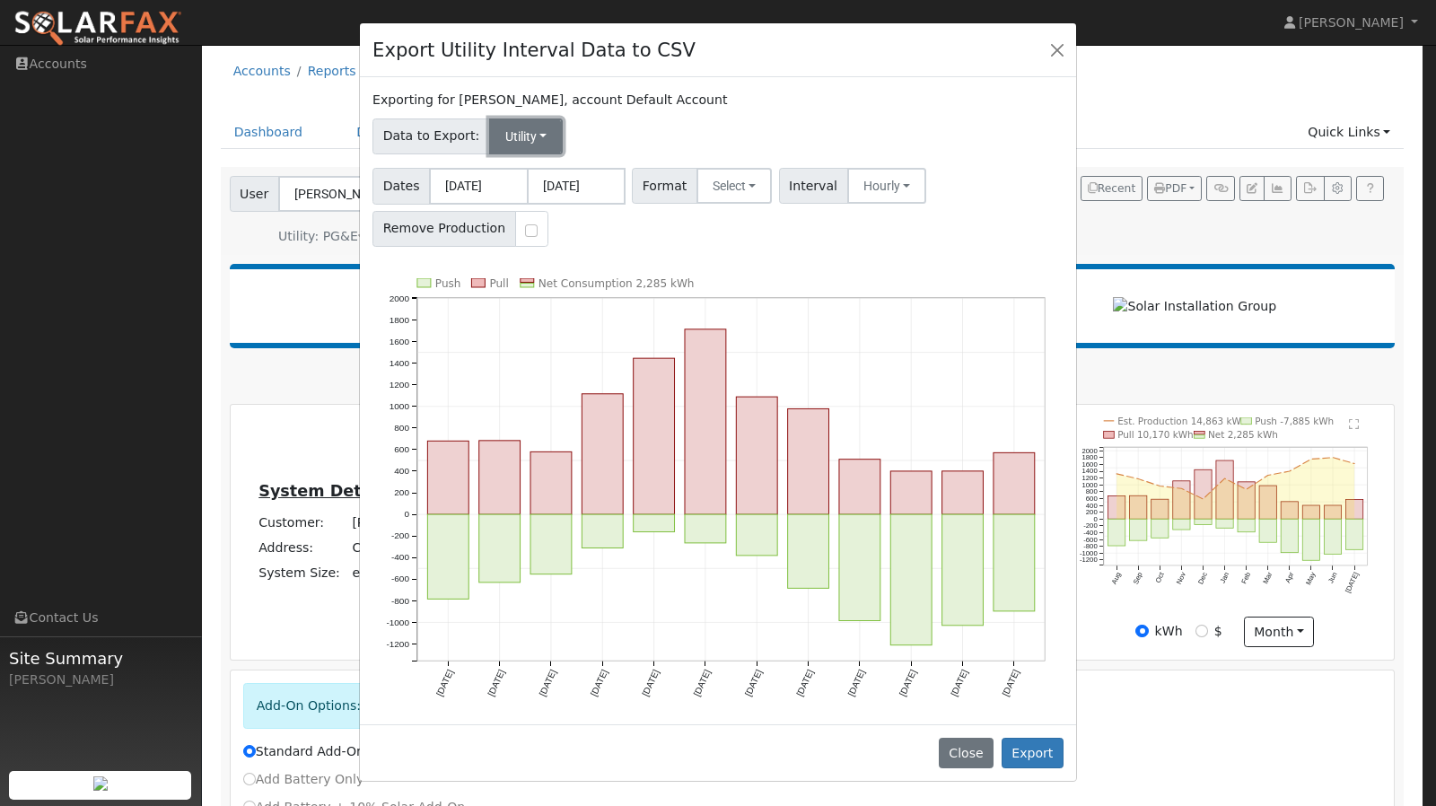
click at [539, 134] on button "Utility" at bounding box center [526, 136] width 74 height 36
click at [589, 122] on div "Data to Export: Utility Utility Solar" at bounding box center [718, 133] width 697 height 42
click at [747, 198] on button "Select" at bounding box center [735, 186] width 76 height 36
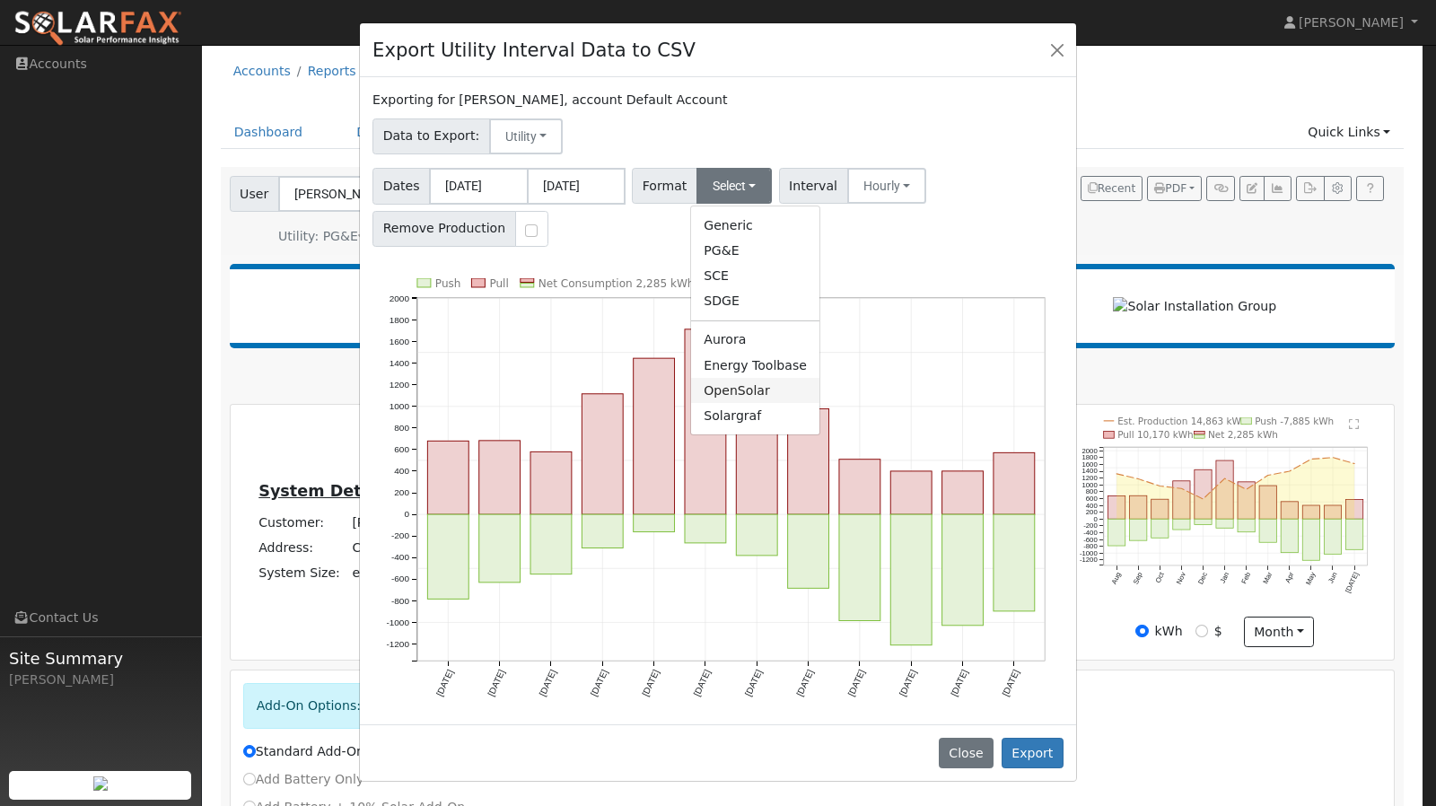
click at [737, 385] on link "OpenSolar" at bounding box center [755, 390] width 128 height 25
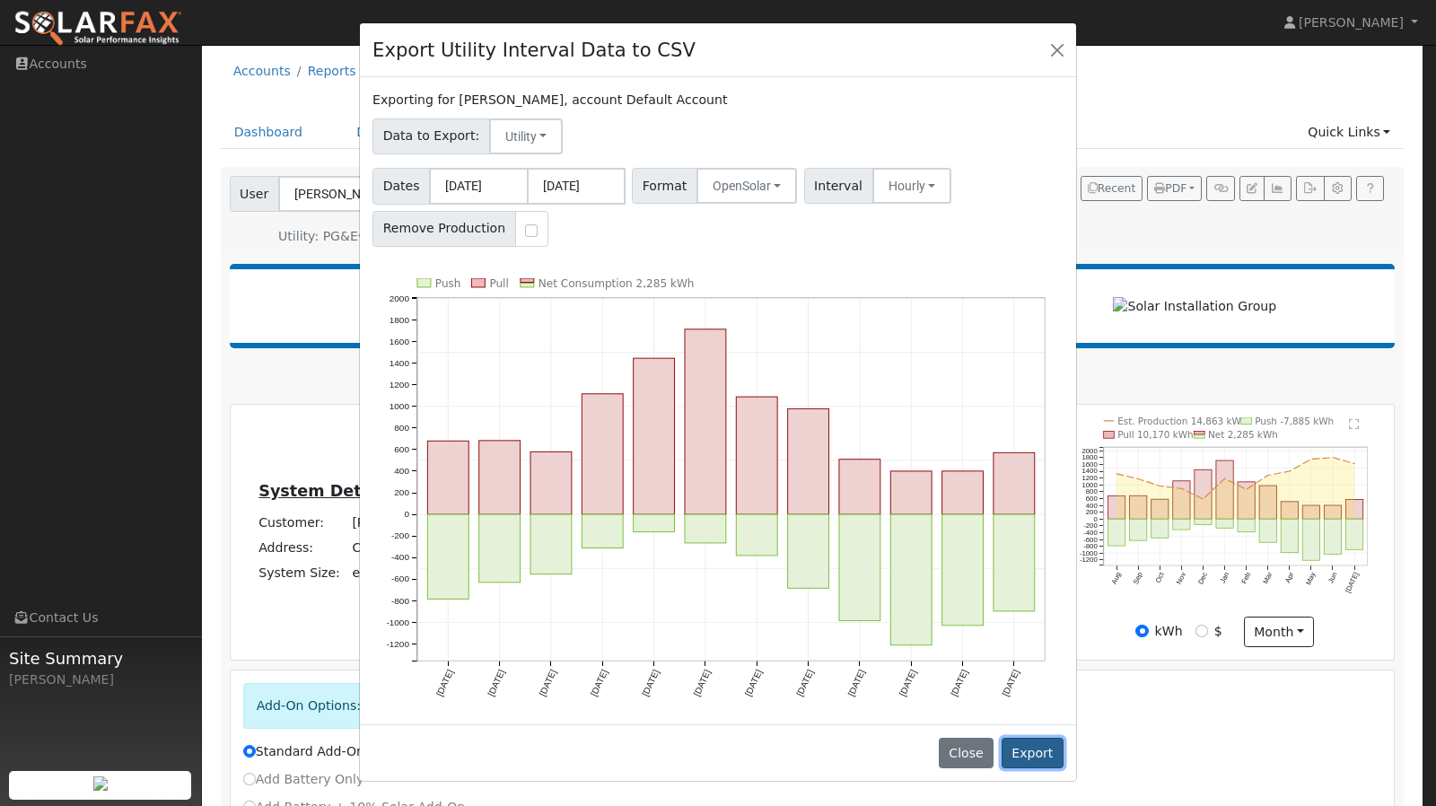
click at [1027, 738] on button "Export" at bounding box center [1033, 753] width 62 height 31
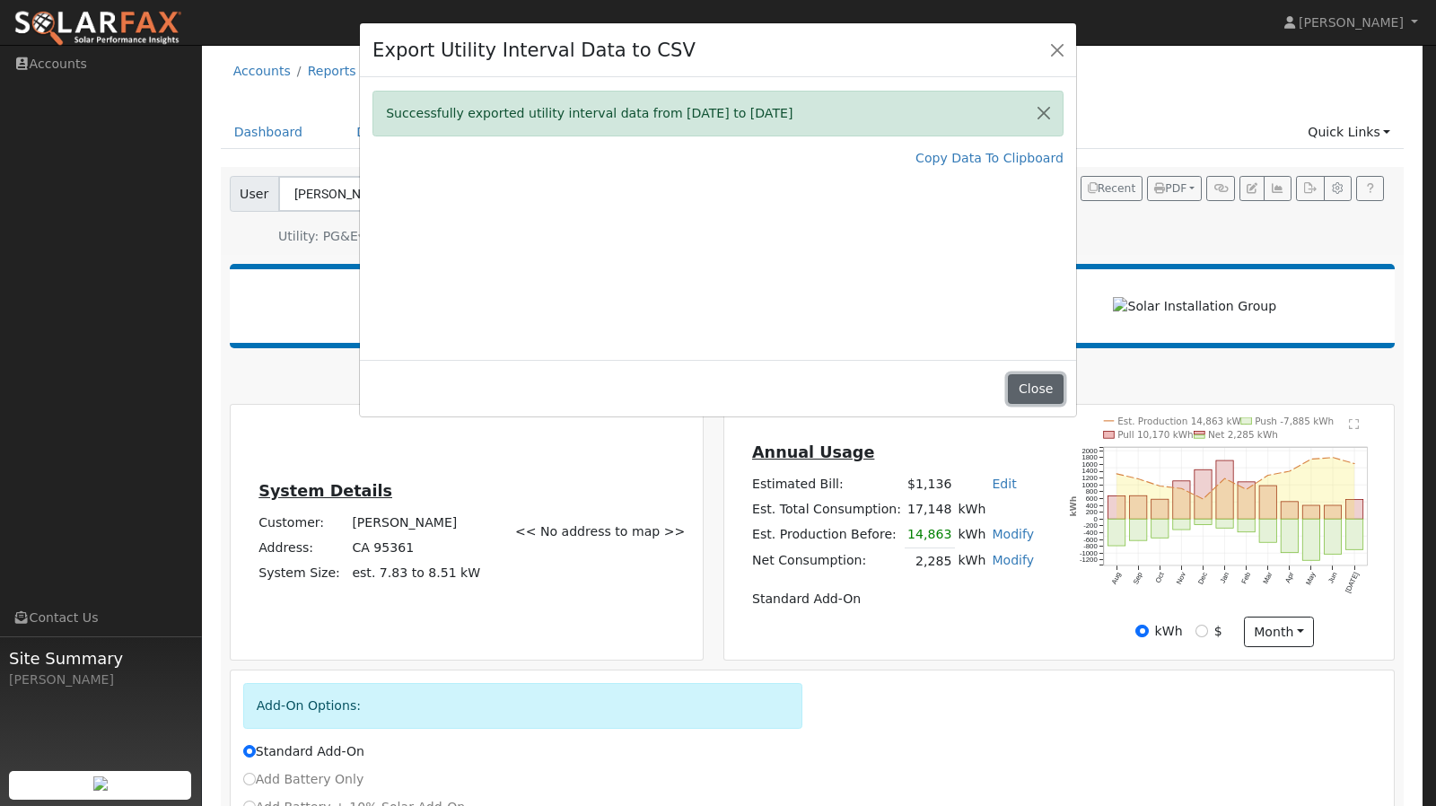
click at [1043, 399] on button "Close" at bounding box center [1035, 389] width 55 height 31
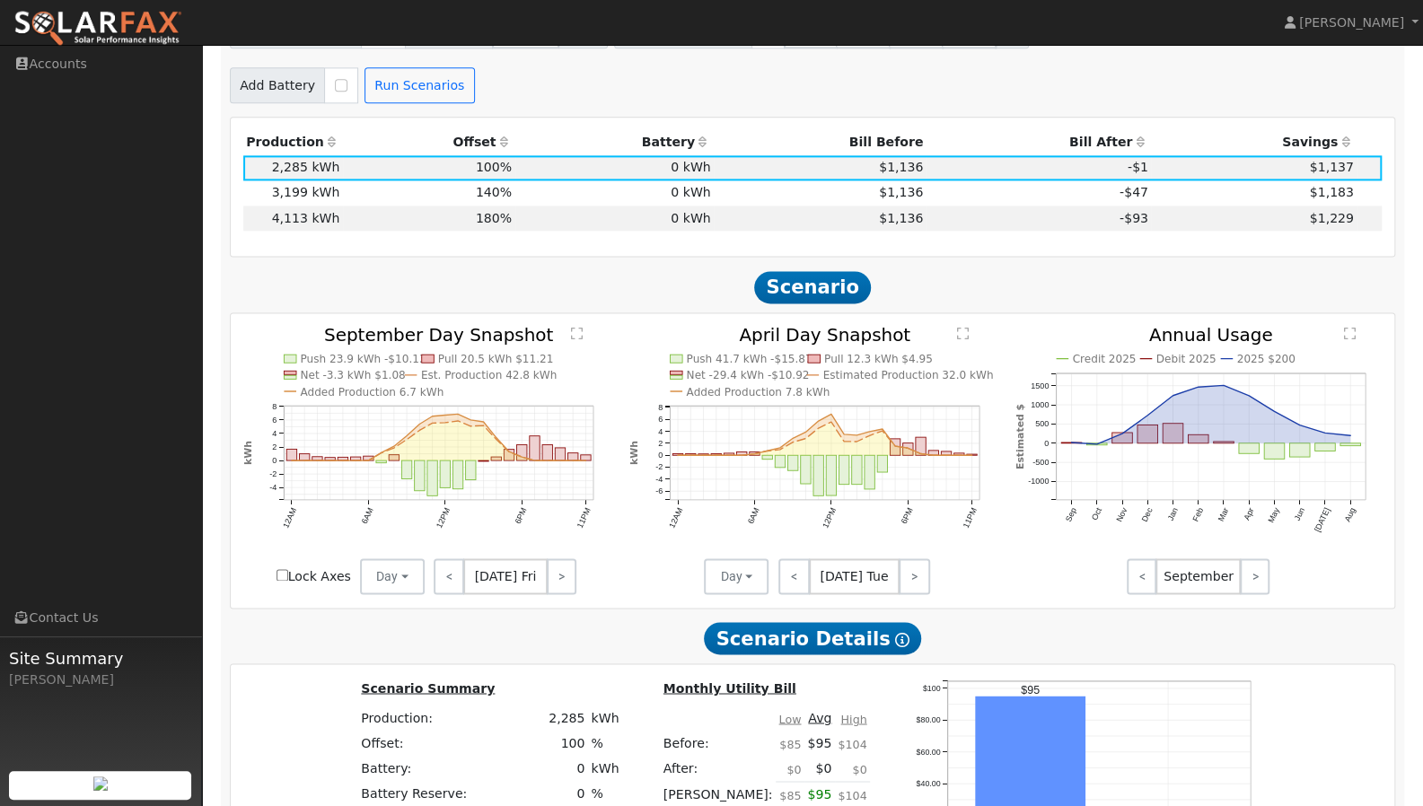
scroll to position [1532, 0]
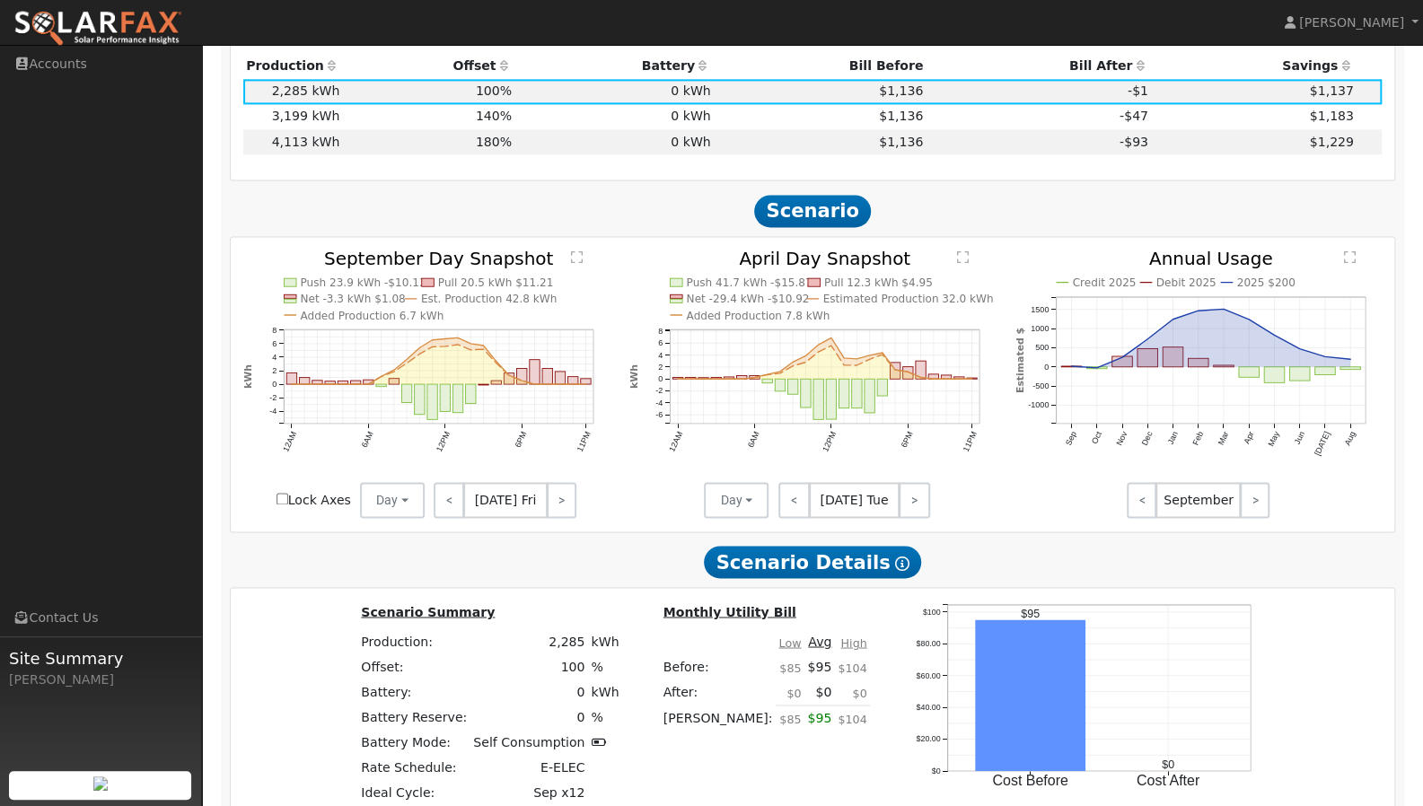
click at [509, 505] on span "[DATE] Fri" at bounding box center [505, 500] width 84 height 36
click at [560, 496] on link ">" at bounding box center [562, 500] width 30 height 36
click at [560, 496] on link ">" at bounding box center [562, 500] width 27 height 36
click at [560, 496] on link ">" at bounding box center [563, 500] width 25 height 36
click at [560, 496] on link ">" at bounding box center [564, 500] width 24 height 36
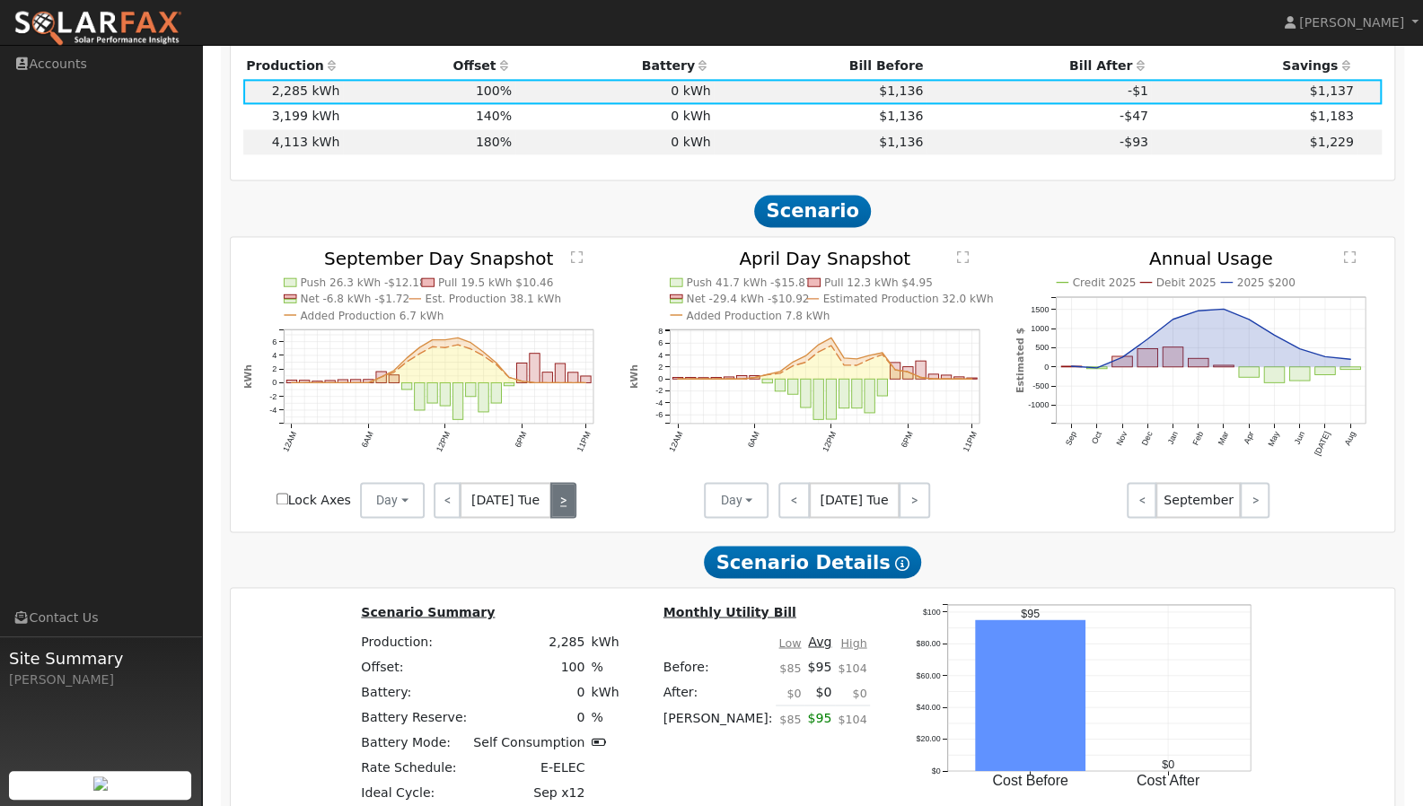
click at [560, 496] on link ">" at bounding box center [563, 500] width 27 height 36
click at [560, 496] on link ">" at bounding box center [565, 500] width 24 height 36
click at [560, 496] on link ">" at bounding box center [564, 500] width 26 height 36
click at [560, 496] on link ">" at bounding box center [562, 500] width 30 height 36
click at [560, 496] on link ">" at bounding box center [562, 500] width 27 height 36
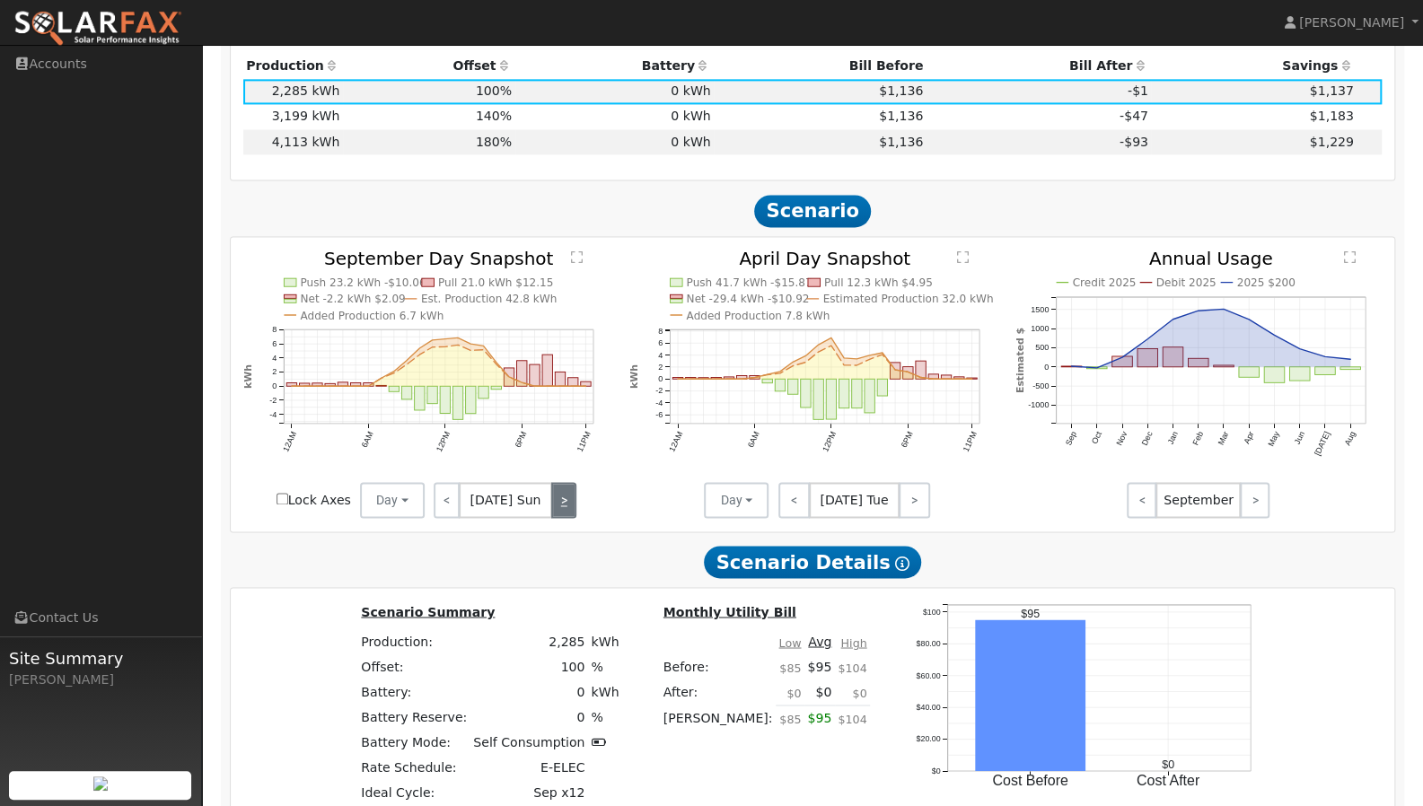
click at [560, 496] on link ">" at bounding box center [563, 500] width 25 height 36
click at [560, 496] on link ">" at bounding box center [564, 500] width 24 height 36
click at [560, 496] on link ">" at bounding box center [563, 500] width 27 height 36
click at [560, 496] on link ">" at bounding box center [564, 500] width 26 height 36
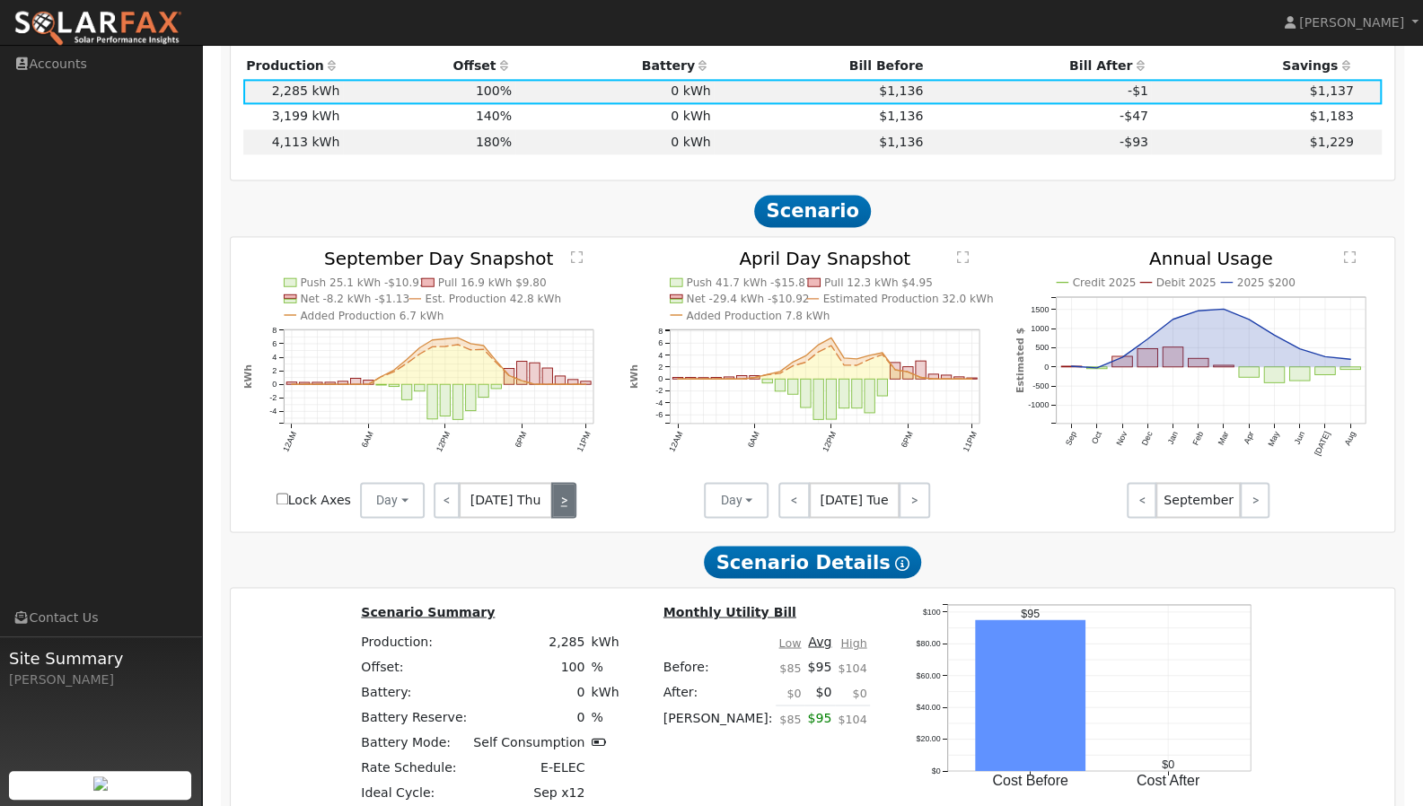
click at [560, 496] on link ">" at bounding box center [564, 500] width 26 height 36
click at [560, 496] on link ">" at bounding box center [562, 500] width 27 height 36
click at [560, 496] on div "< [DATE] Mon >" at bounding box center [506, 500] width 162 height 36
click at [643, 486] on icon "Push 41.7 kWh -$15.87 Pull 12.3 kWh $4.95 Net -29.4 kWh -$10.92 Estimated Produ…" at bounding box center [812, 381] width 367 height 263
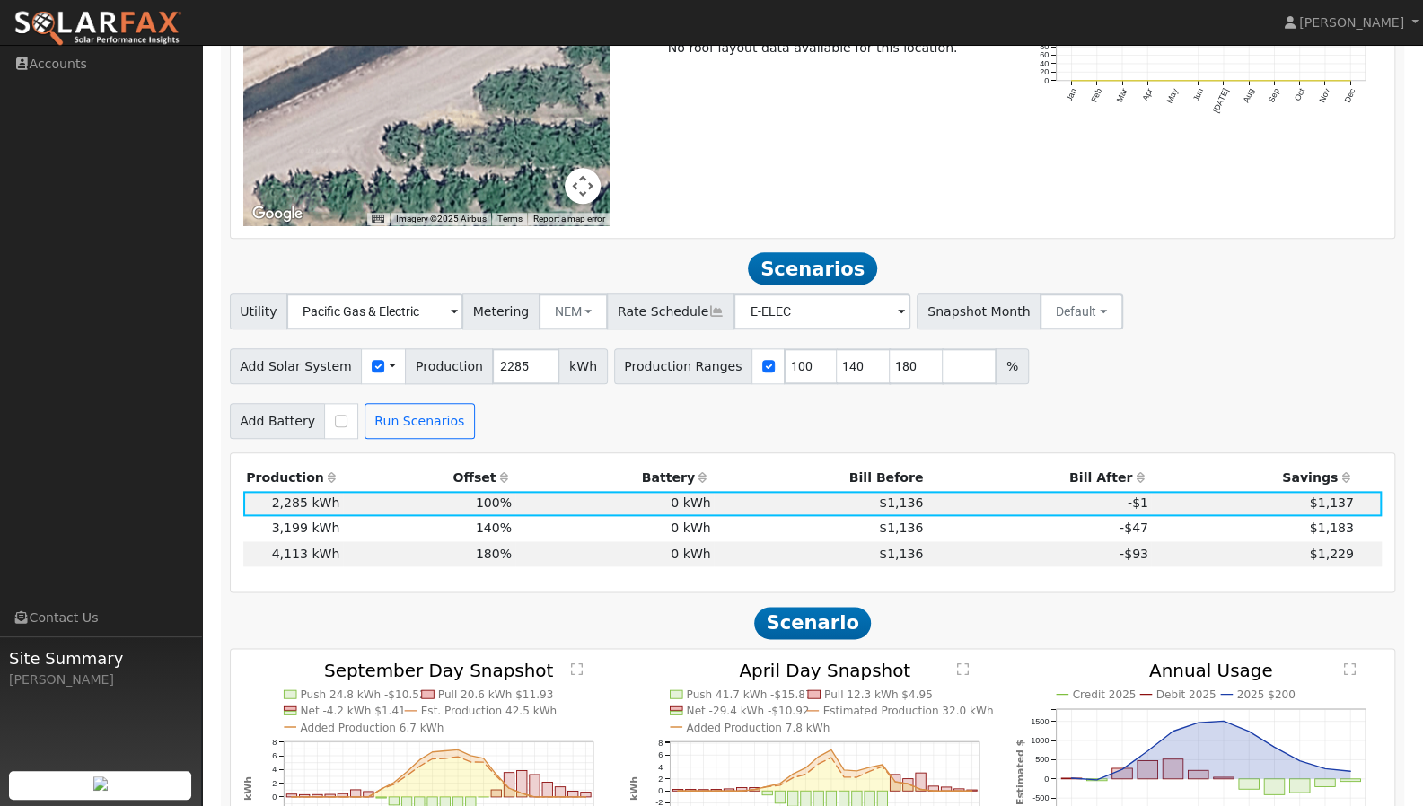
scroll to position [1118, 0]
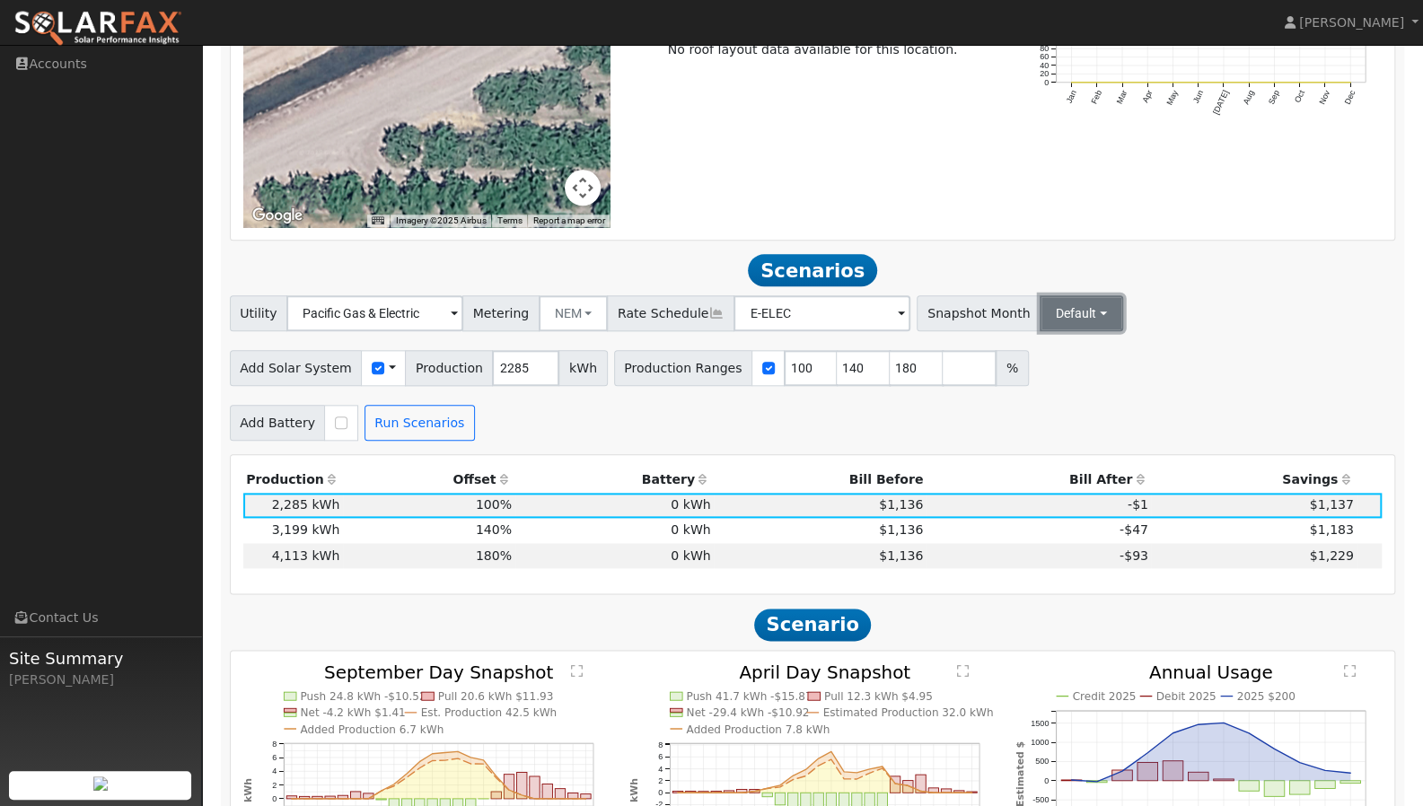
click at [1041, 315] on button "Default" at bounding box center [1080, 313] width 83 height 36
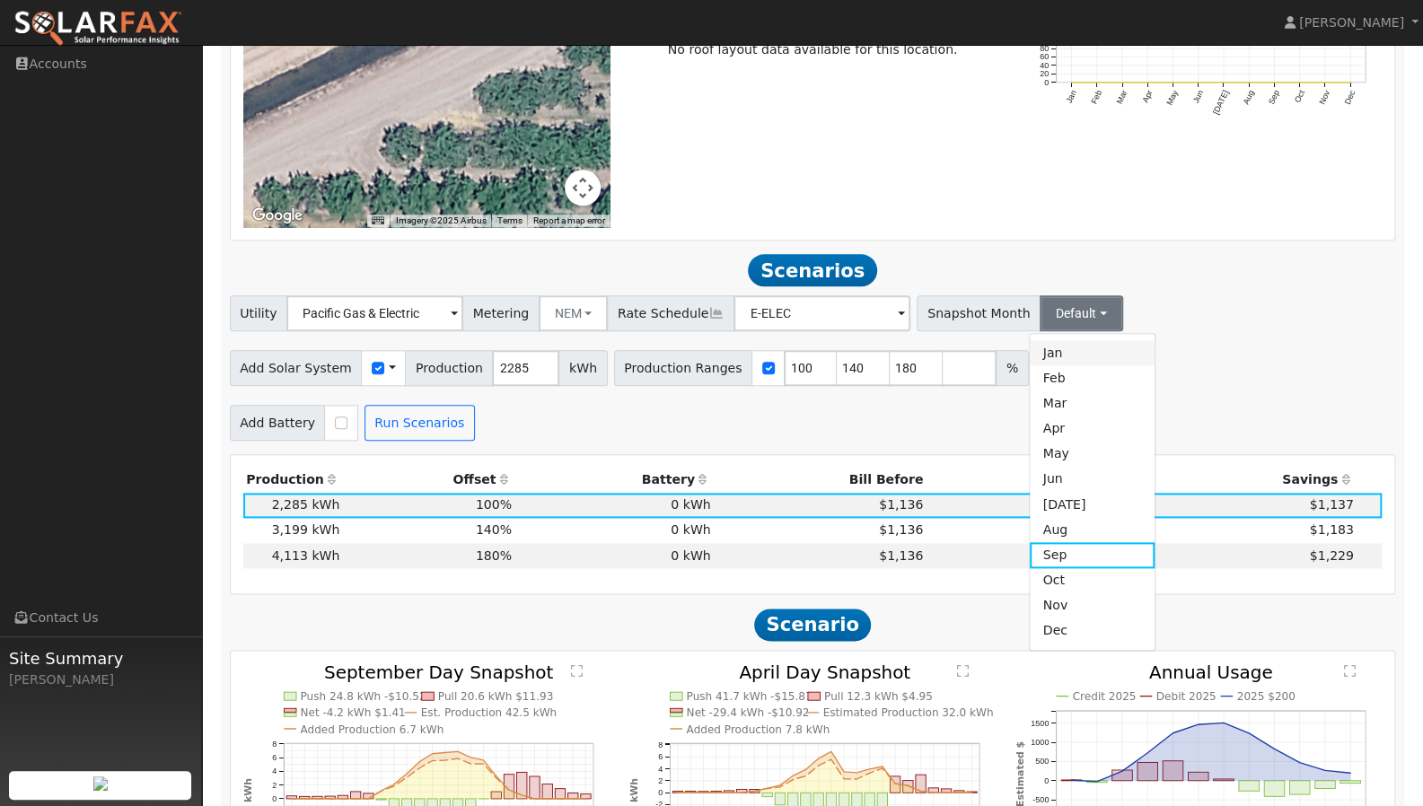
click at [1029, 363] on link "Jan" at bounding box center [1091, 352] width 125 height 25
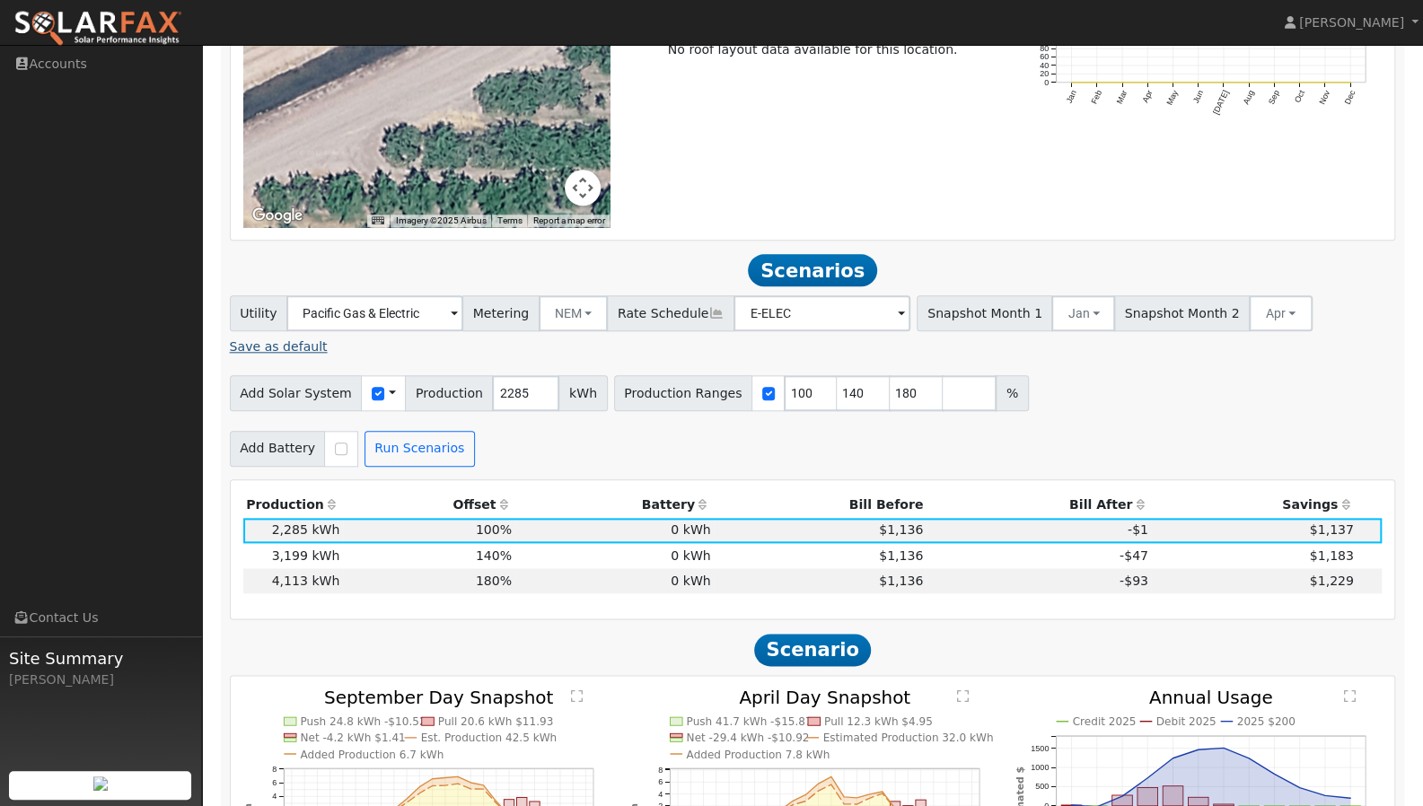
click at [328, 337] on link "Save as default" at bounding box center [279, 346] width 98 height 19
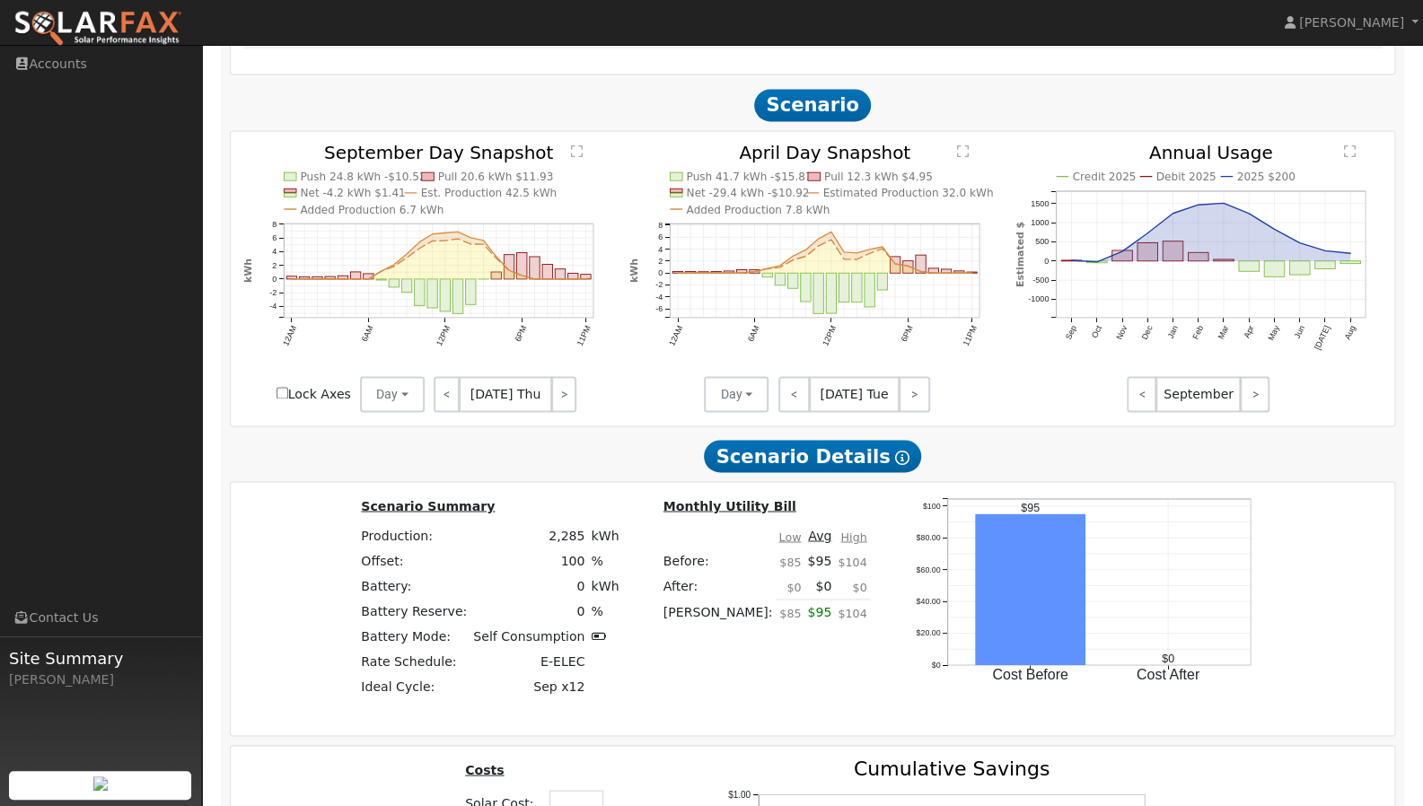
scroll to position [1636, 0]
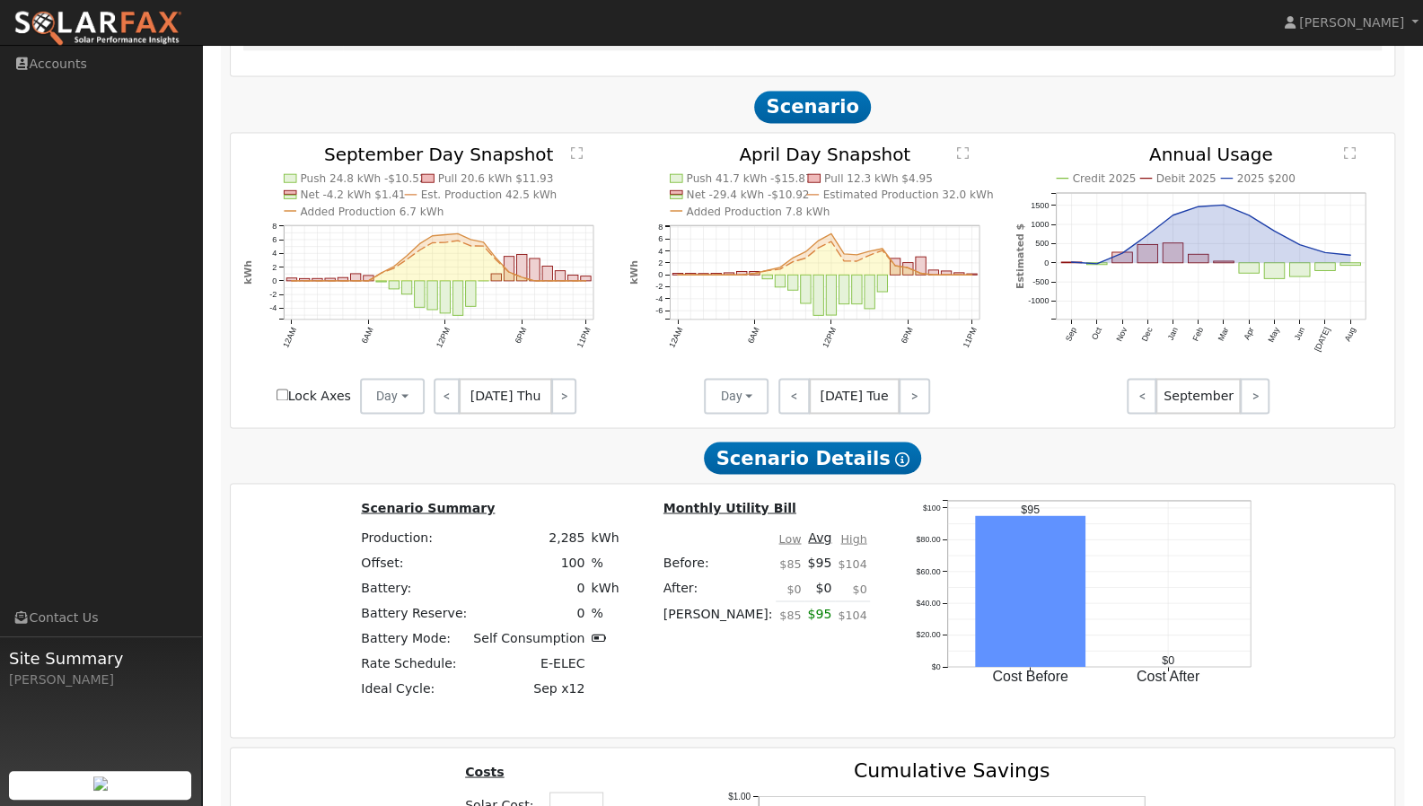
click at [574, 160] on text "" at bounding box center [578, 152] width 12 height 13
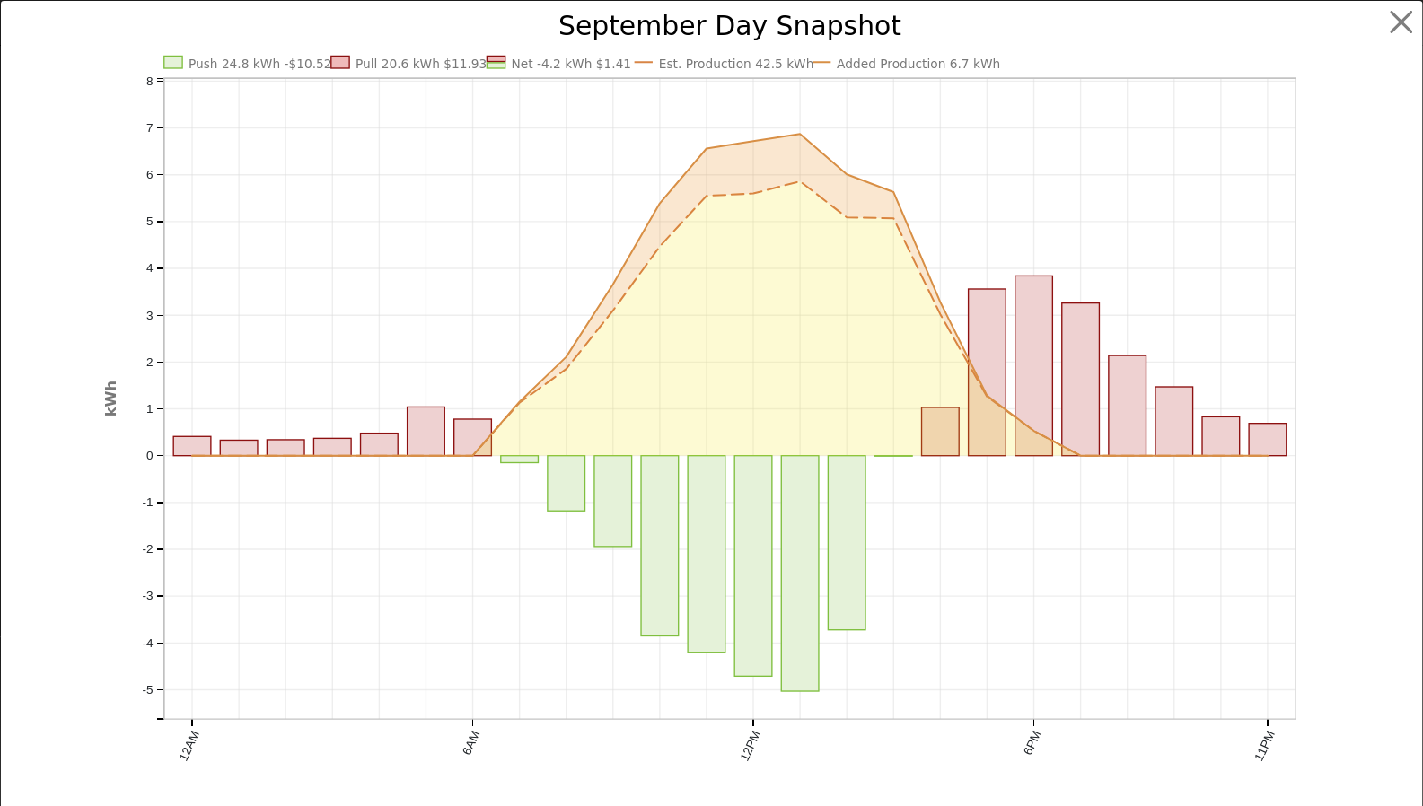
scroll to position [1639, 0]
click at [1397, 31] on button "button" at bounding box center [1414, 22] width 34 height 34
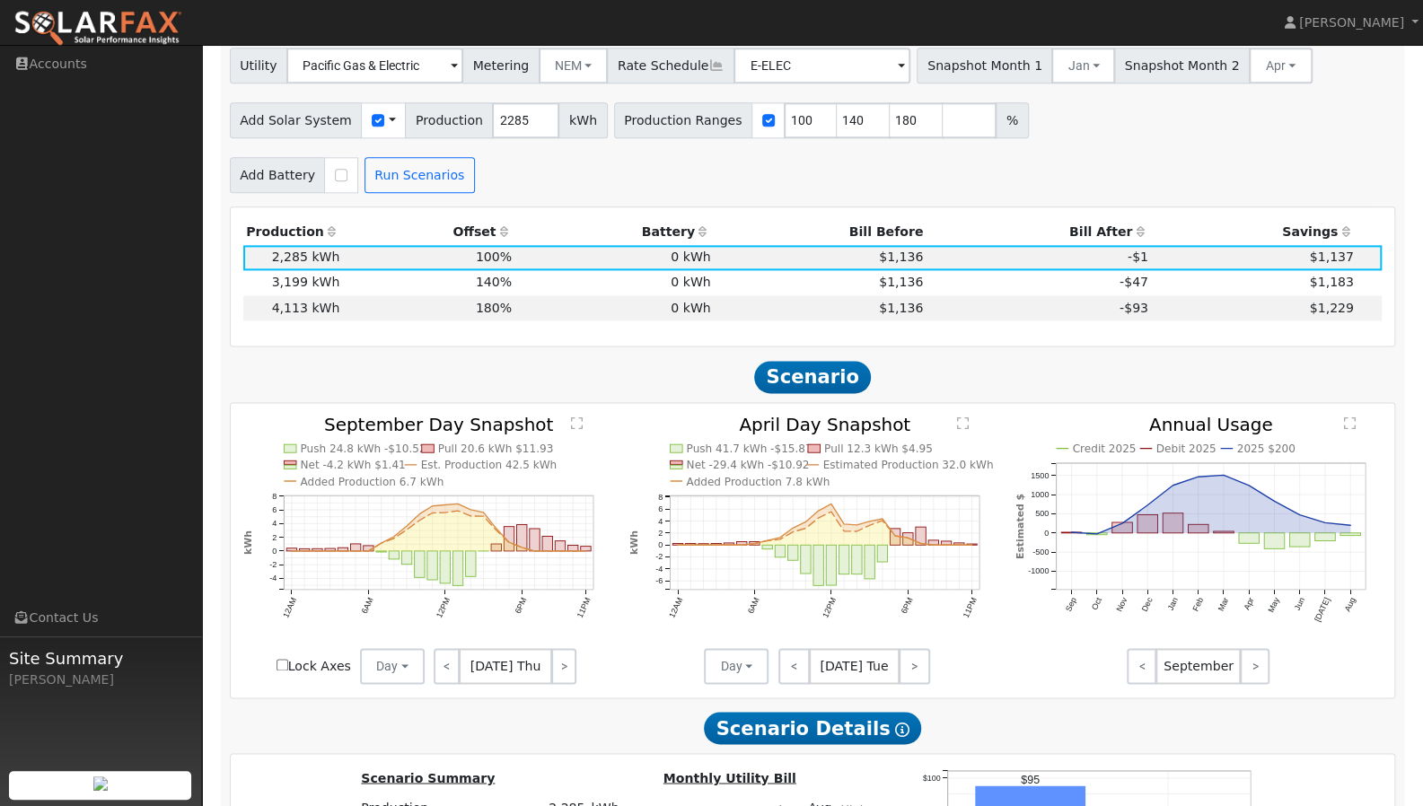
scroll to position [1368, 0]
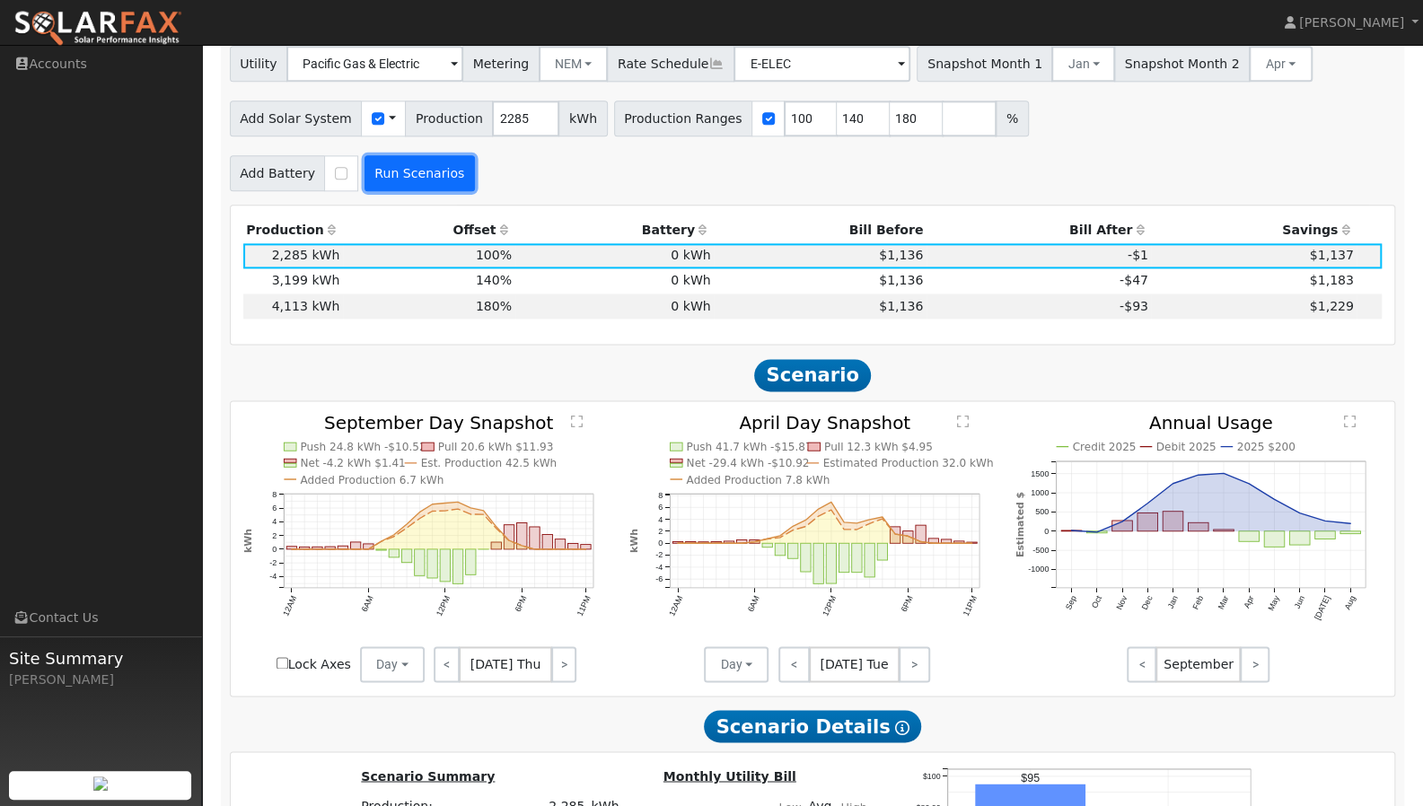
click at [440, 186] on button "Run Scenarios" at bounding box center [419, 173] width 110 height 36
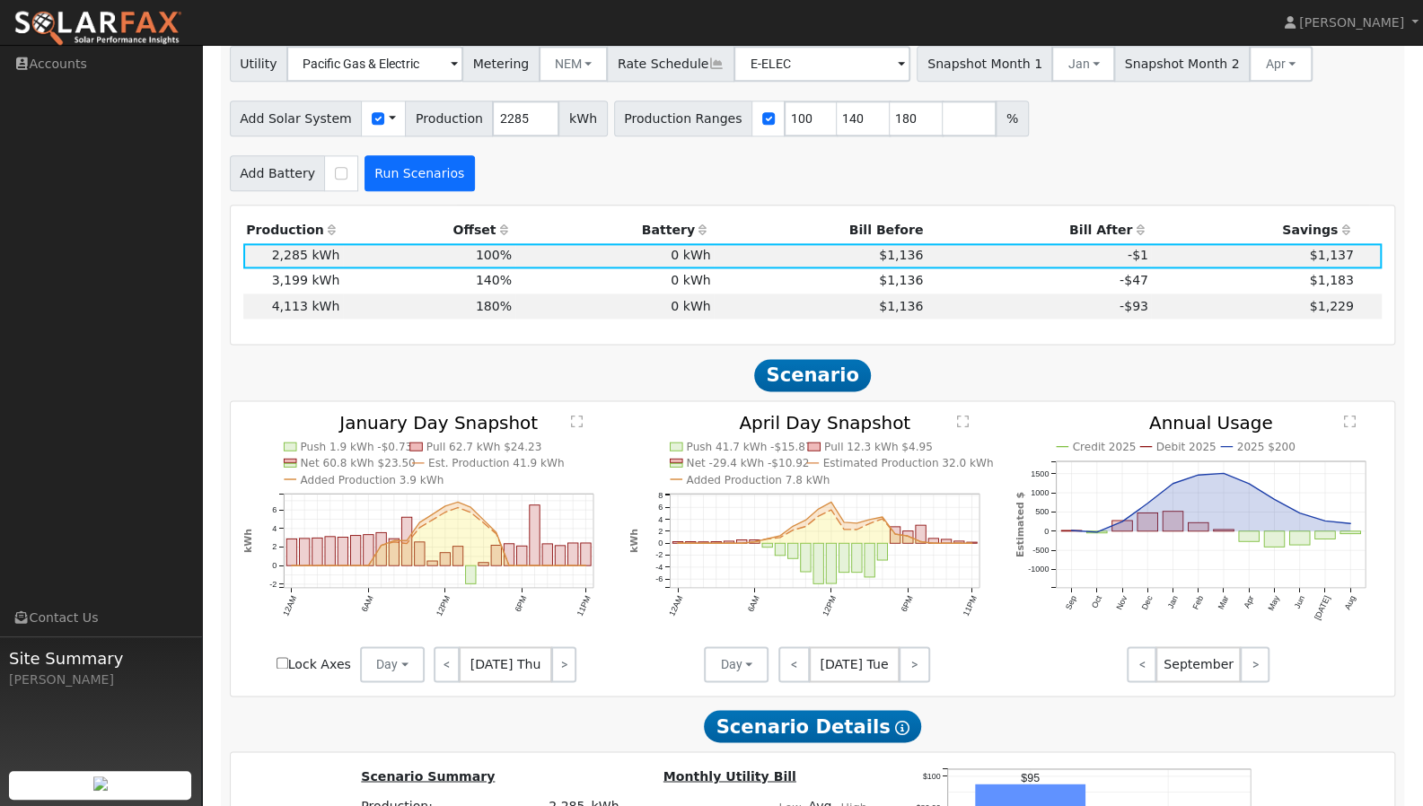
scroll to position [1323, 0]
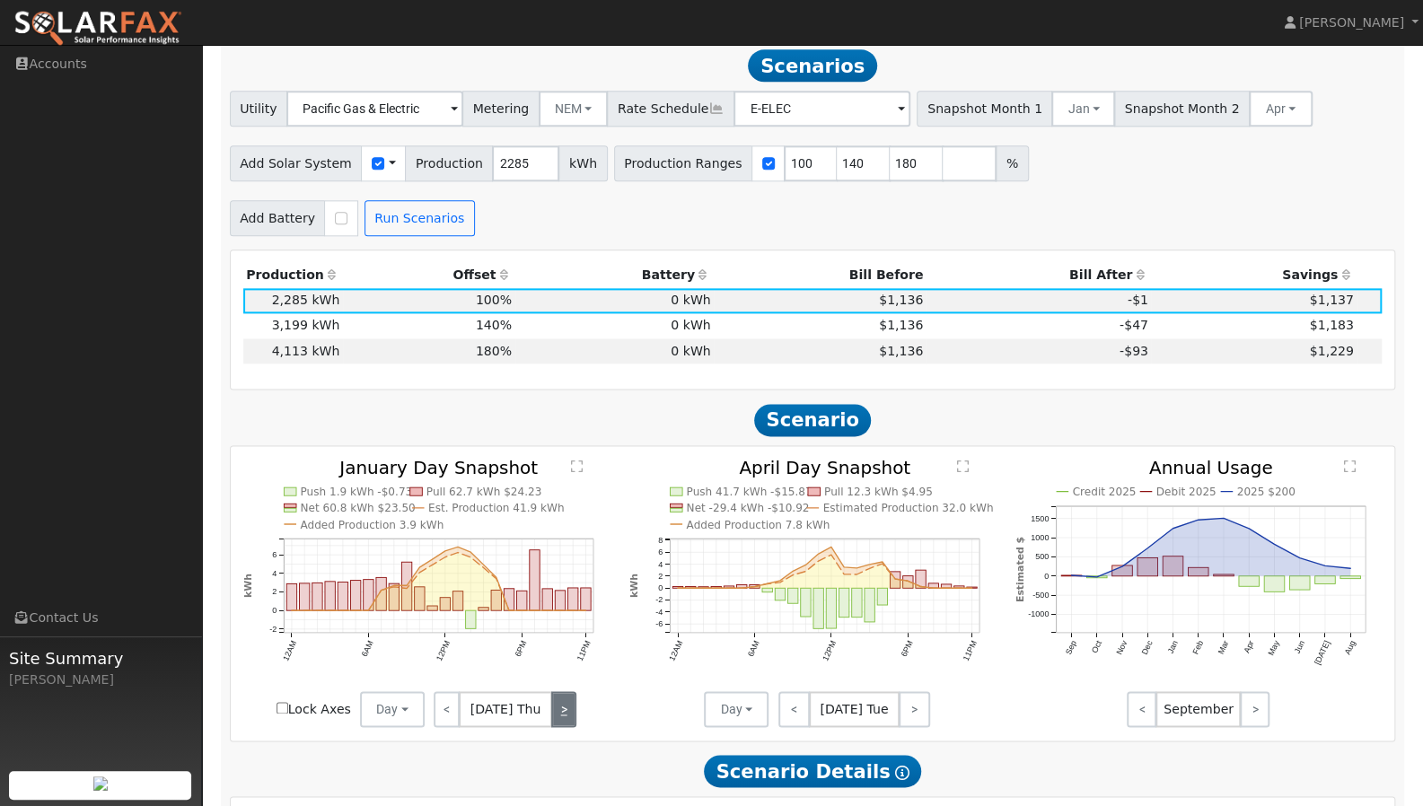
click at [560, 727] on link ">" at bounding box center [564, 709] width 26 height 36
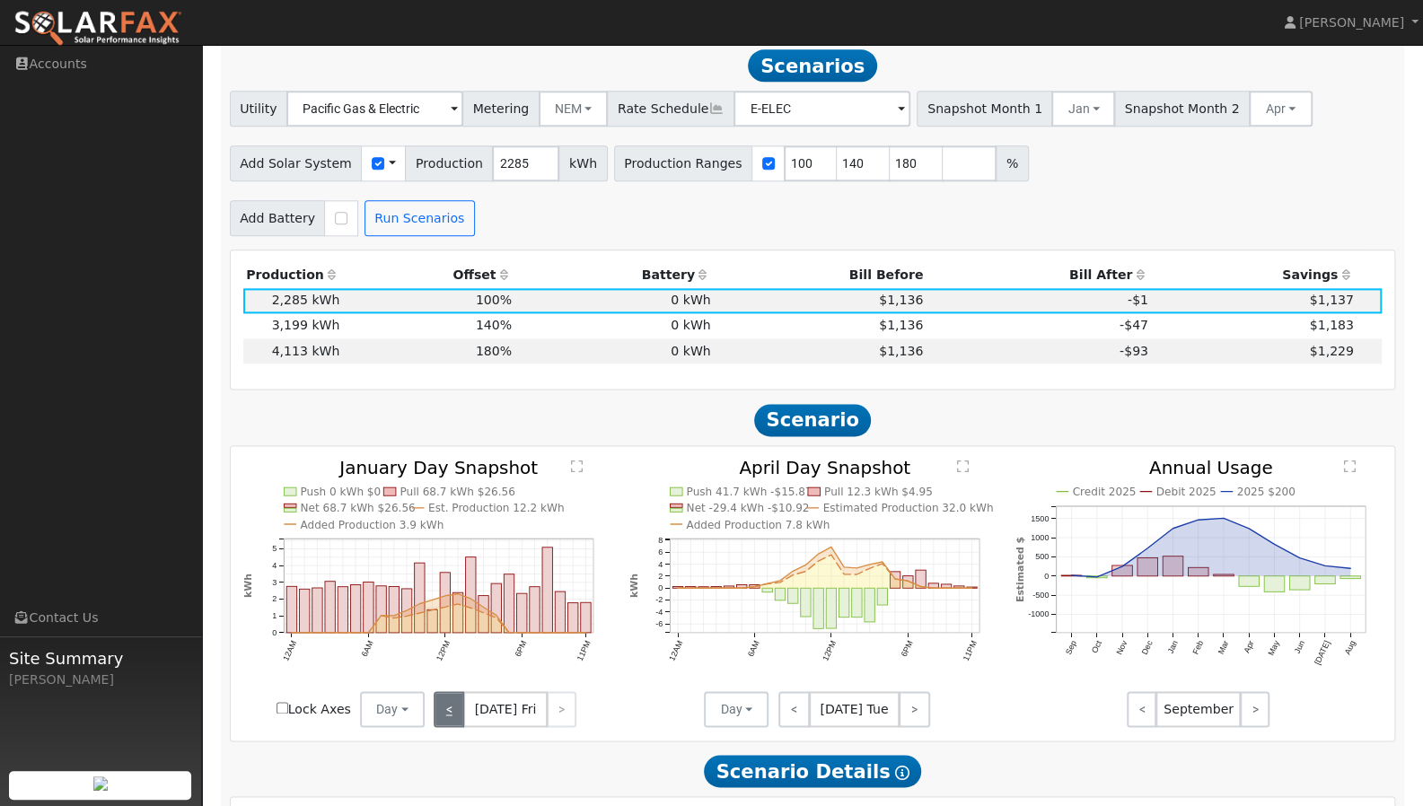
click at [458, 703] on link "<" at bounding box center [449, 709] width 30 height 36
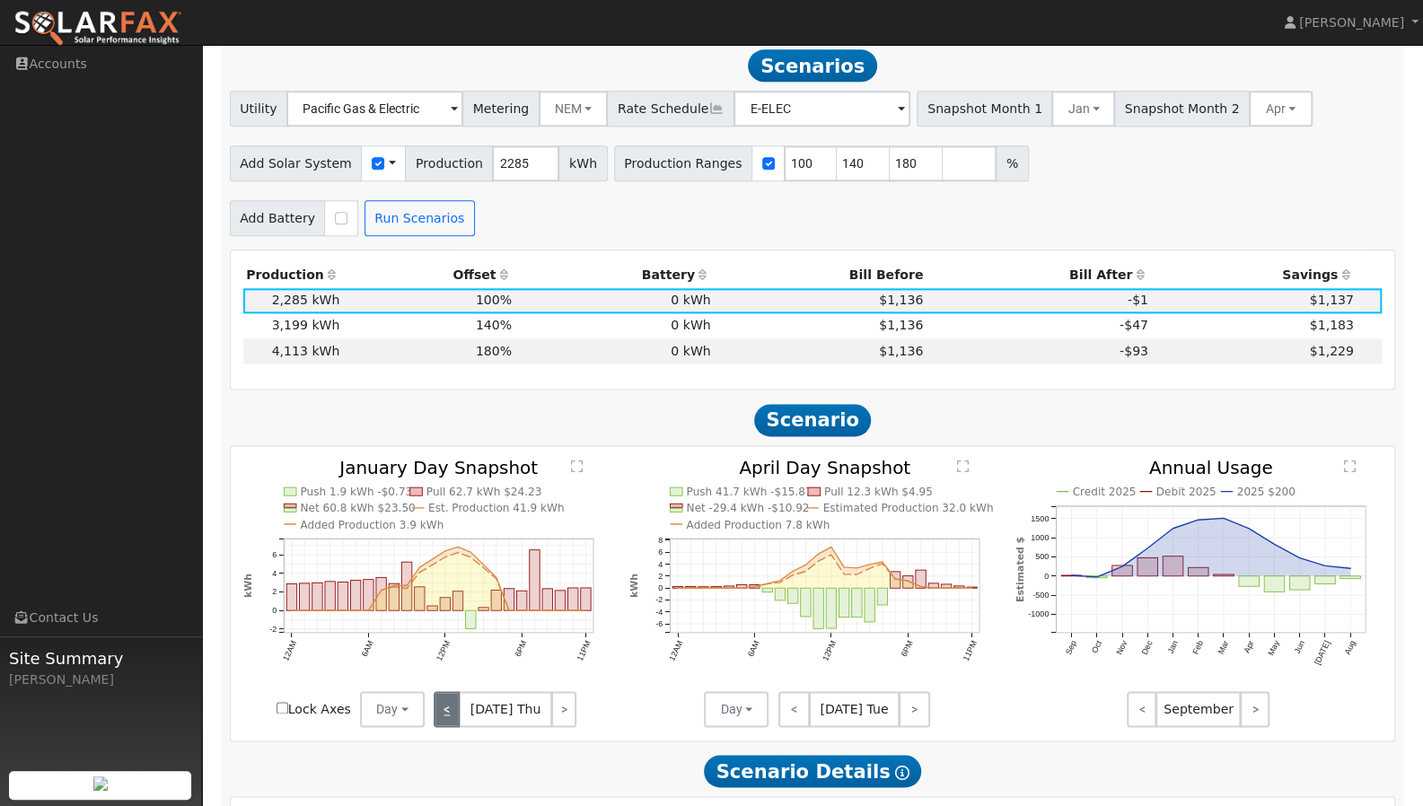
click at [458, 703] on link "<" at bounding box center [447, 709] width 26 height 36
click at [458, 703] on link "<" at bounding box center [446, 709] width 24 height 36
click at [458, 703] on link "<" at bounding box center [447, 709] width 27 height 36
click at [458, 703] on link "<" at bounding box center [446, 709] width 24 height 36
click at [458, 703] on link "<" at bounding box center [446, 709] width 25 height 36
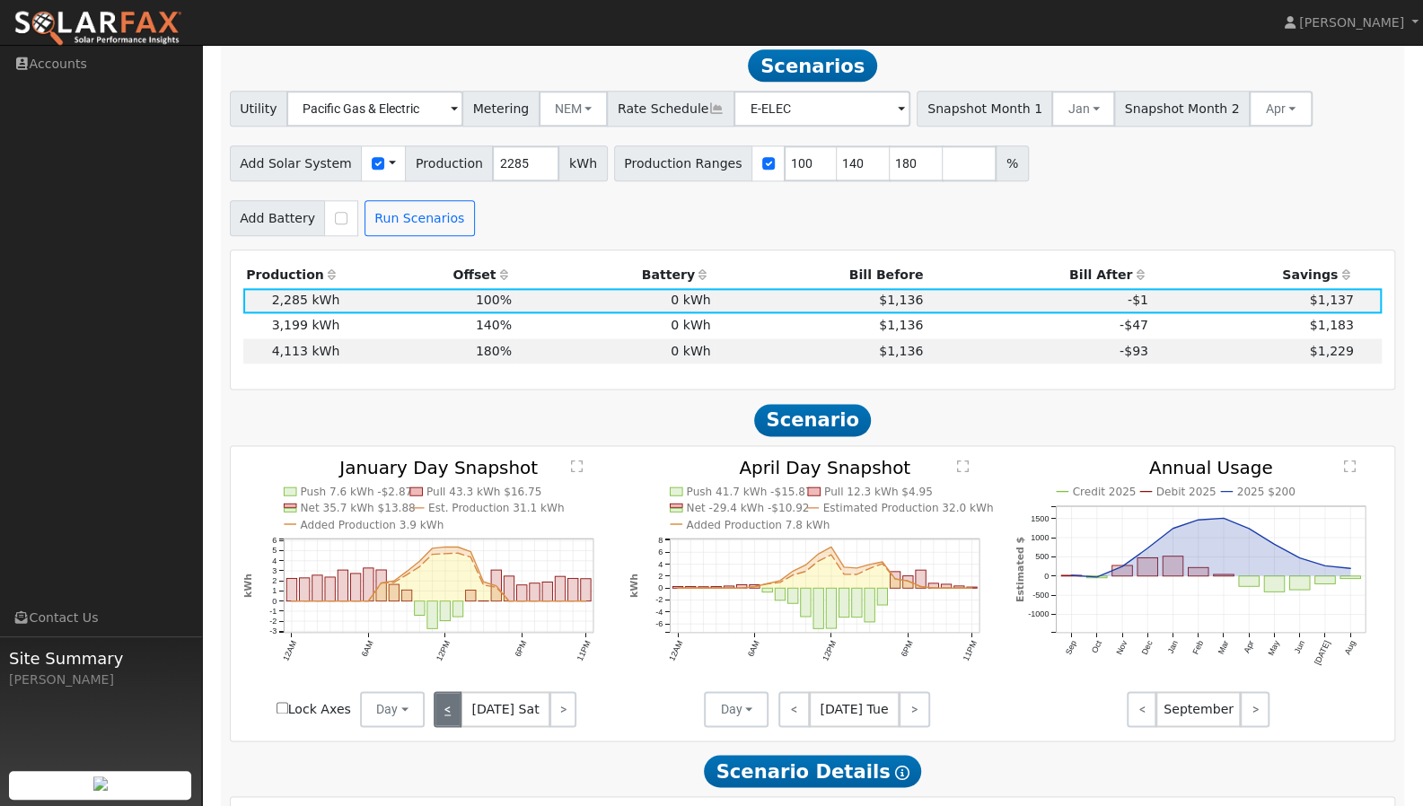
click at [458, 703] on link "<" at bounding box center [447, 709] width 27 height 36
click at [458, 703] on link "<" at bounding box center [449, 709] width 30 height 36
click at [458, 703] on link "<" at bounding box center [447, 709] width 26 height 36
click at [458, 703] on link "<" at bounding box center [446, 709] width 24 height 36
click at [458, 703] on link "<" at bounding box center [447, 709] width 27 height 36
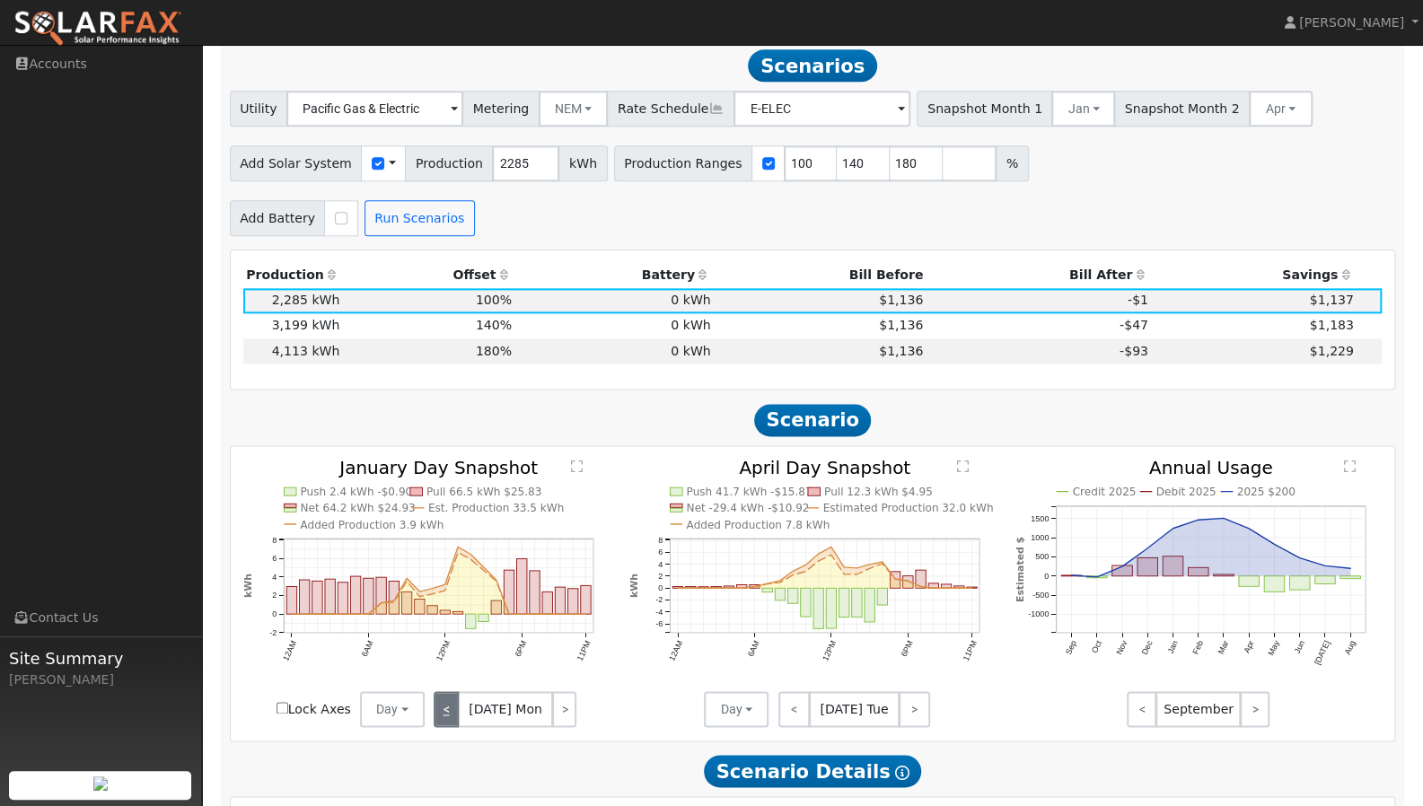
click at [458, 703] on link "<" at bounding box center [446, 709] width 24 height 36
click at [458, 703] on link "<" at bounding box center [446, 709] width 25 height 36
click at [458, 703] on link "<" at bounding box center [447, 709] width 27 height 36
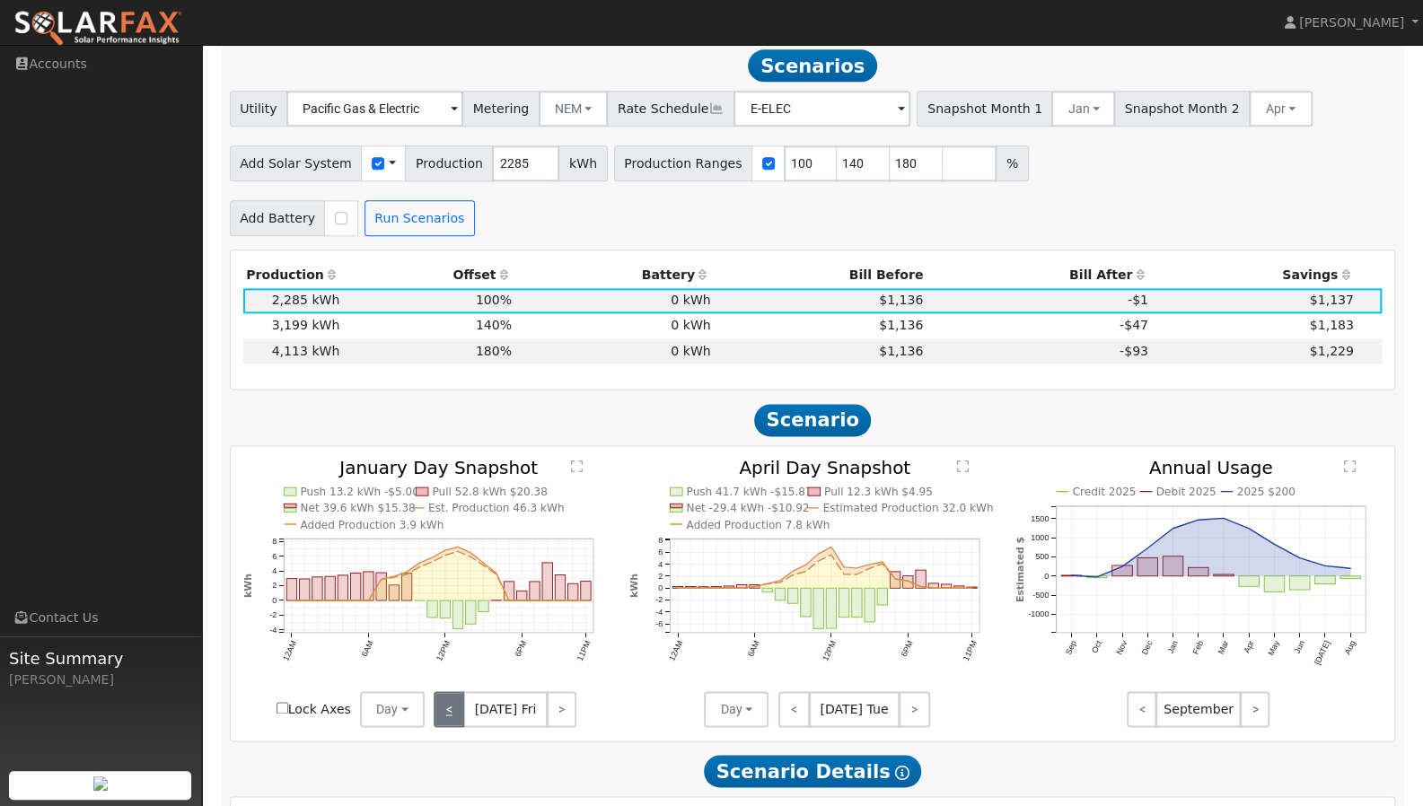
click at [458, 703] on link "<" at bounding box center [449, 709] width 30 height 36
click at [458, 703] on link "<" at bounding box center [447, 709] width 26 height 36
click at [458, 703] on link "<" at bounding box center [446, 709] width 24 height 36
click at [458, 703] on link "<" at bounding box center [447, 709] width 27 height 36
click at [458, 703] on link "<" at bounding box center [446, 709] width 24 height 36
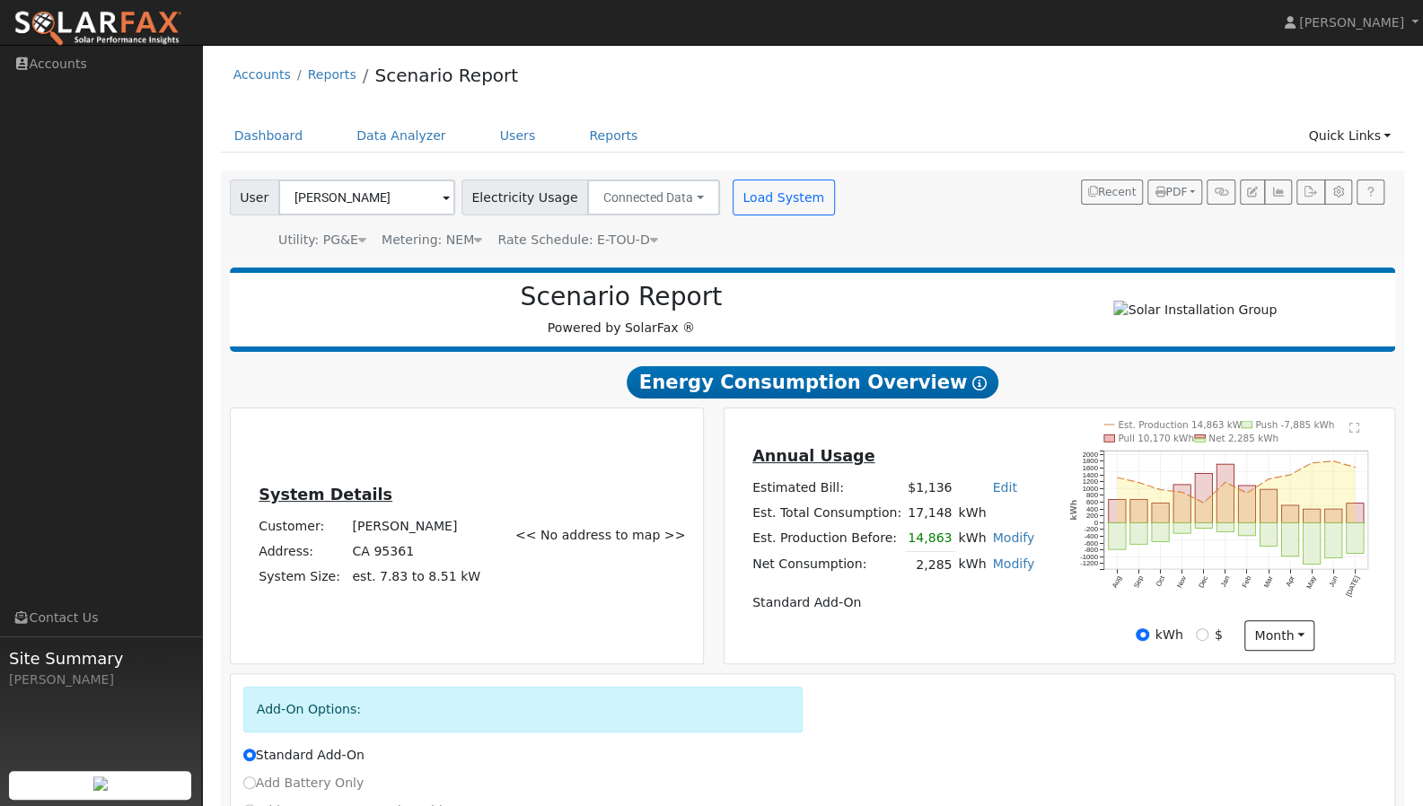
scroll to position [0, 0]
